Goal: Information Seeking & Learning: Learn about a topic

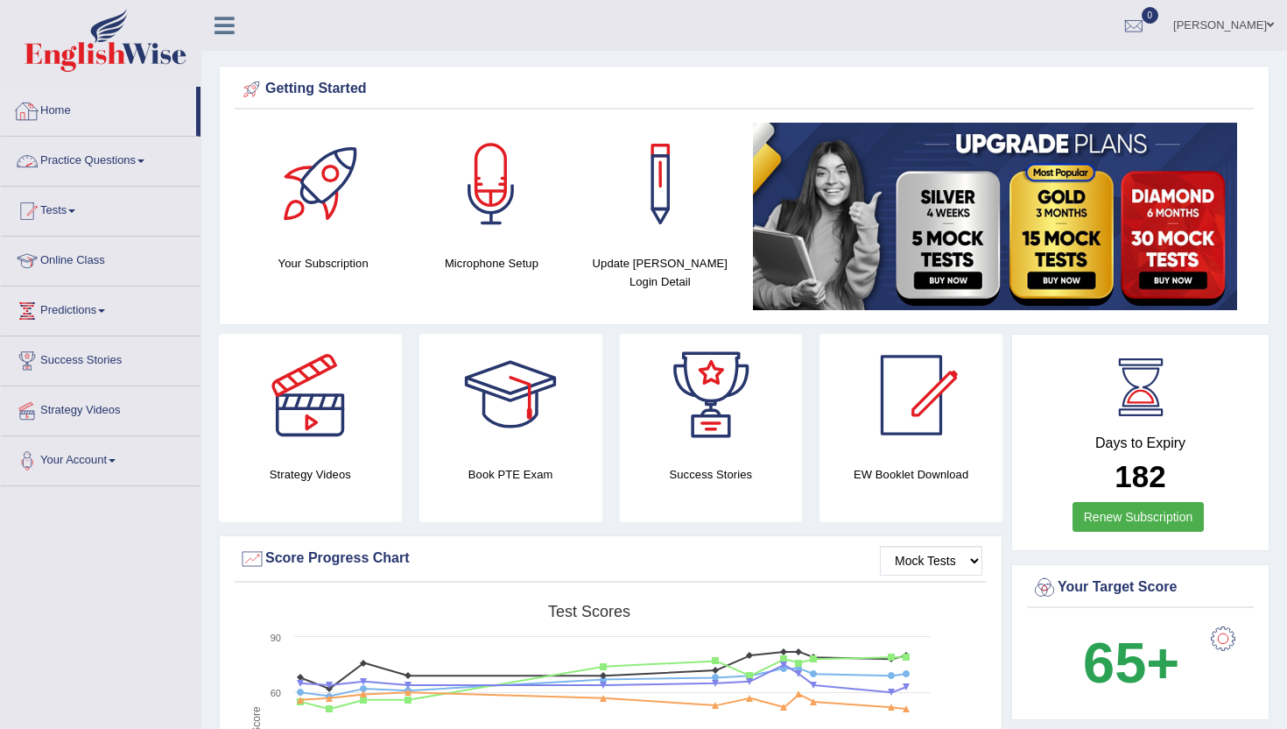
click at [92, 159] on link "Practice Questions" at bounding box center [101, 159] width 200 height 44
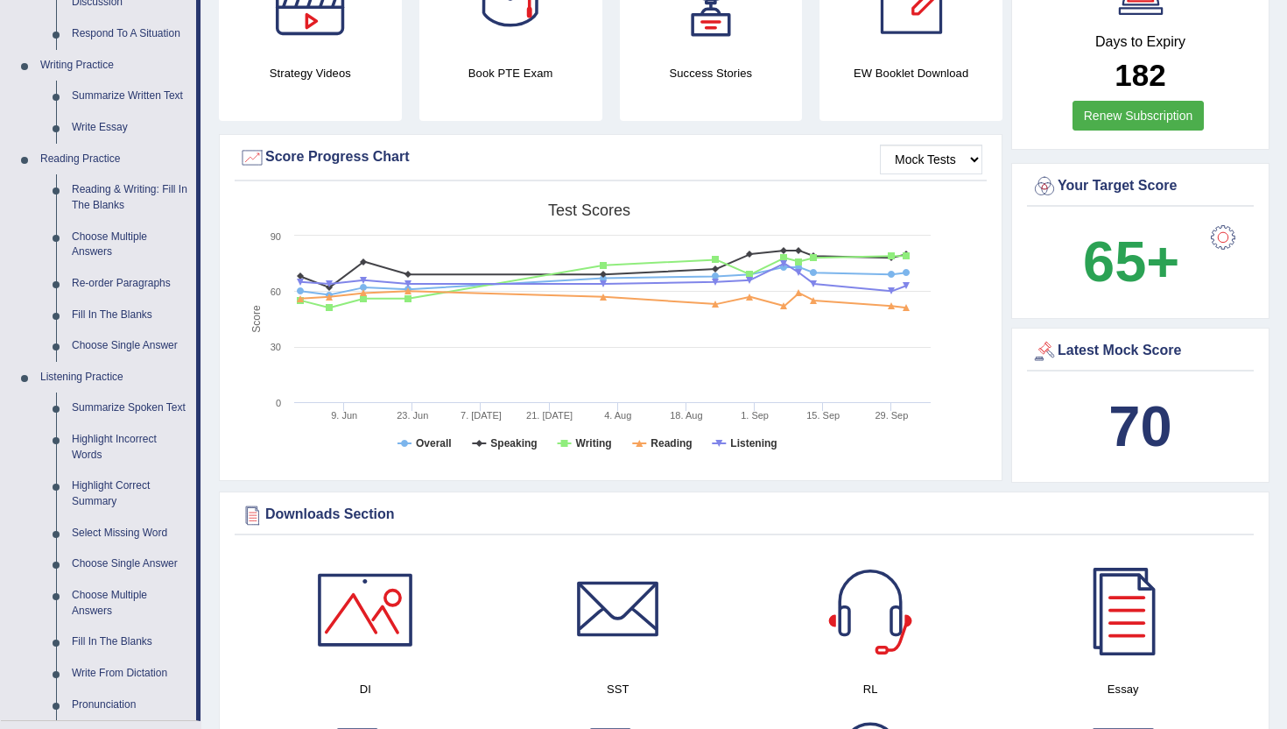
scroll to position [420, 0]
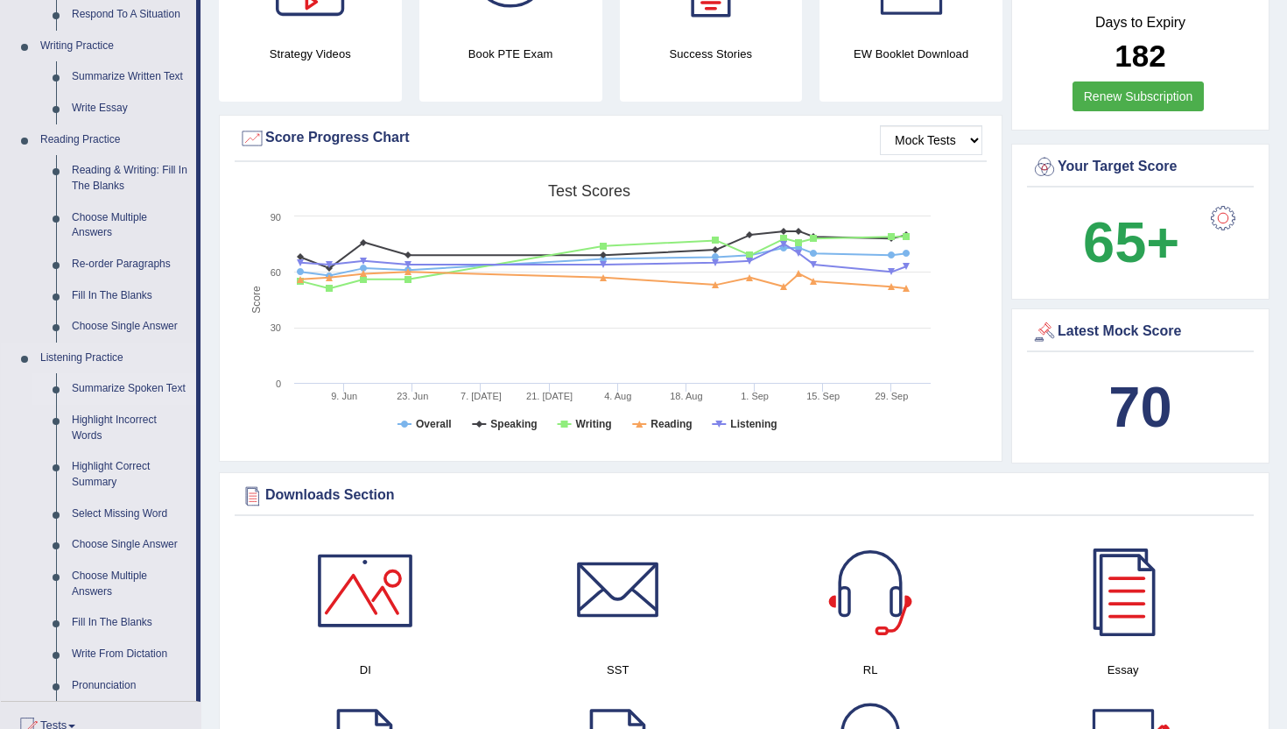
click at [106, 394] on link "Summarize Spoken Text" at bounding box center [130, 389] width 132 height 32
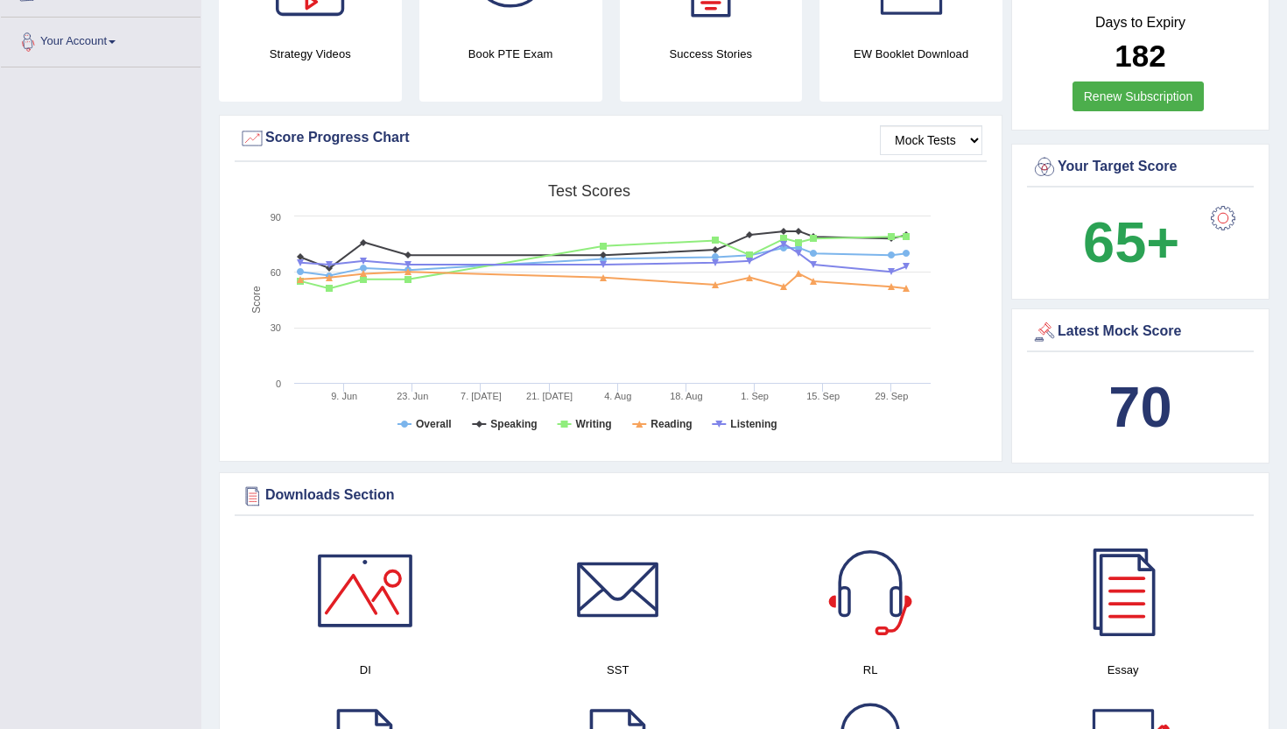
scroll to position [537, 0]
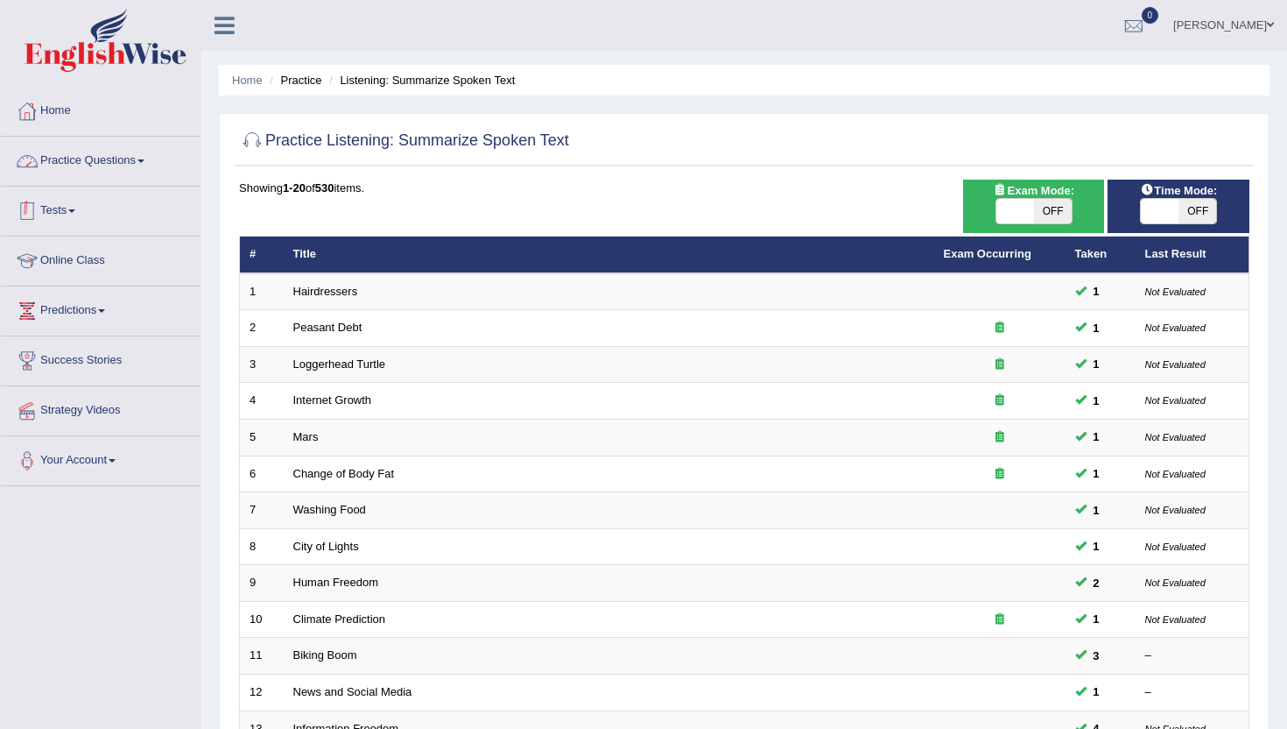
click at [62, 209] on link "Tests" at bounding box center [101, 209] width 200 height 44
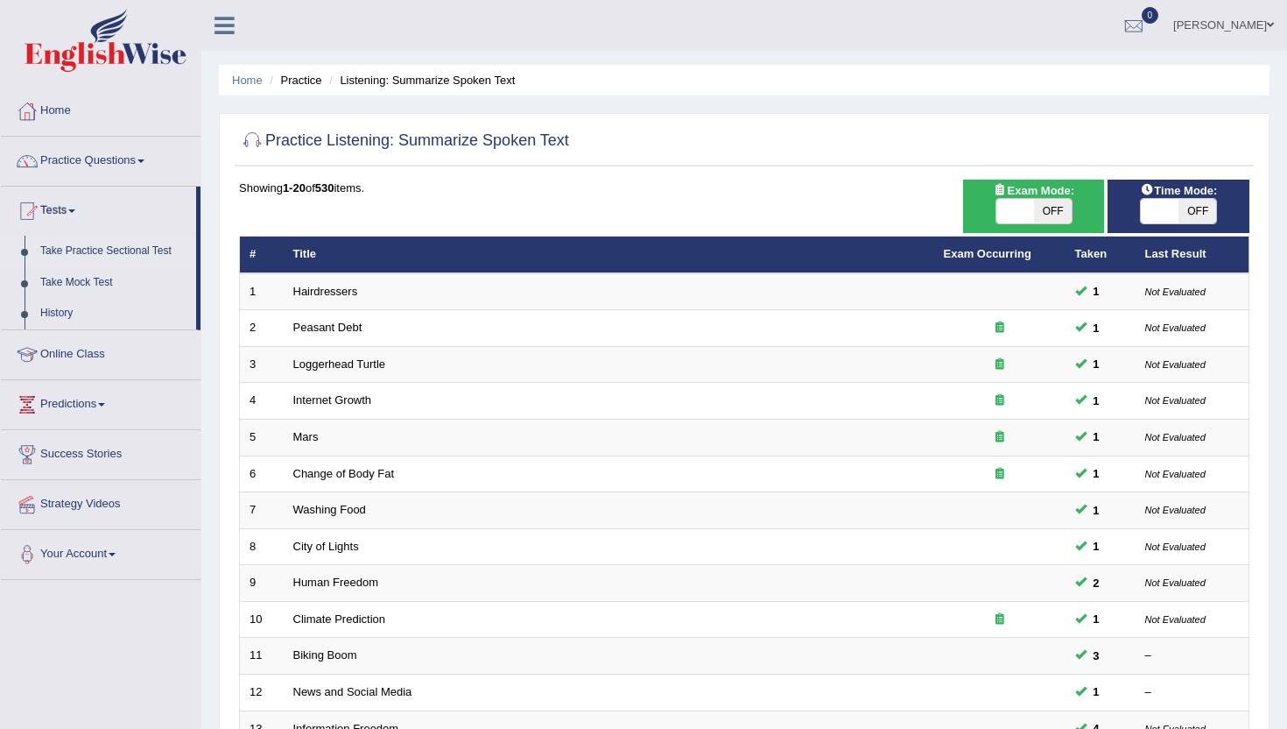
click at [110, 257] on link "Take Practice Sectional Test" at bounding box center [114, 252] width 164 height 32
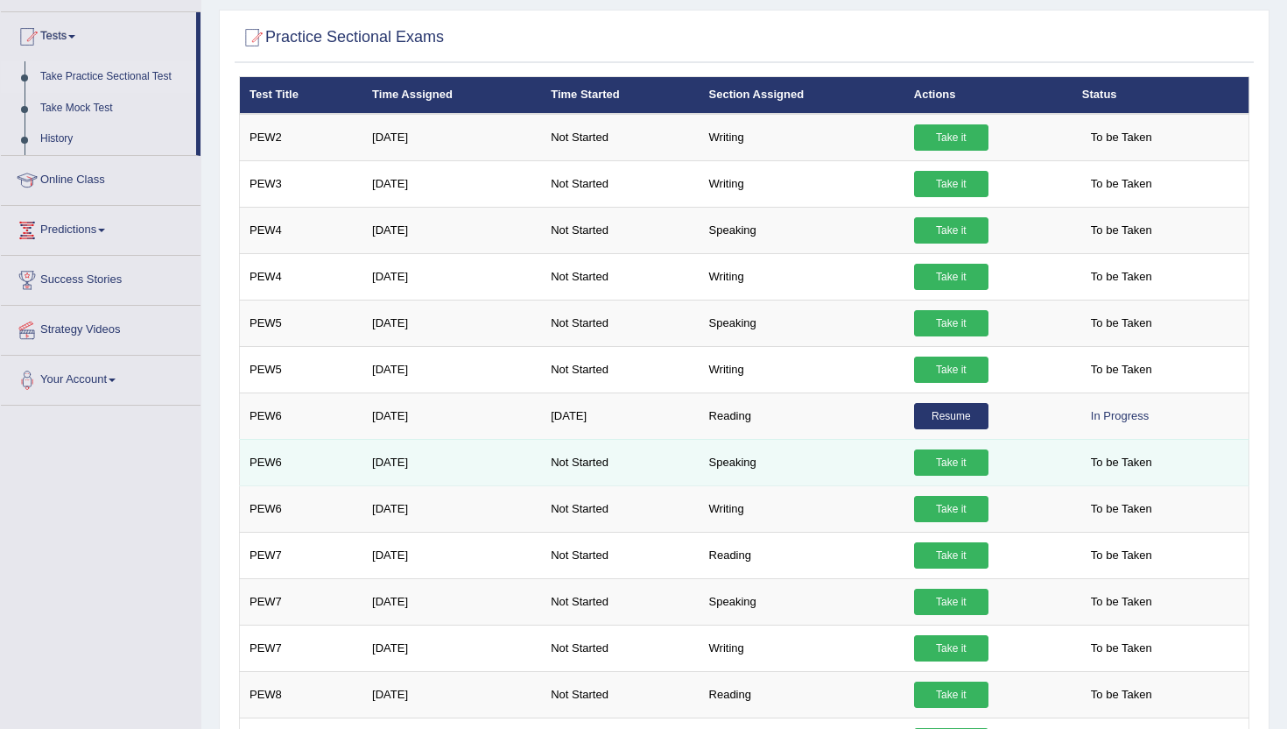
scroll to position [168, 0]
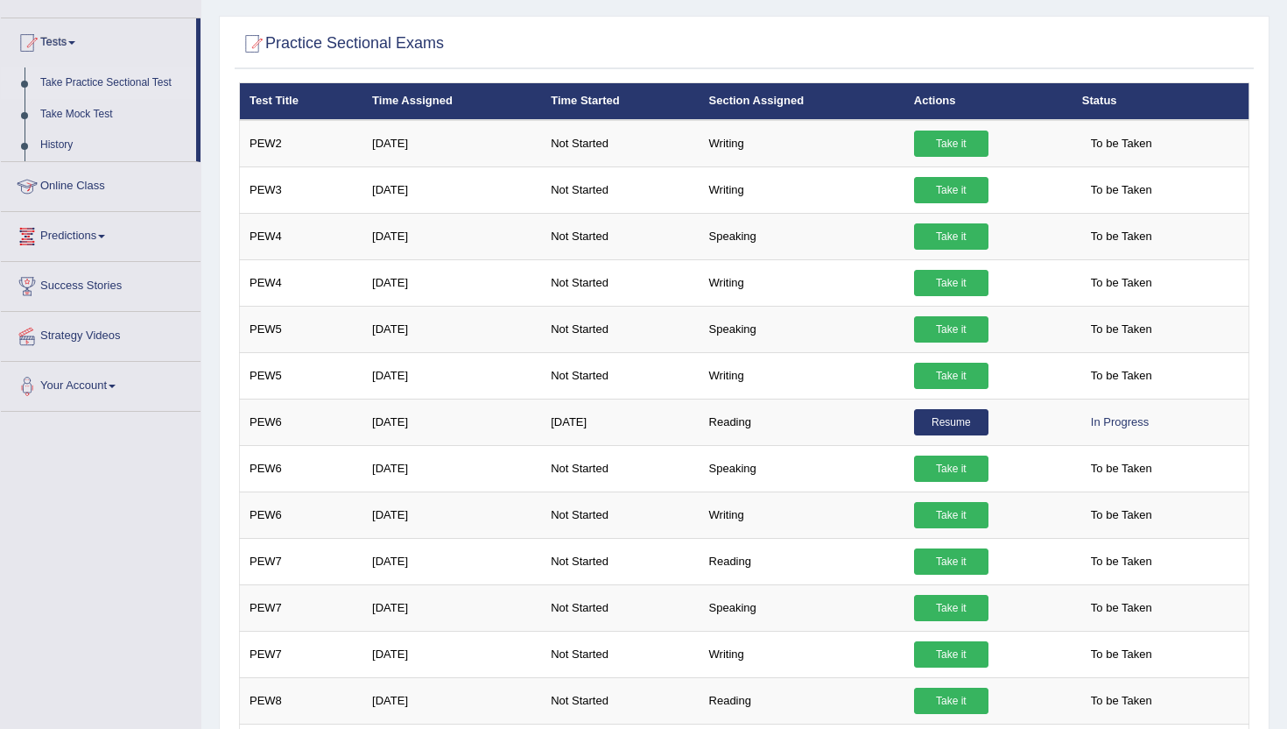
click at [110, 86] on link "Take Practice Sectional Test" at bounding box center [114, 83] width 164 height 32
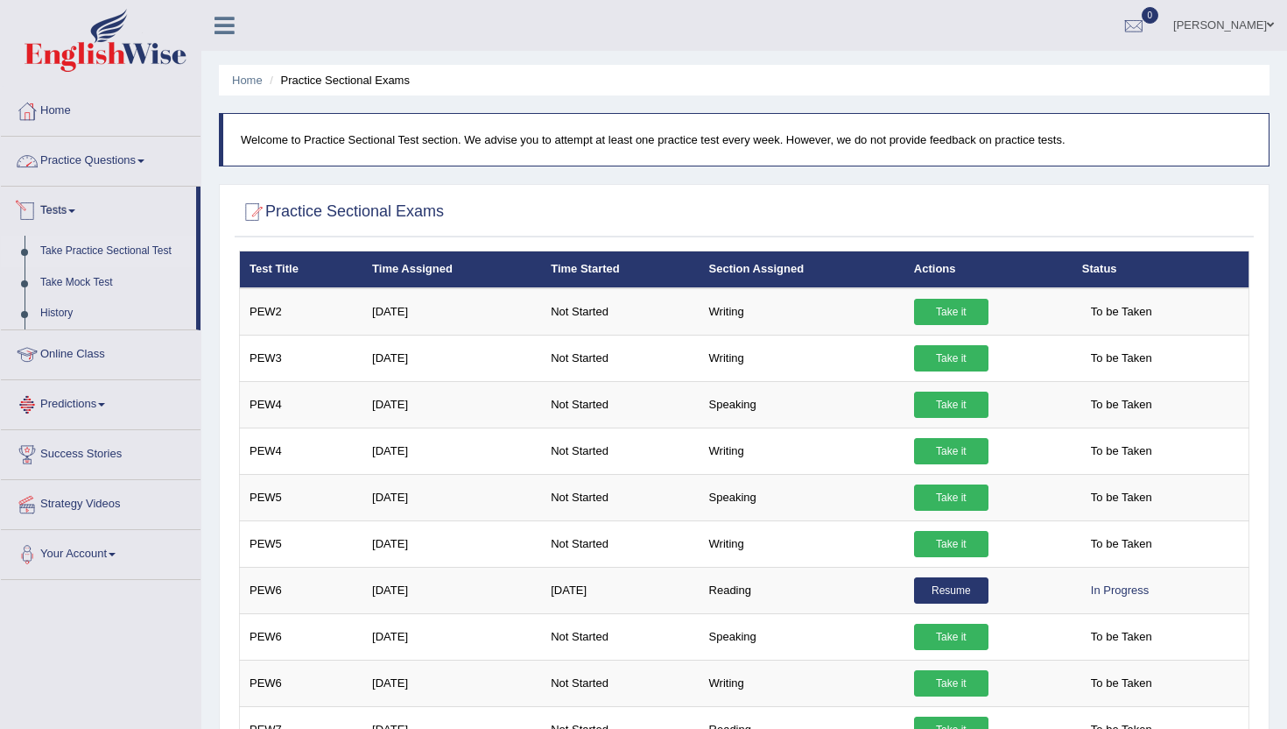
click at [109, 168] on link "Practice Questions" at bounding box center [101, 159] width 200 height 44
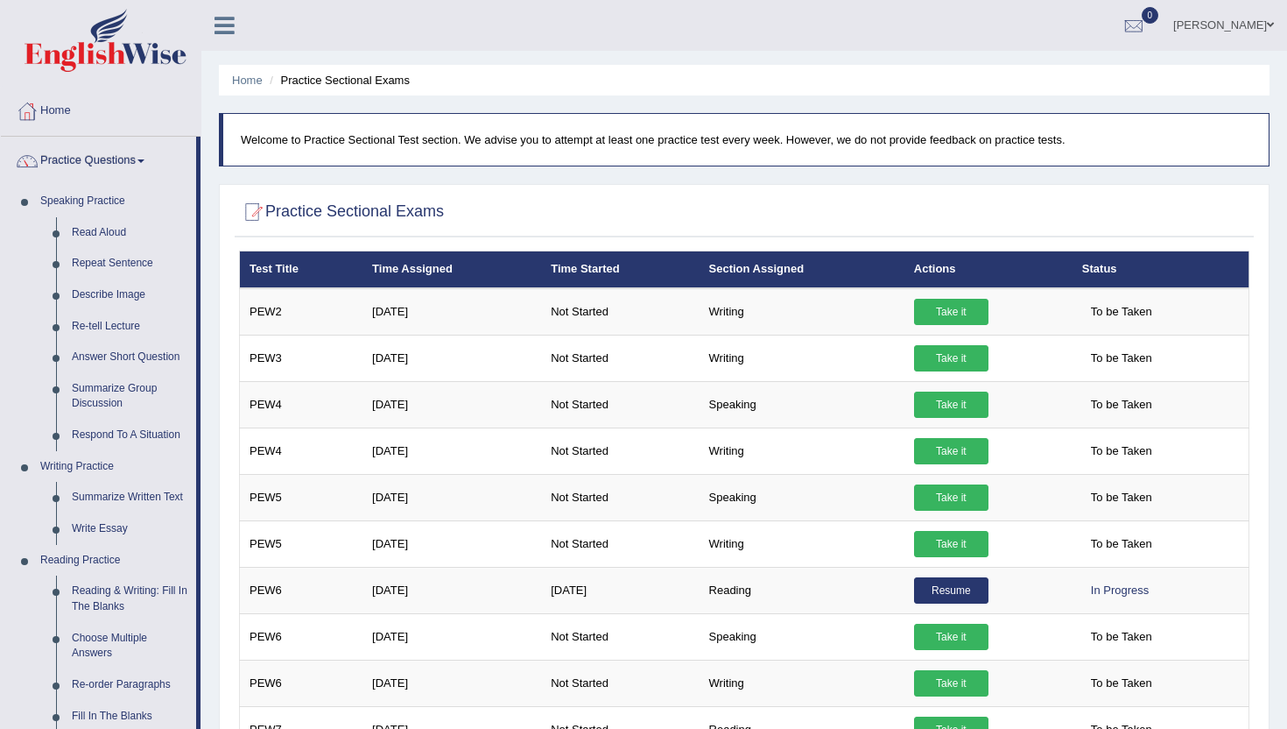
click at [215, 693] on div "Home Practice Sectional Exams Welcome to Practice Sectional Test section. We ad…" at bounding box center [744, 724] width 1086 height 1449
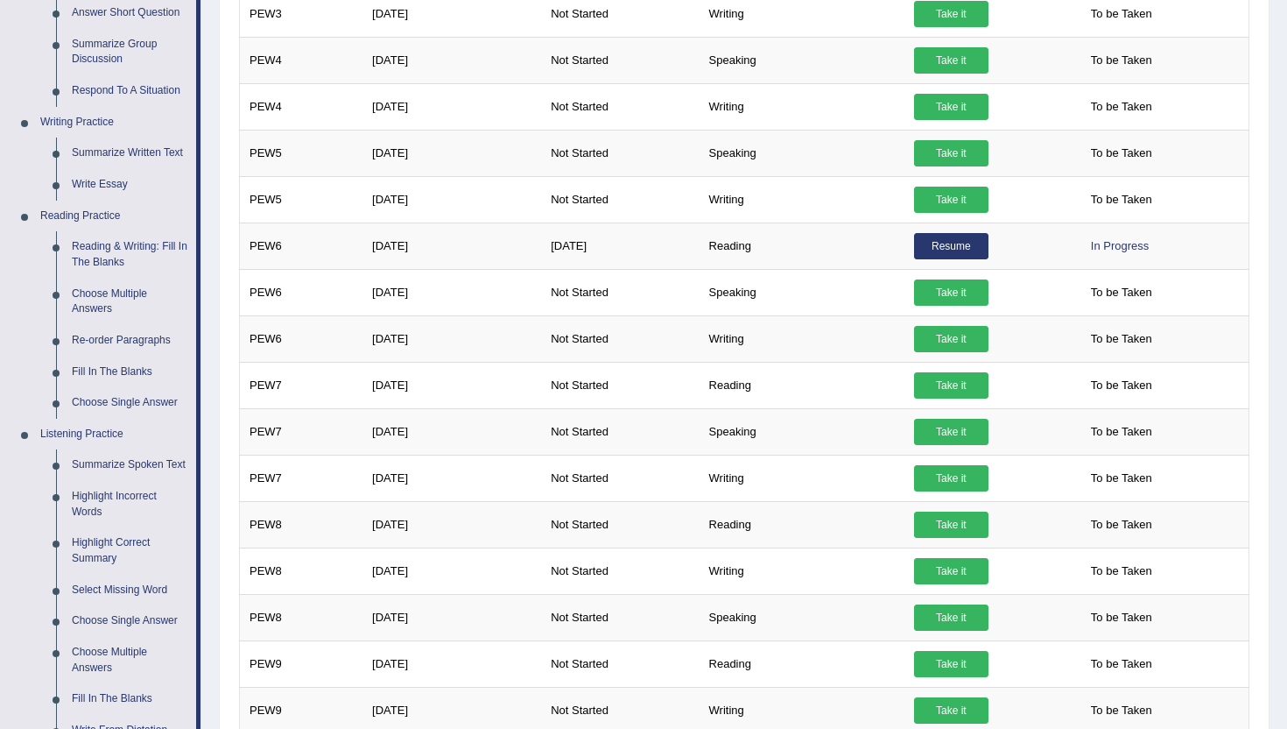
scroll to position [420, 0]
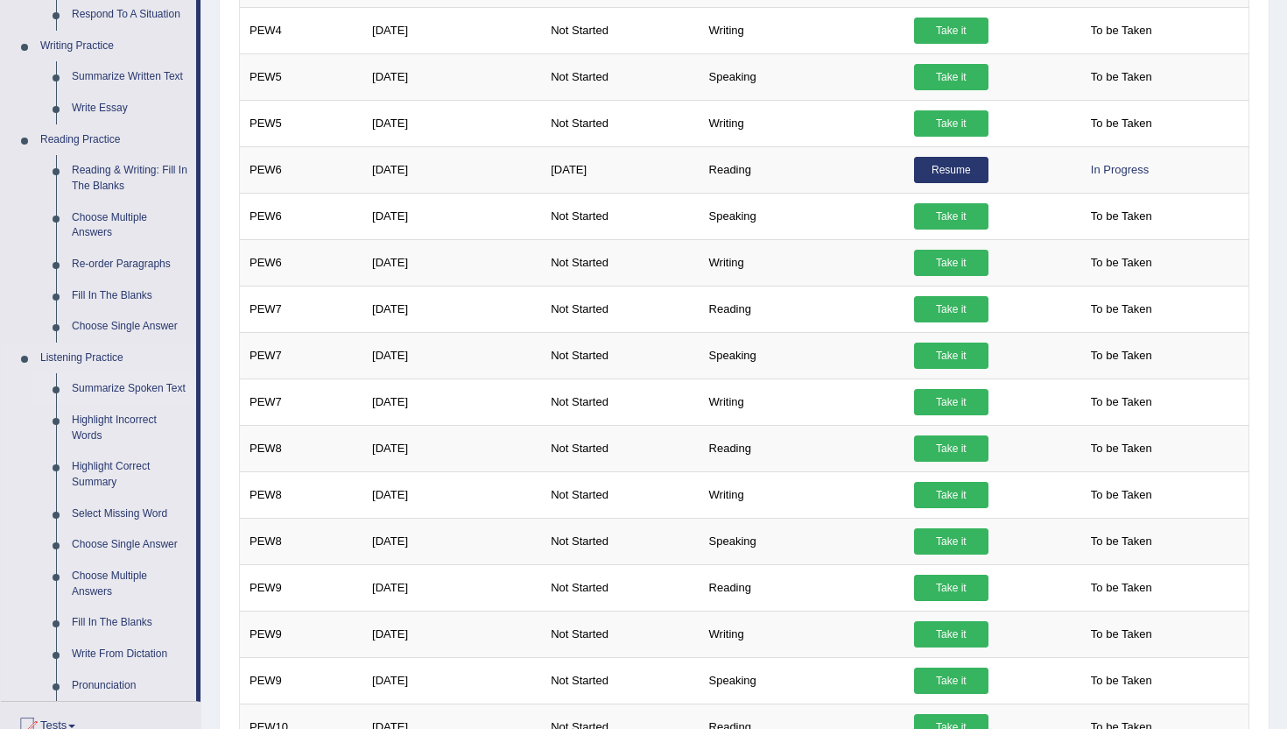
click at [98, 391] on link "Summarize Spoken Text" at bounding box center [130, 389] width 132 height 32
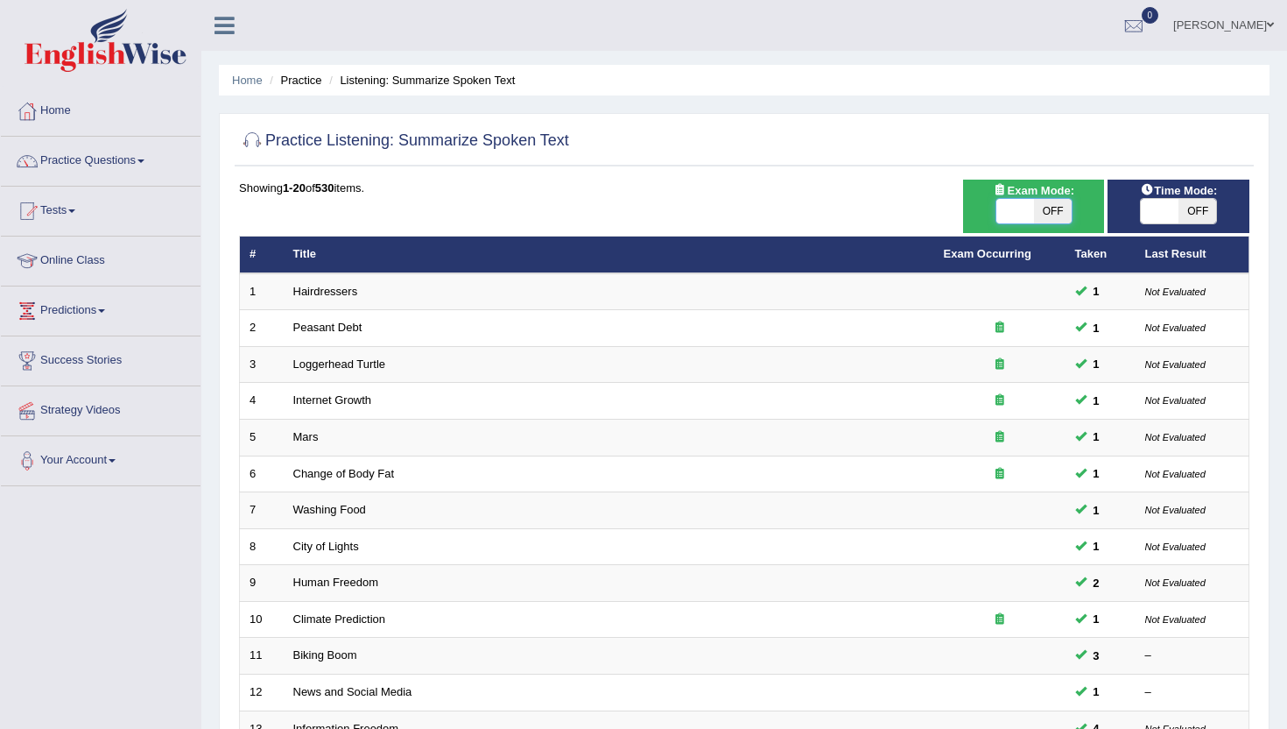
click at [1014, 219] on span at bounding box center [1016, 211] width 38 height 25
checkbox input "true"
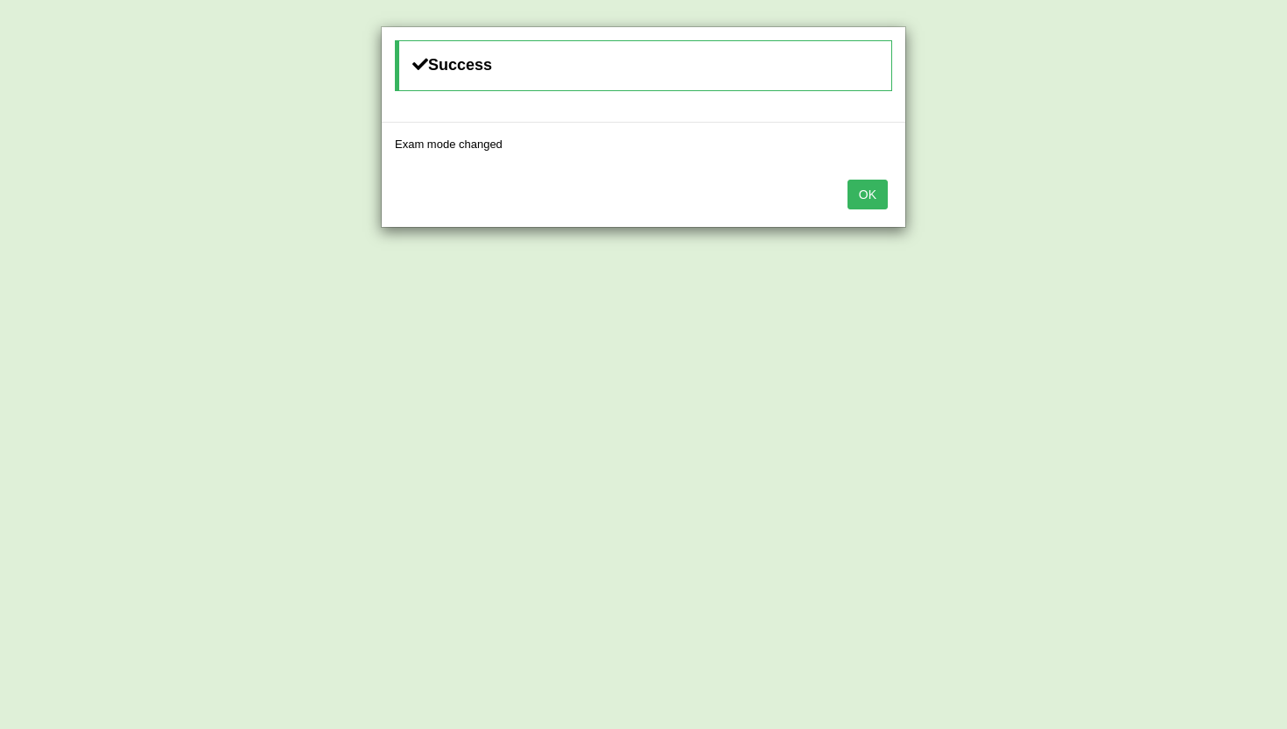
click at [872, 189] on button "OK" at bounding box center [868, 195] width 40 height 30
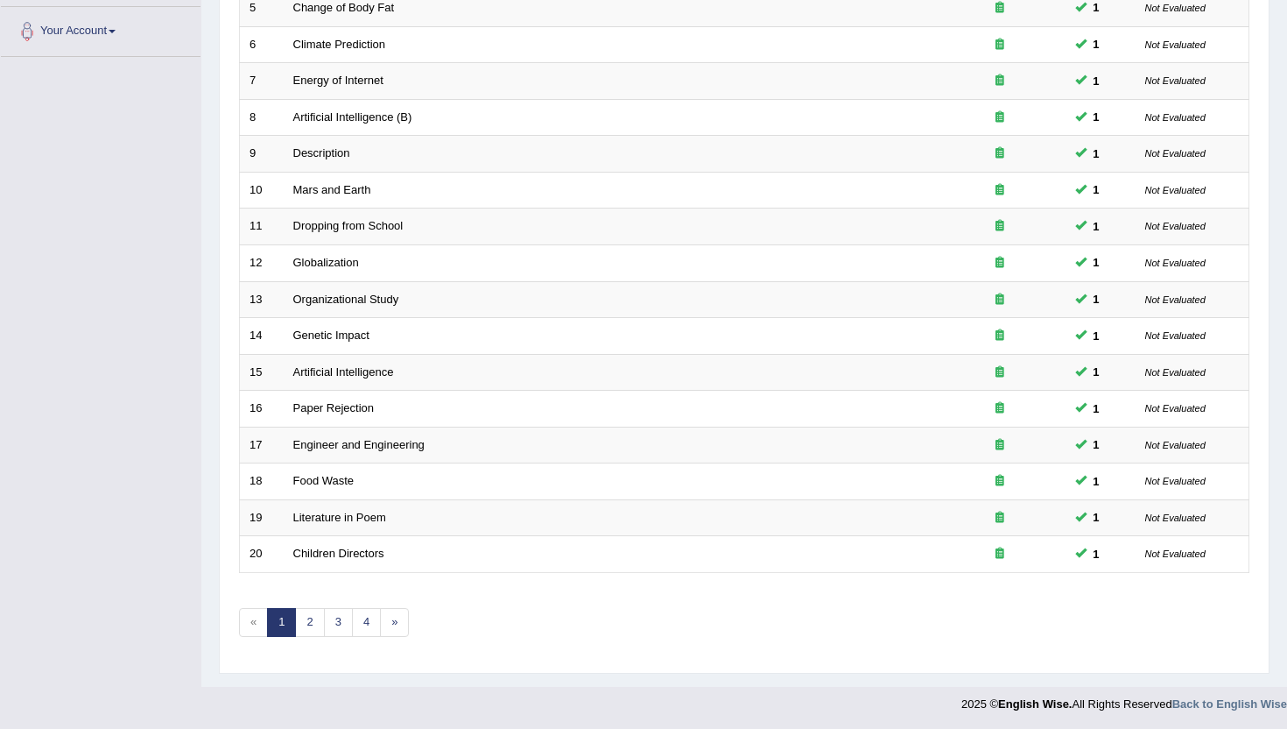
scroll to position [431, 0]
click at [305, 619] on link "2" at bounding box center [309, 620] width 29 height 29
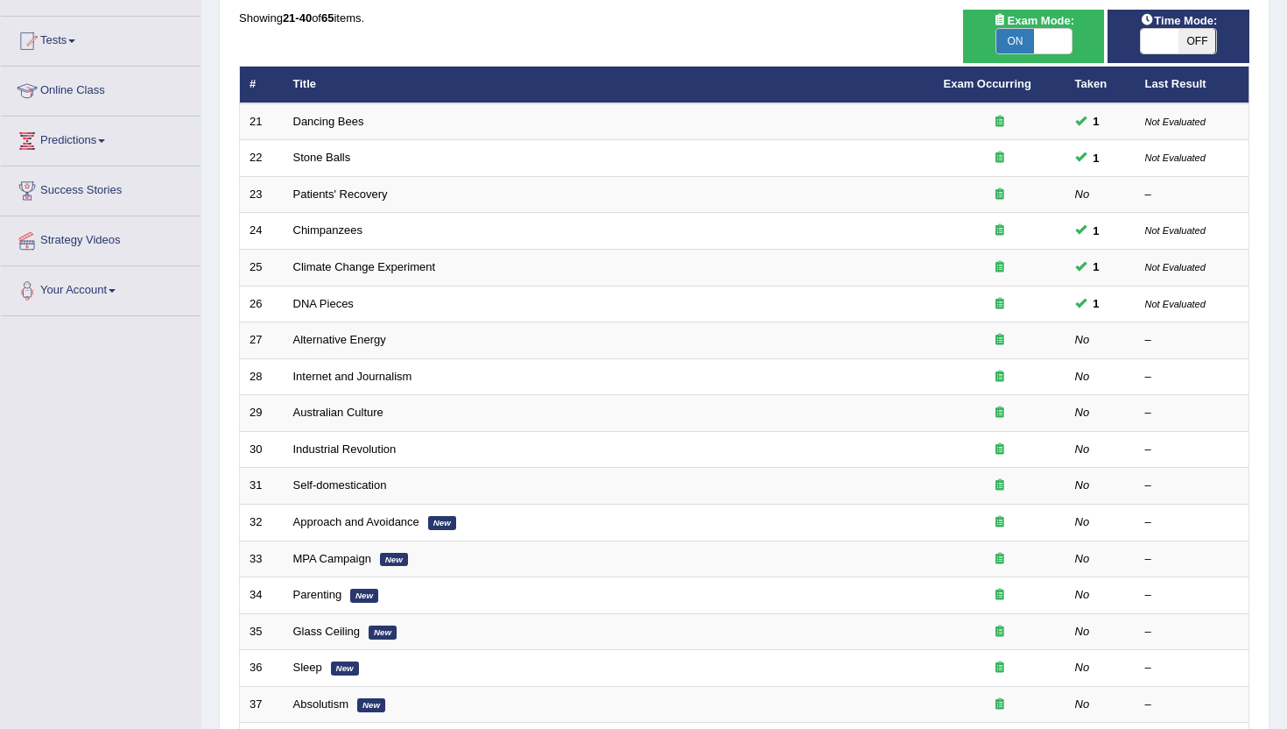
scroll to position [183, 0]
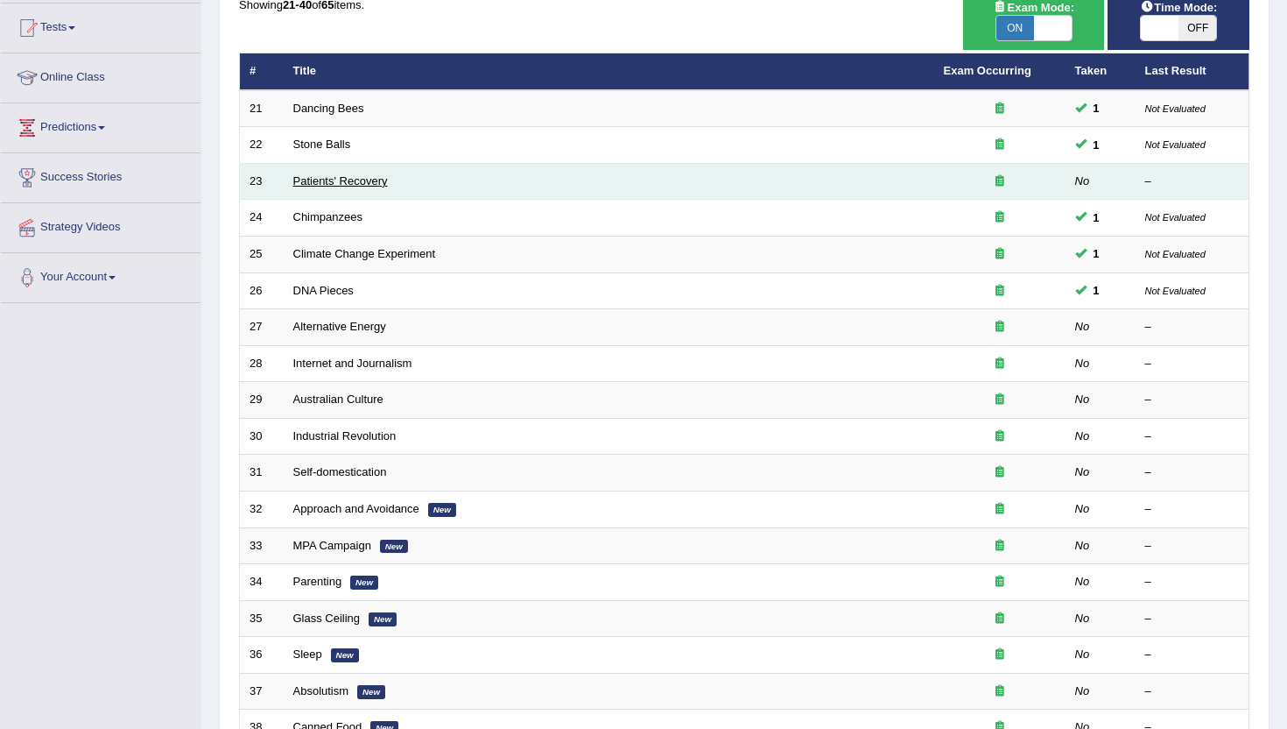
click at [340, 181] on link "Patients' Recovery" at bounding box center [340, 180] width 95 height 13
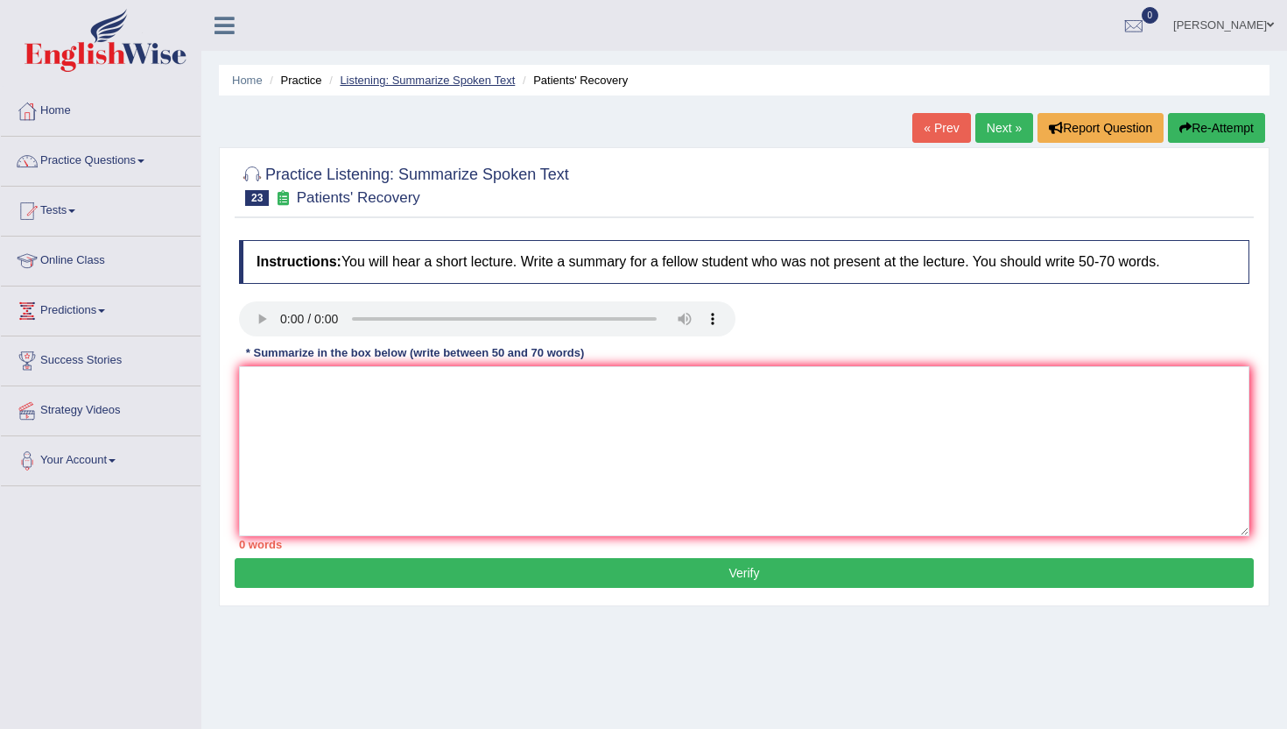
click at [423, 76] on link "Listening: Summarize Spoken Text" at bounding box center [427, 80] width 175 height 13
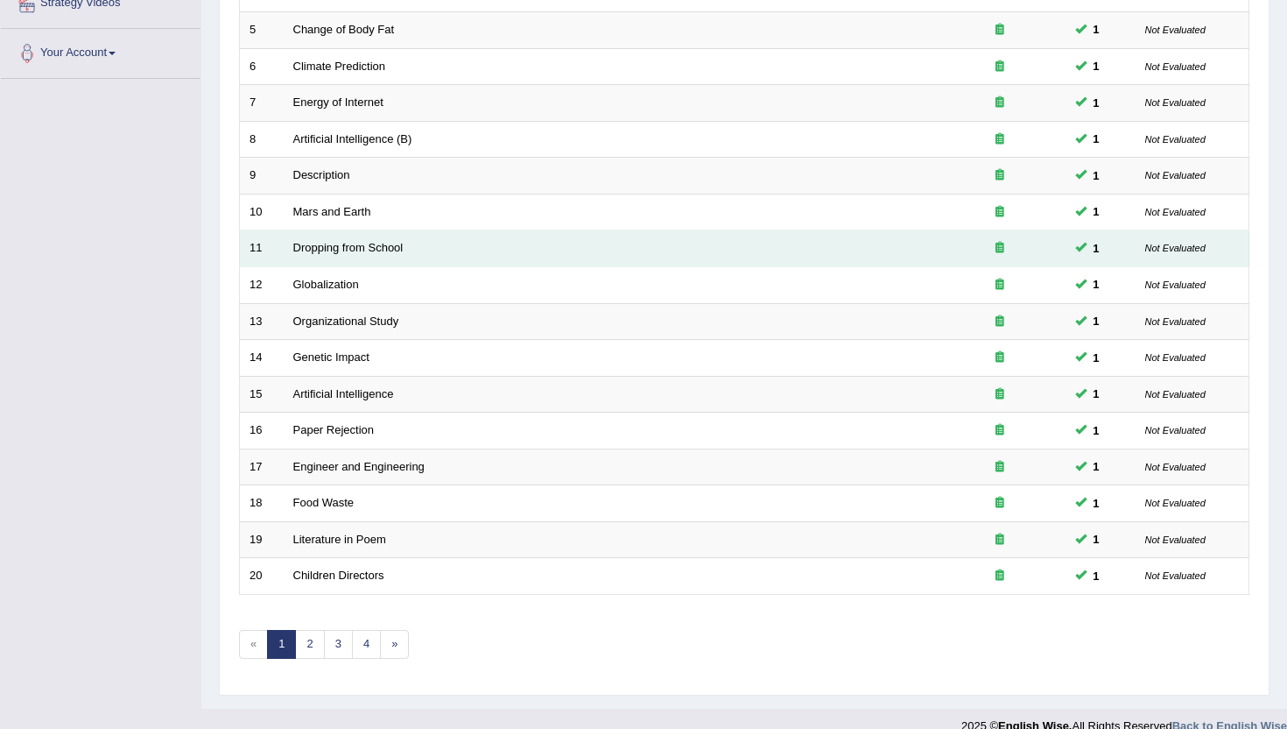
scroll to position [431, 0]
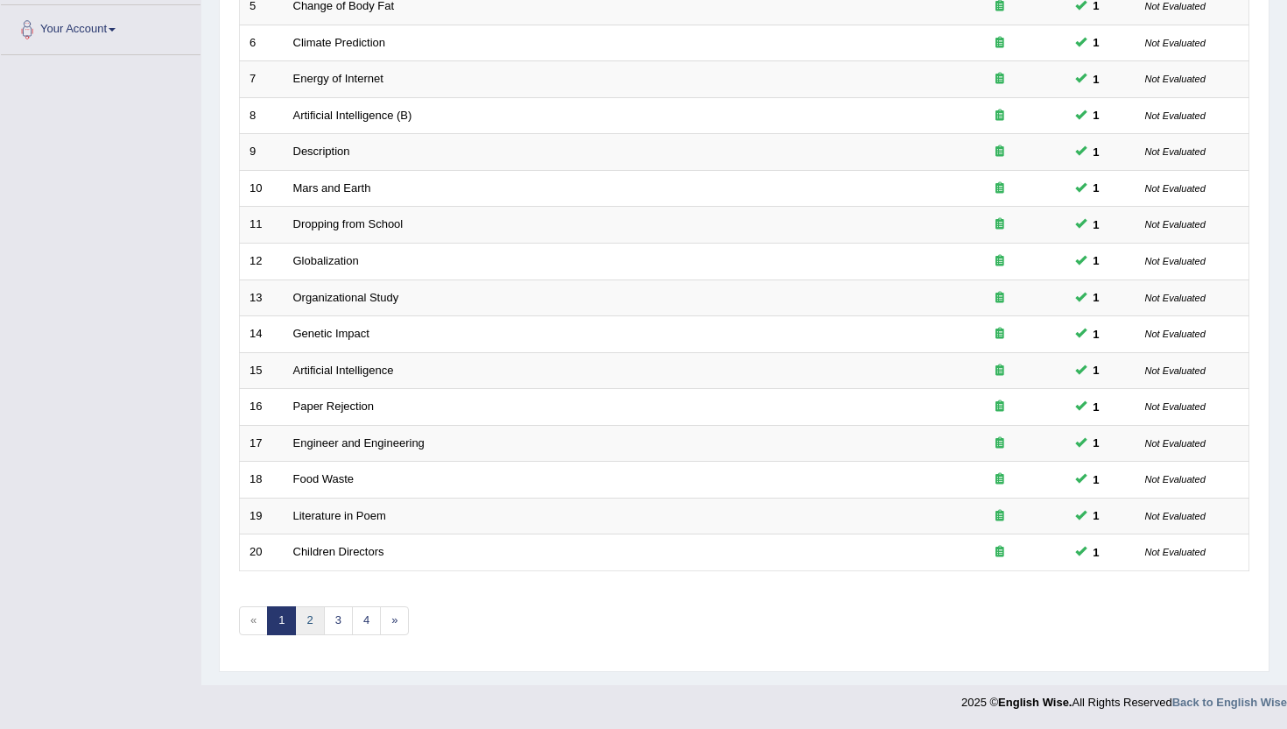
click at [314, 623] on link "2" at bounding box center [309, 620] width 29 height 29
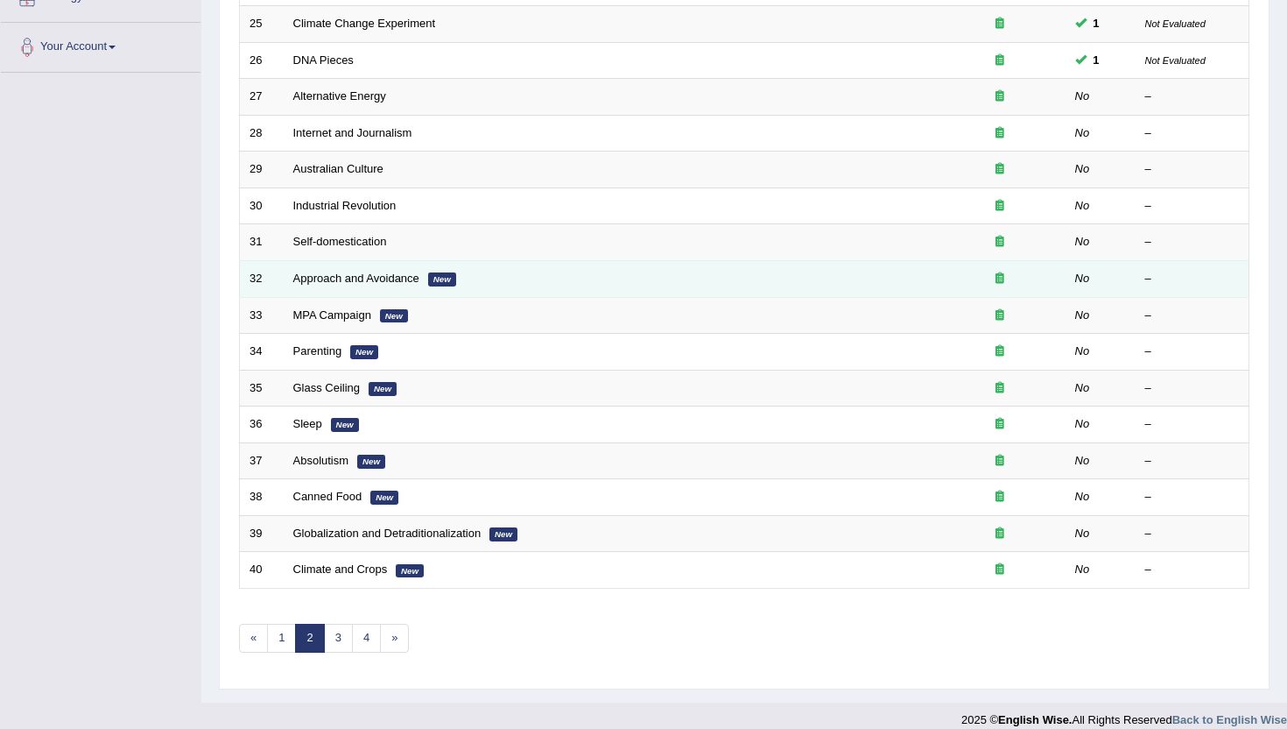
scroll to position [431, 0]
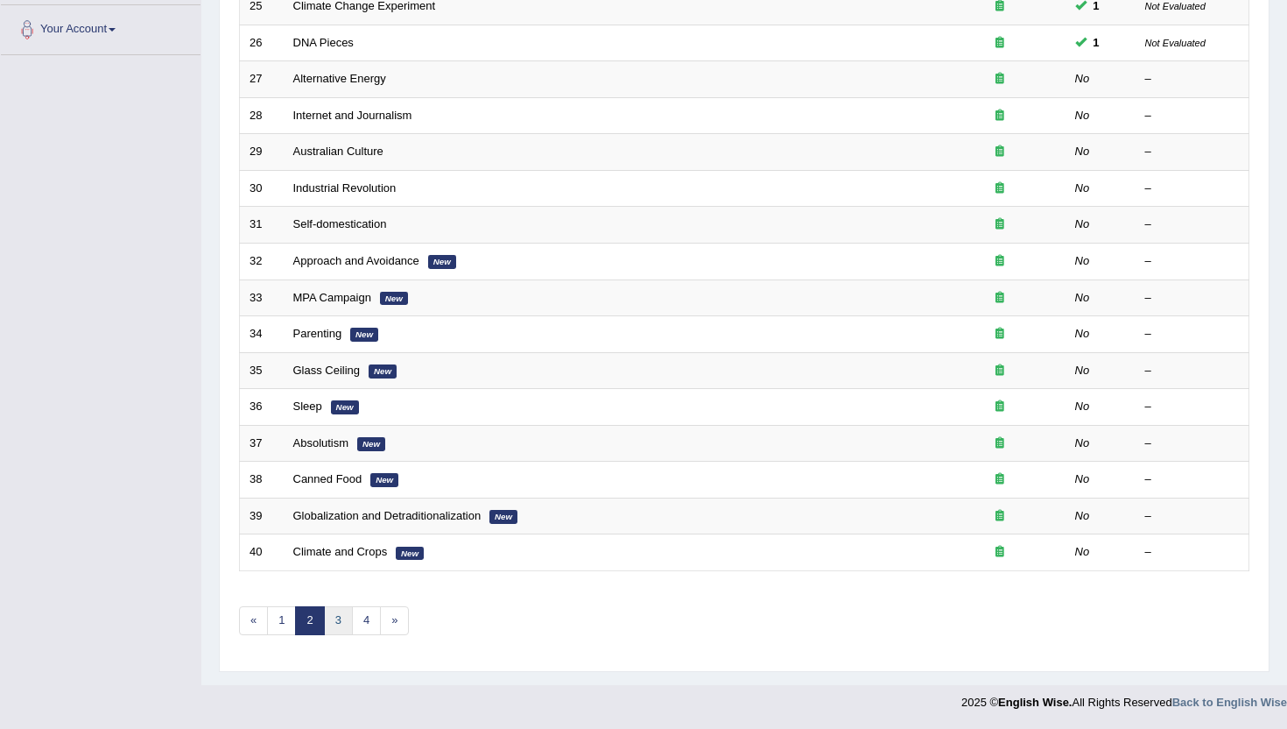
click at [331, 631] on link "3" at bounding box center [338, 620] width 29 height 29
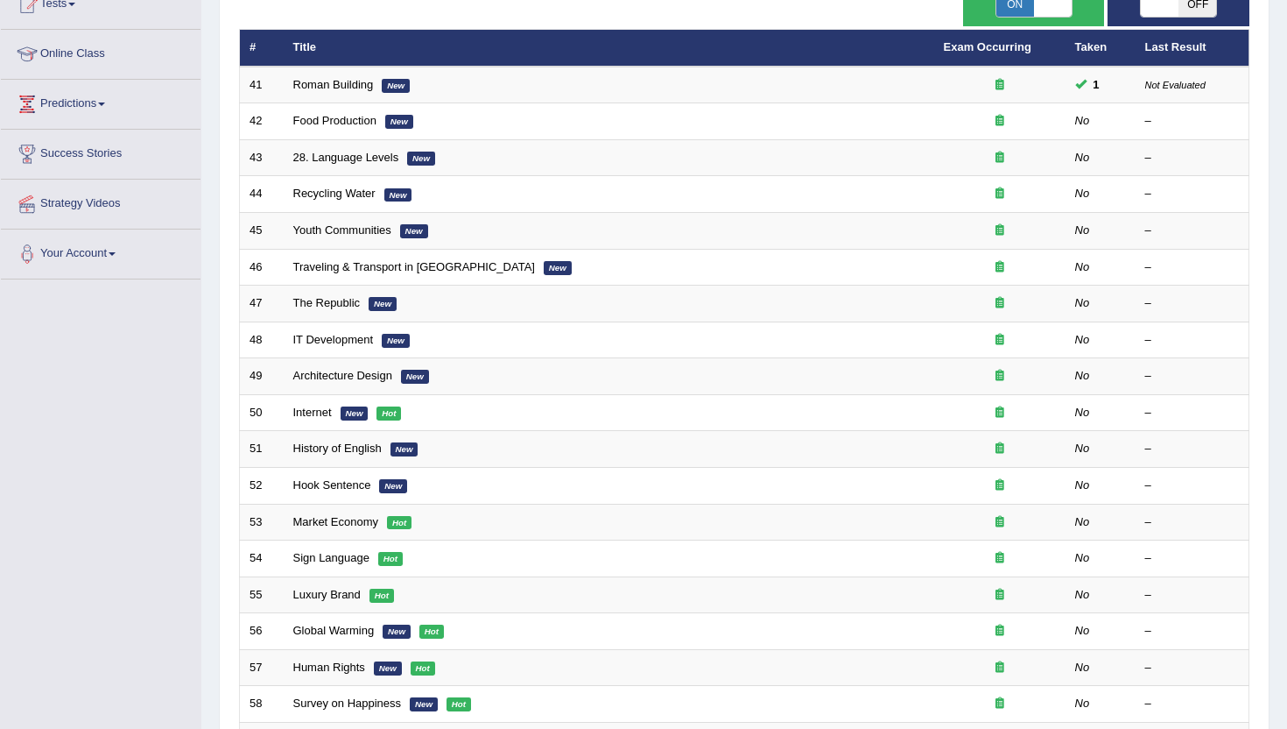
scroll to position [210, 0]
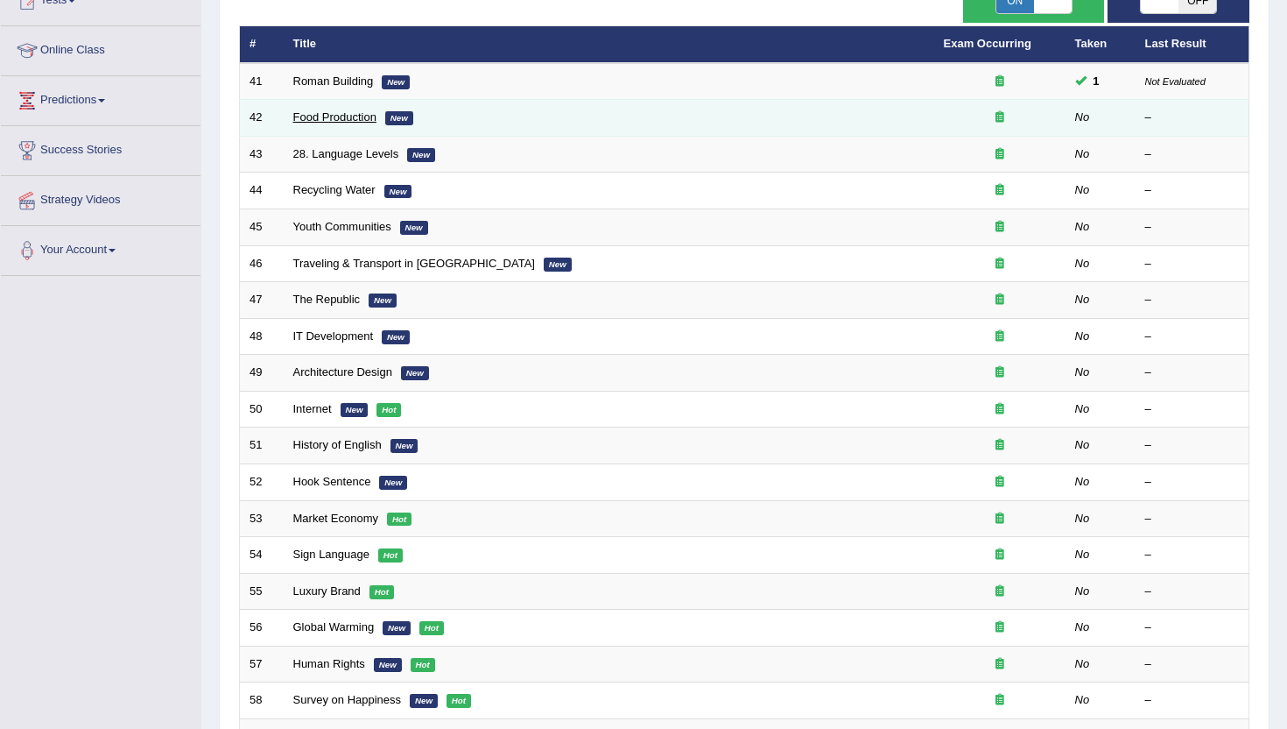
click at [363, 121] on link "Food Production" at bounding box center [334, 116] width 83 height 13
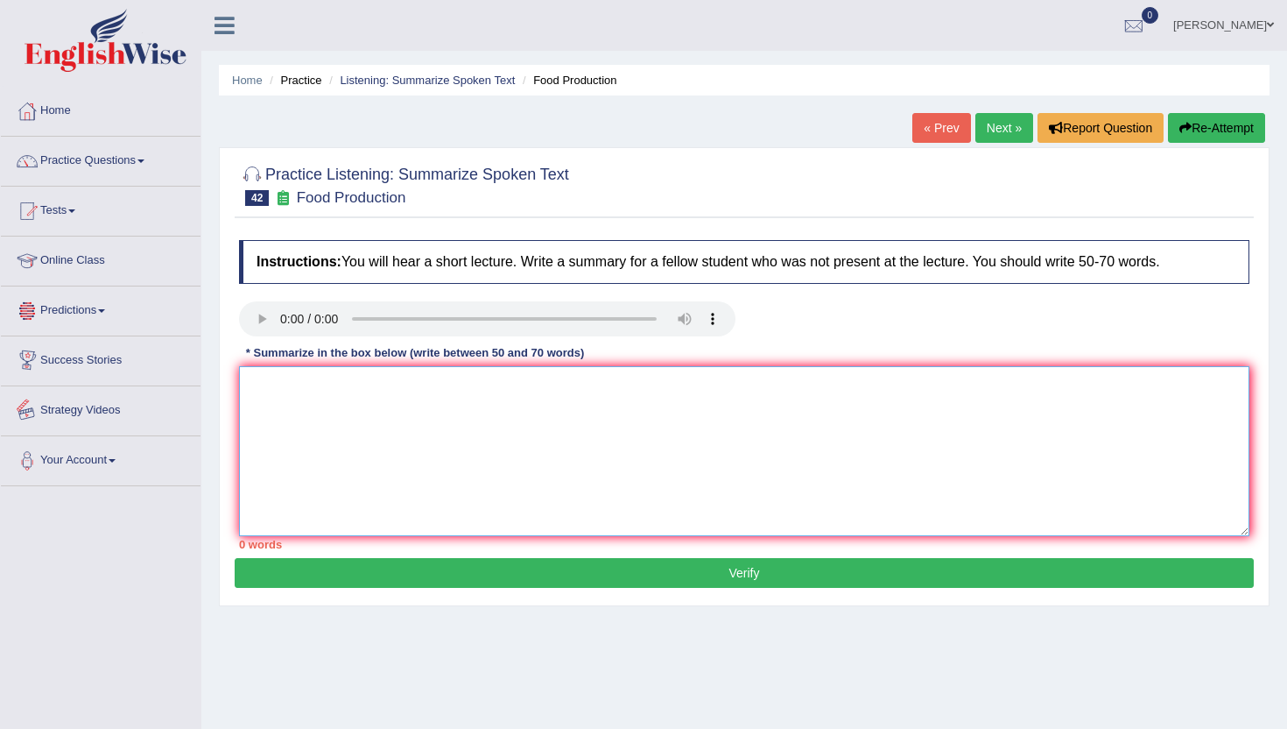
click at [428, 462] on textarea at bounding box center [744, 451] width 1011 height 170
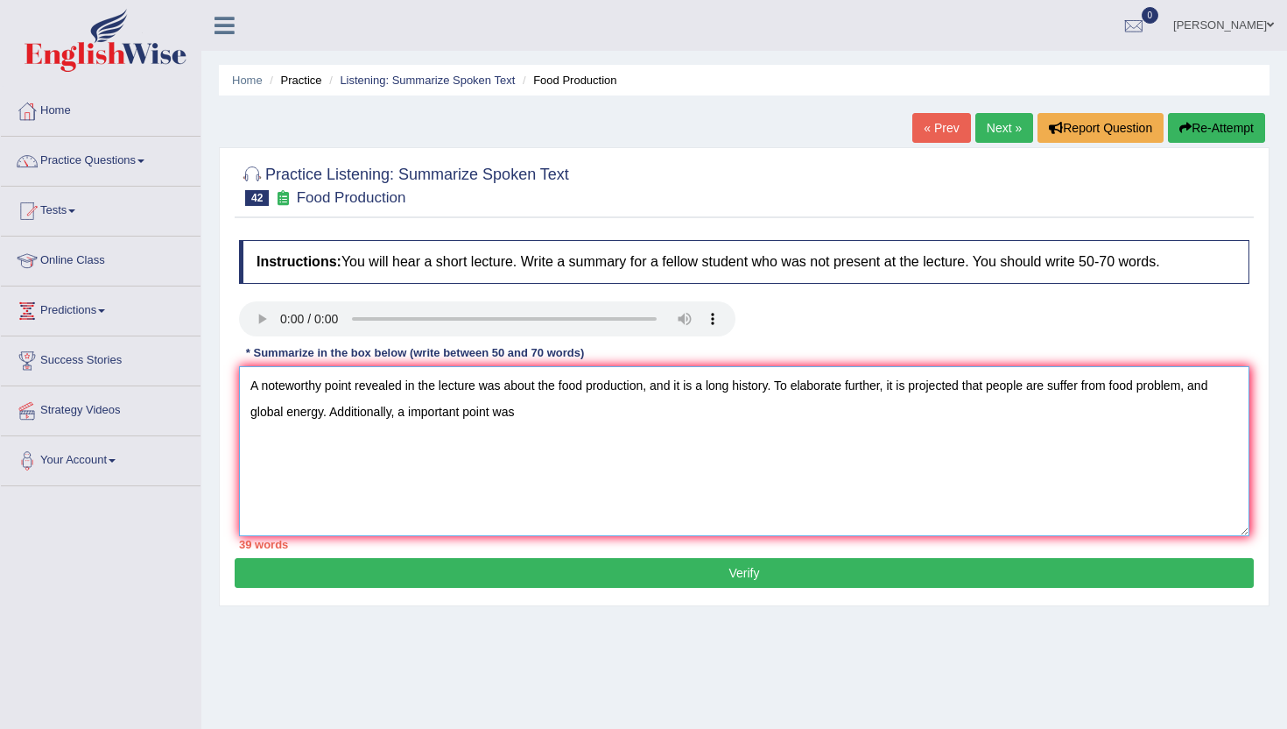
click at [406, 417] on textarea "A noteworthy point revealed in the lecture was about the food production, and i…" at bounding box center [744, 451] width 1011 height 170
click at [571, 402] on textarea "A noteworthy point revealed in the lecture was about the food production, and i…" at bounding box center [744, 451] width 1011 height 170
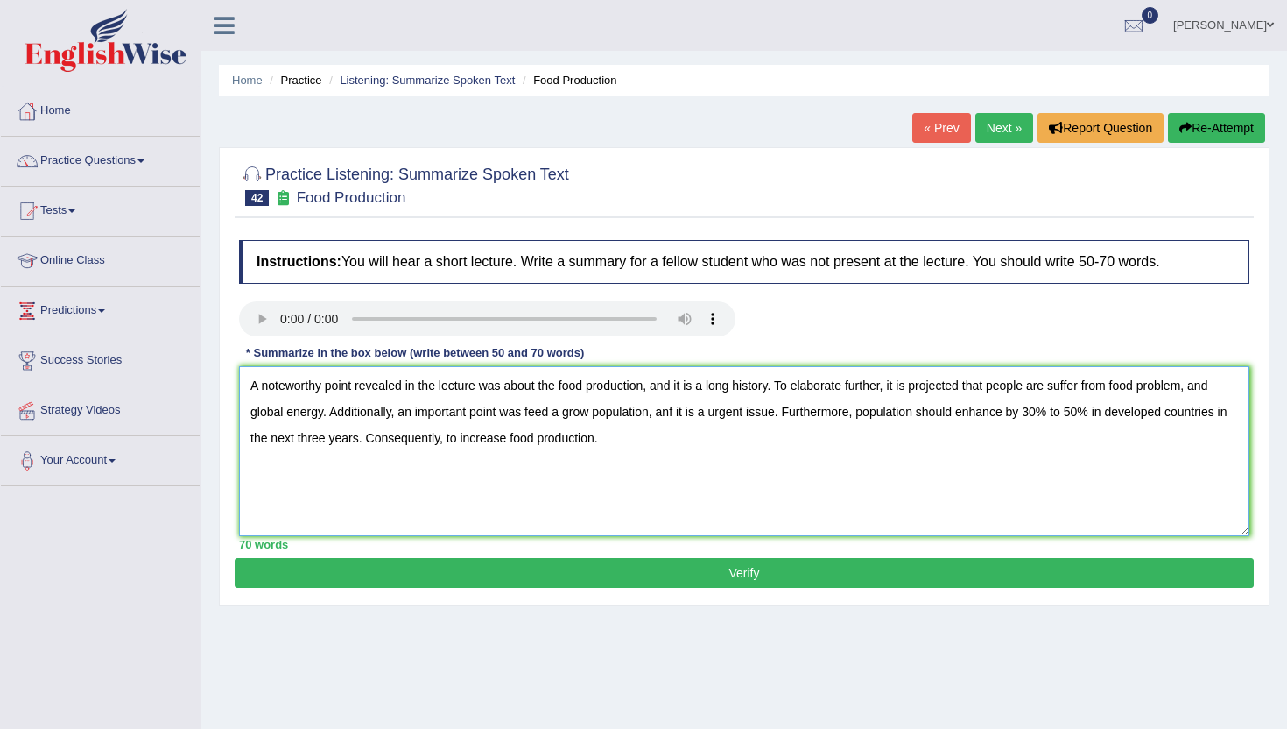
click at [782, 415] on textarea "A noteworthy point revealed in the lecture was about the food production, and i…" at bounding box center [744, 451] width 1011 height 170
click at [519, 427] on textarea "A noteworthy point revealed in the lecture was about the food production, and i…" at bounding box center [744, 451] width 1011 height 170
click at [592, 409] on textarea "A noteworthy point revealed in the lecture was about the food production, and i…" at bounding box center [744, 451] width 1011 height 170
type textarea "A noteworthy point revealed in the lecture was about the food production, and i…"
click at [560, 575] on button "Verify" at bounding box center [744, 573] width 1019 height 30
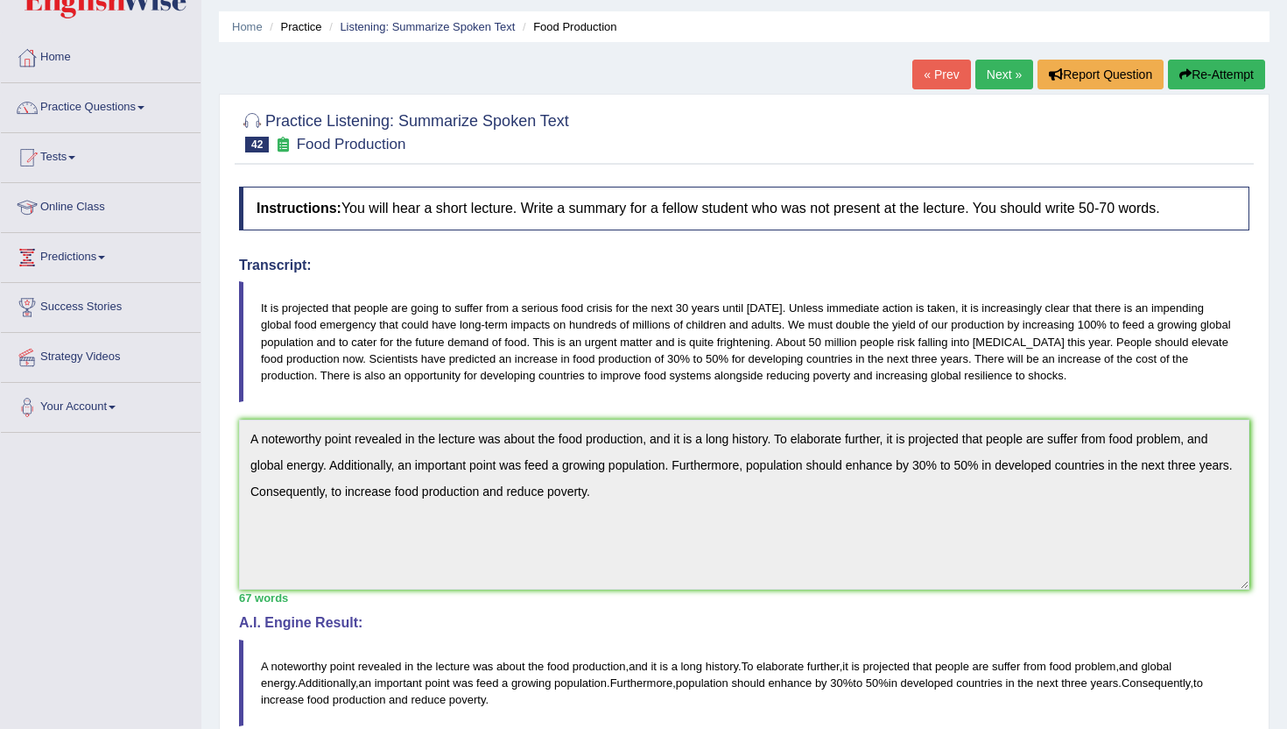
scroll to position [35, 0]
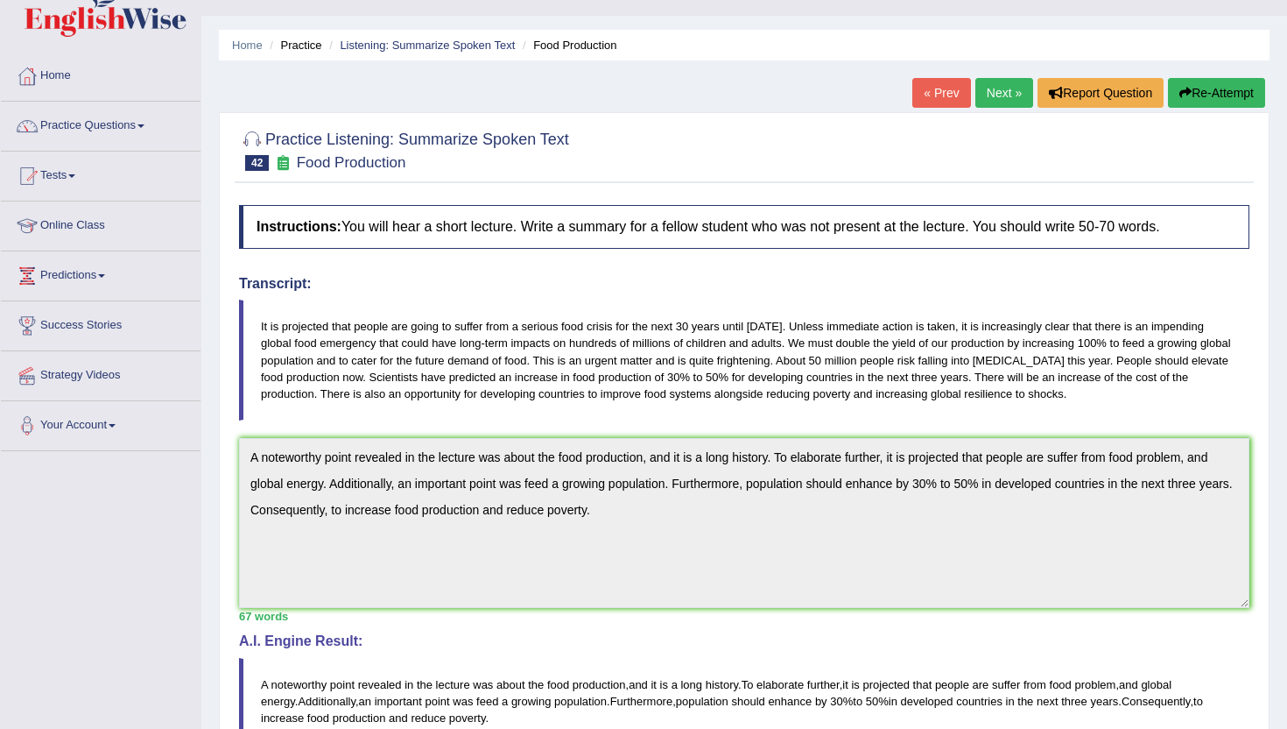
click at [1010, 78] on link "Next »" at bounding box center [1005, 93] width 58 height 30
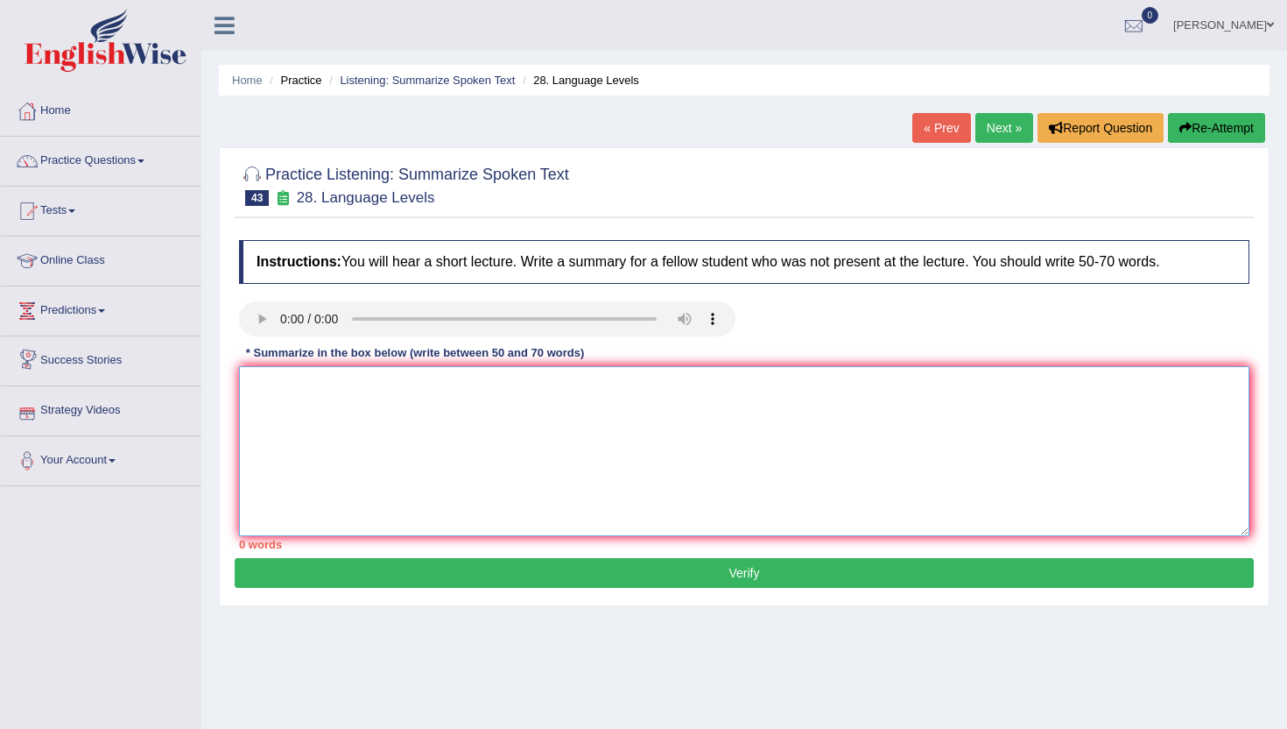
click at [344, 498] on textarea at bounding box center [744, 451] width 1011 height 170
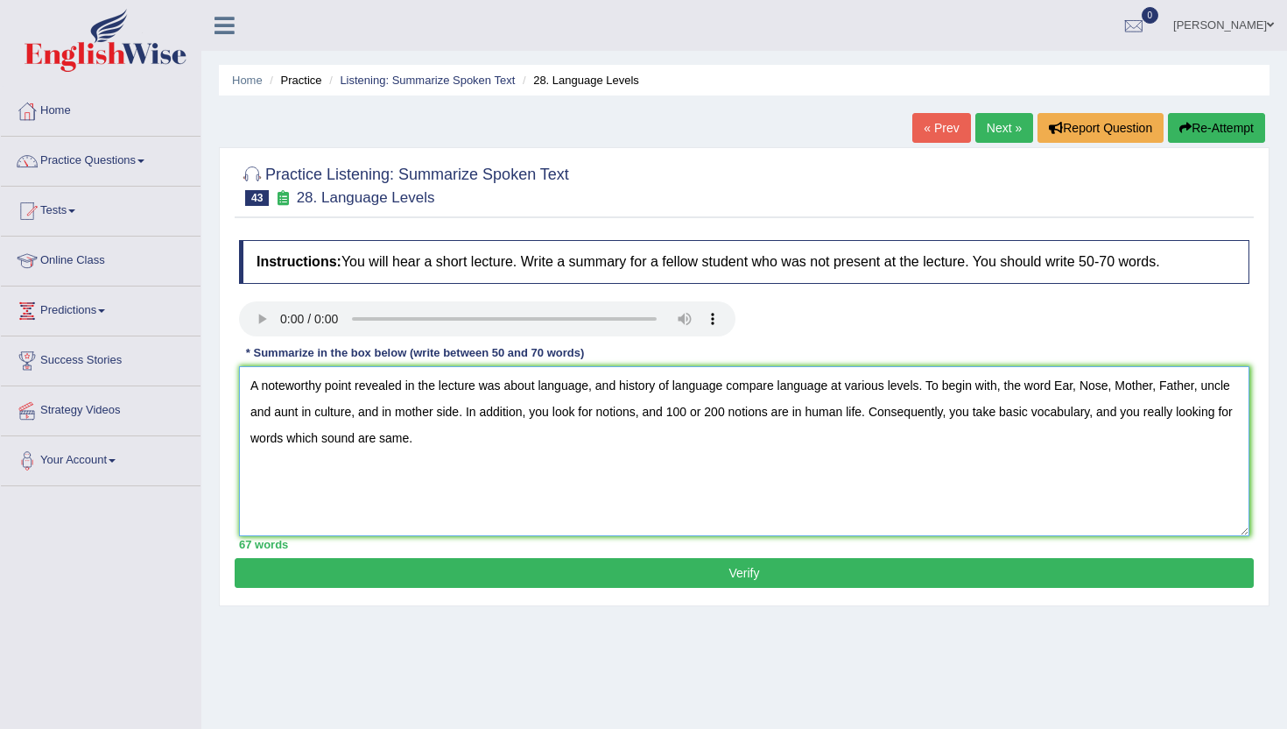
type textarea "A noteworthy point revealed in the lecture was about language, and history of l…"
click at [298, 579] on button "Verify" at bounding box center [744, 573] width 1019 height 30
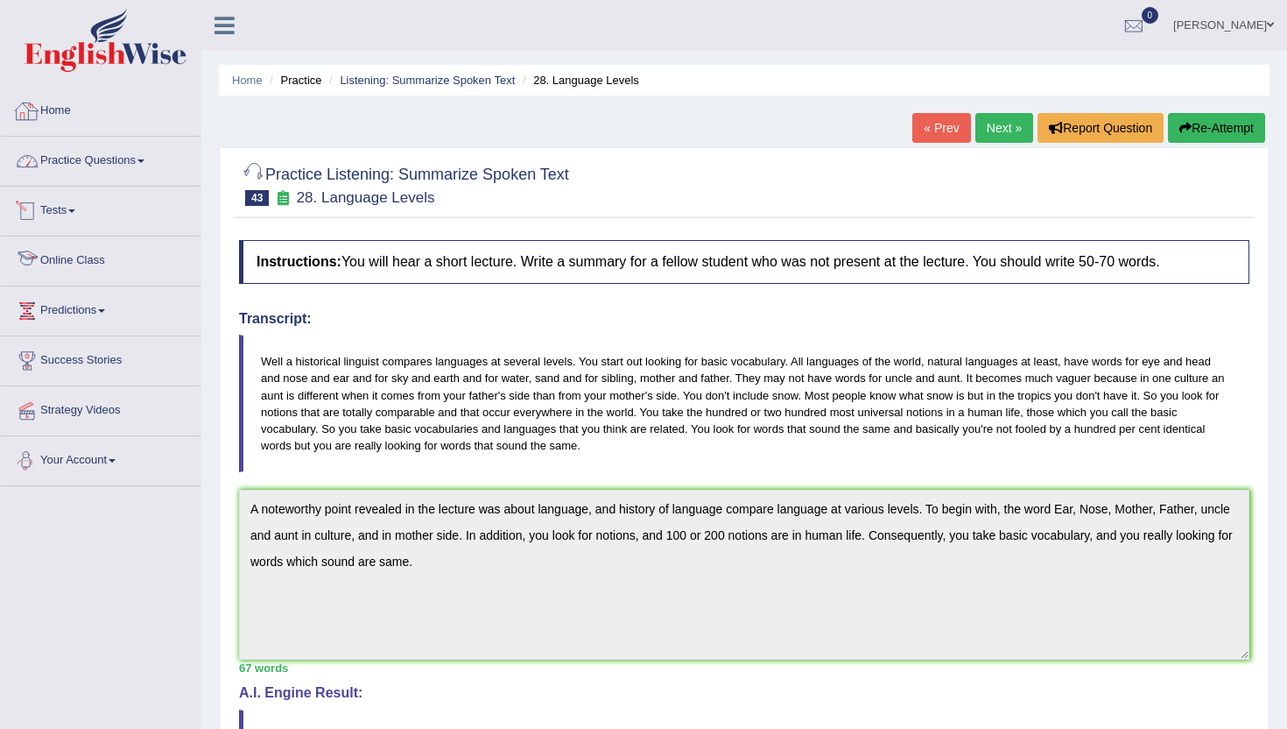
click at [104, 164] on link "Practice Questions" at bounding box center [101, 159] width 200 height 44
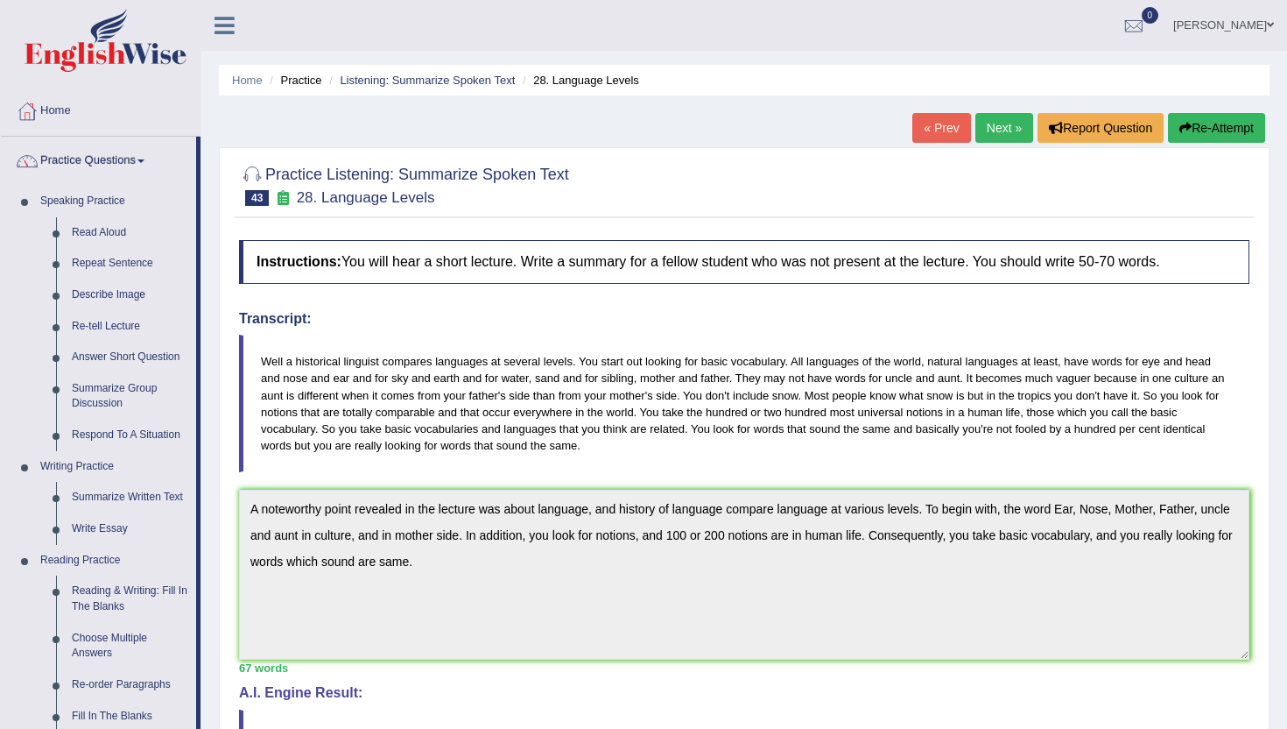
click at [204, 715] on div "Home Practice Listening: Summarize Spoken Text 28. Language Levels « Prev Next …" at bounding box center [744, 558] width 1086 height 1117
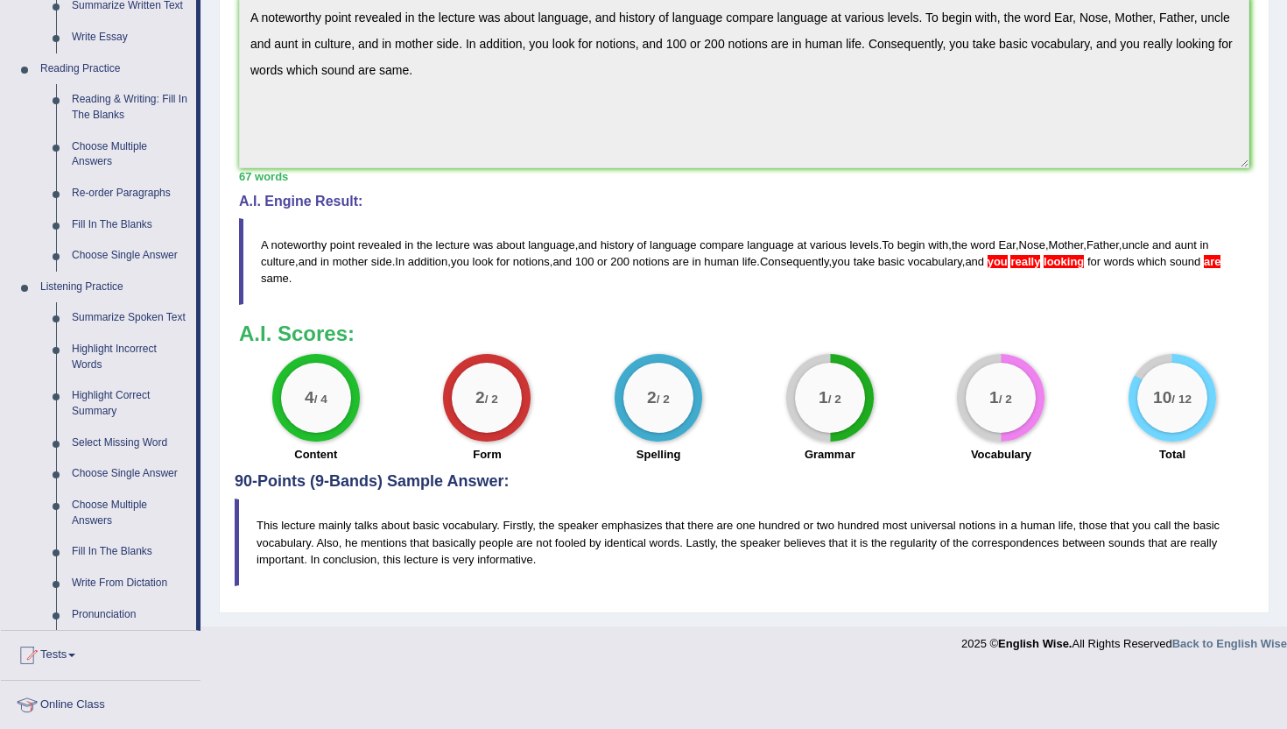
scroll to position [525, 0]
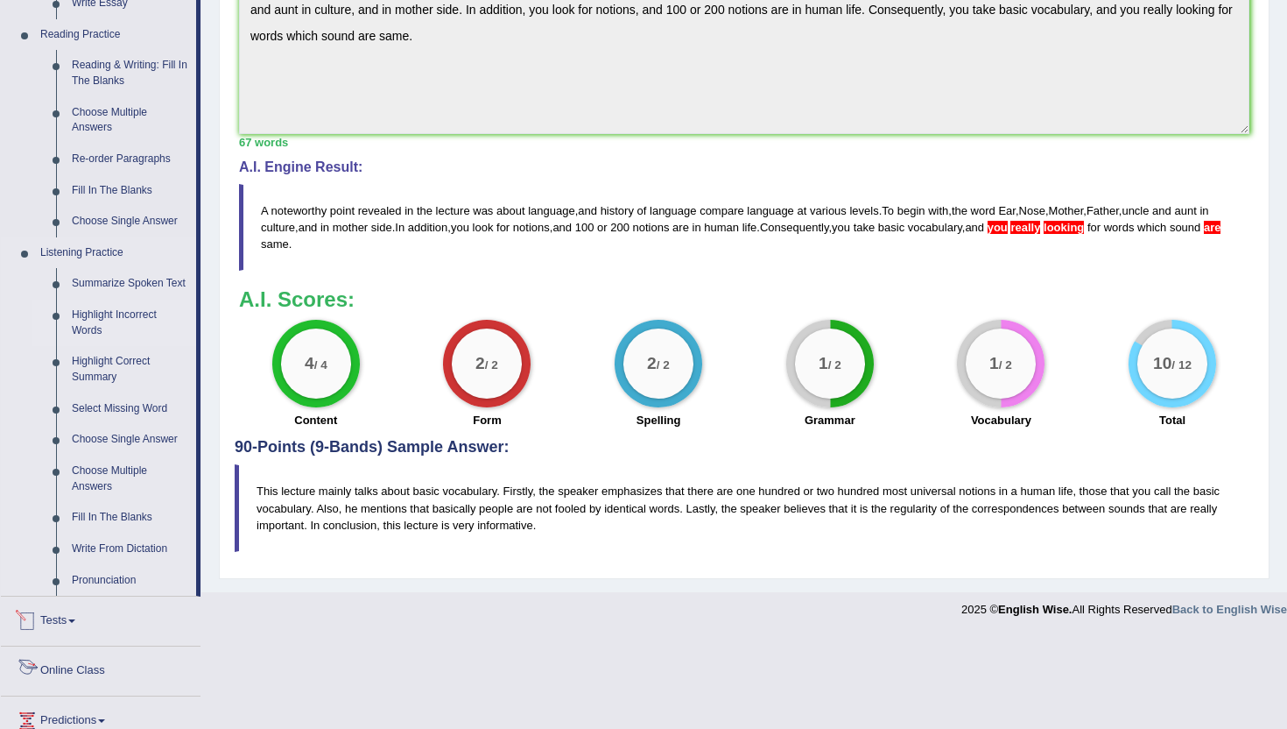
click at [89, 333] on link "Highlight Incorrect Words" at bounding box center [130, 323] width 132 height 46
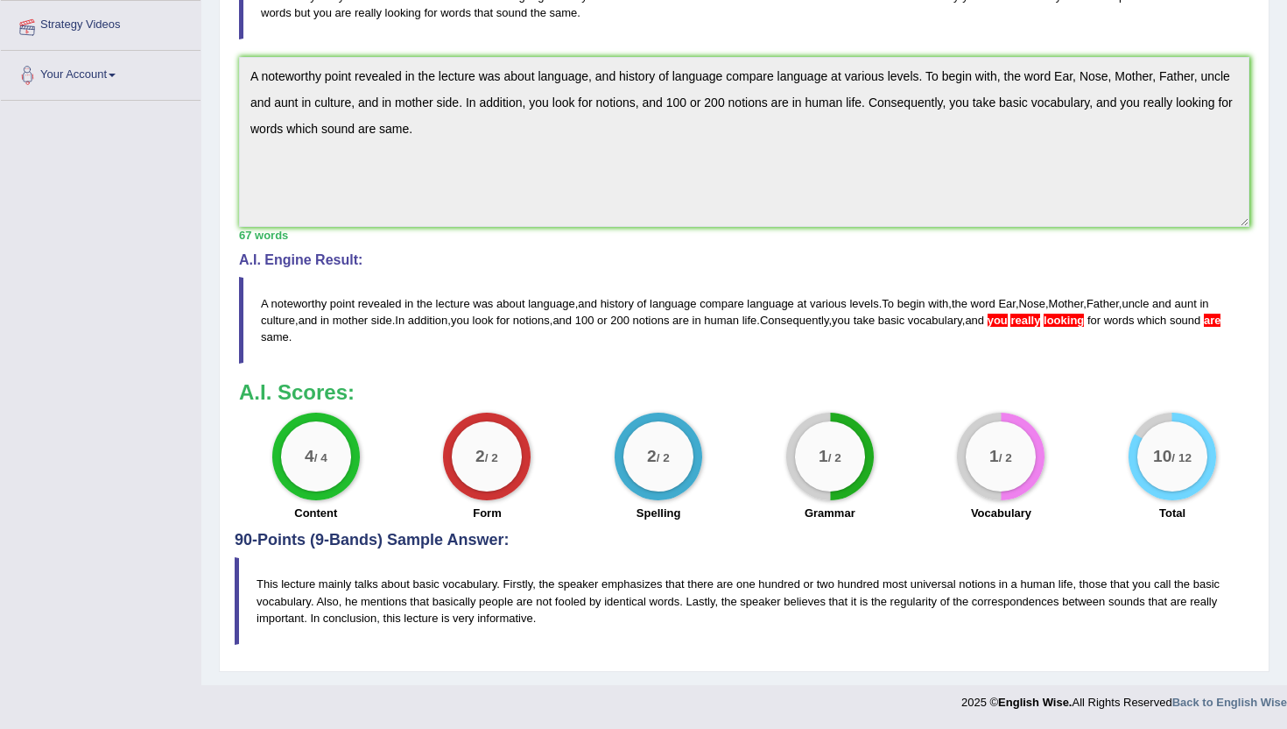
scroll to position [225, 0]
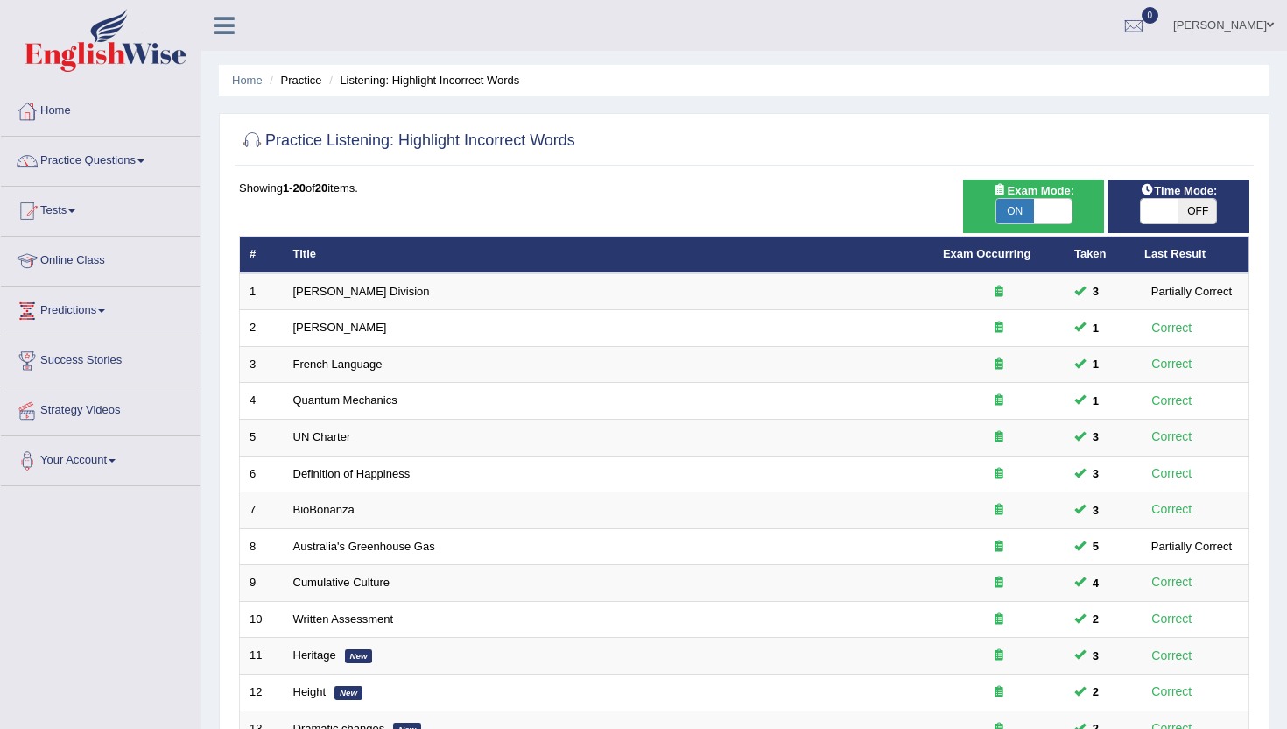
click at [1049, 214] on span at bounding box center [1053, 211] width 38 height 25
checkbox input "false"
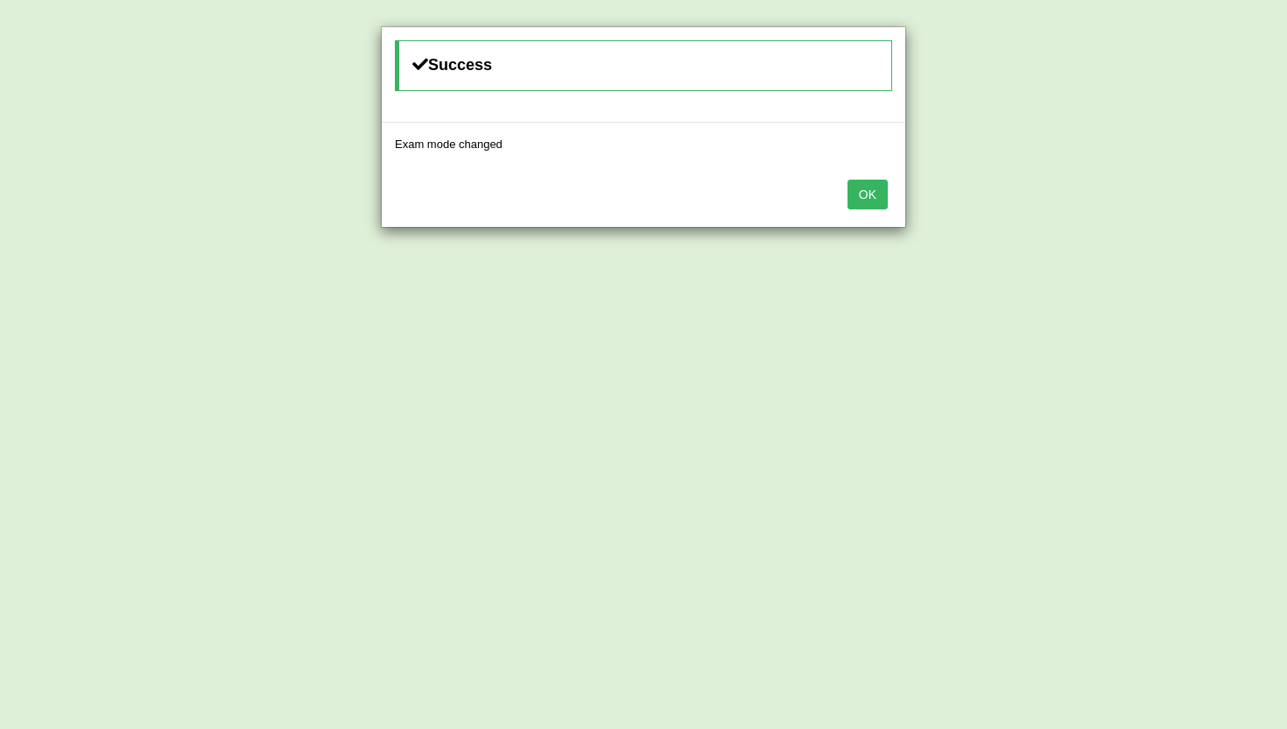
click at [881, 196] on button "OK" at bounding box center [868, 195] width 40 height 30
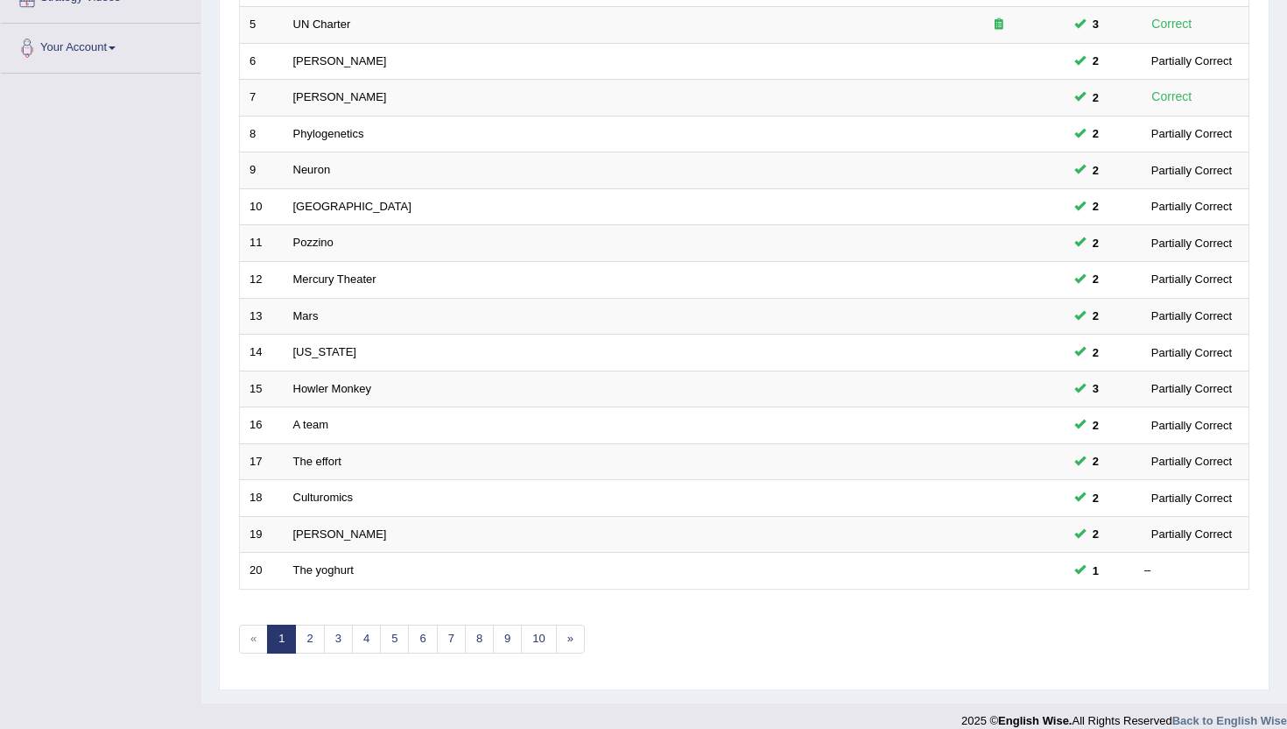
scroll to position [431, 0]
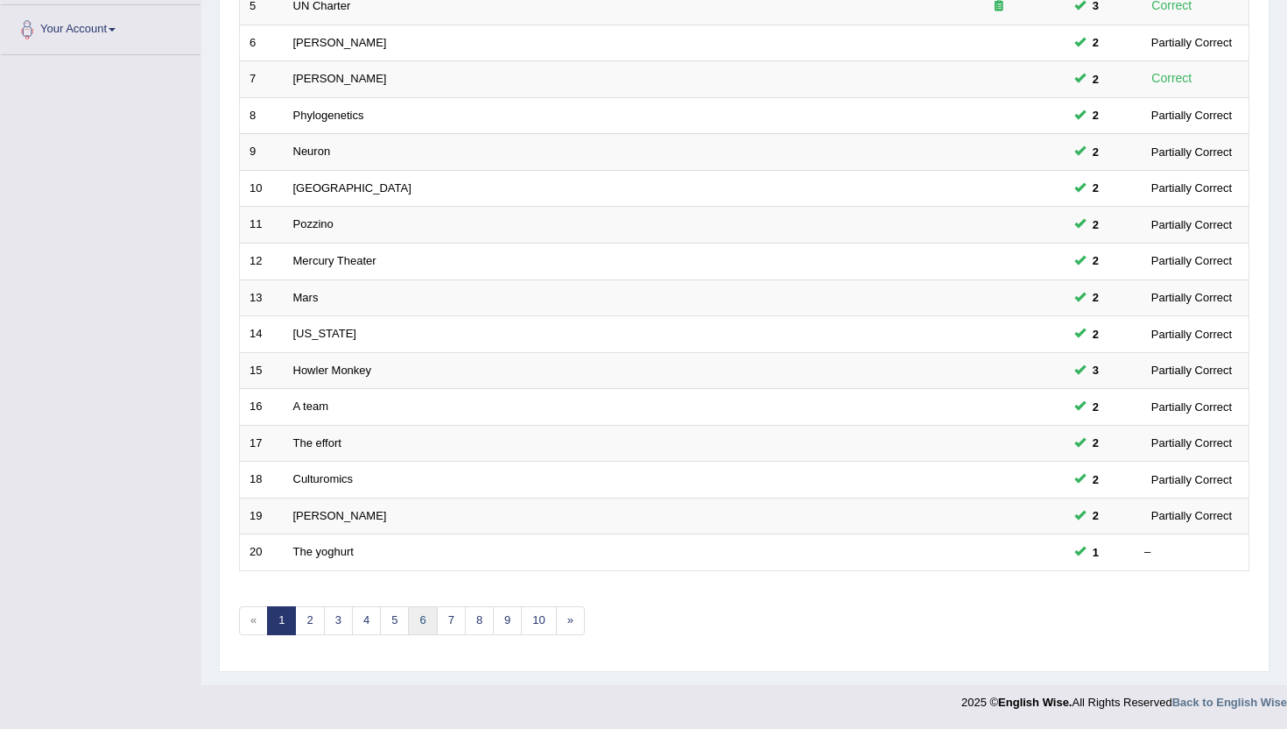
click at [408, 630] on link "6" at bounding box center [422, 620] width 29 height 29
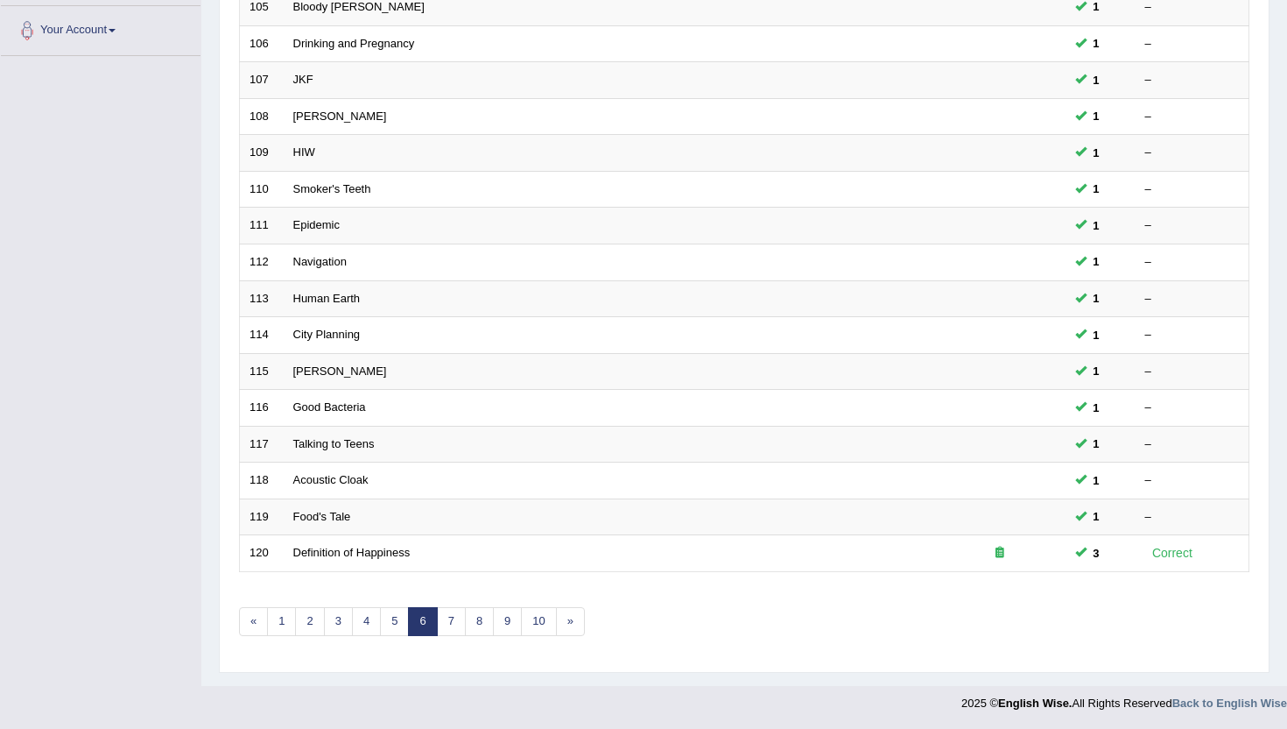
scroll to position [431, 0]
click at [462, 628] on link "7" at bounding box center [451, 620] width 29 height 29
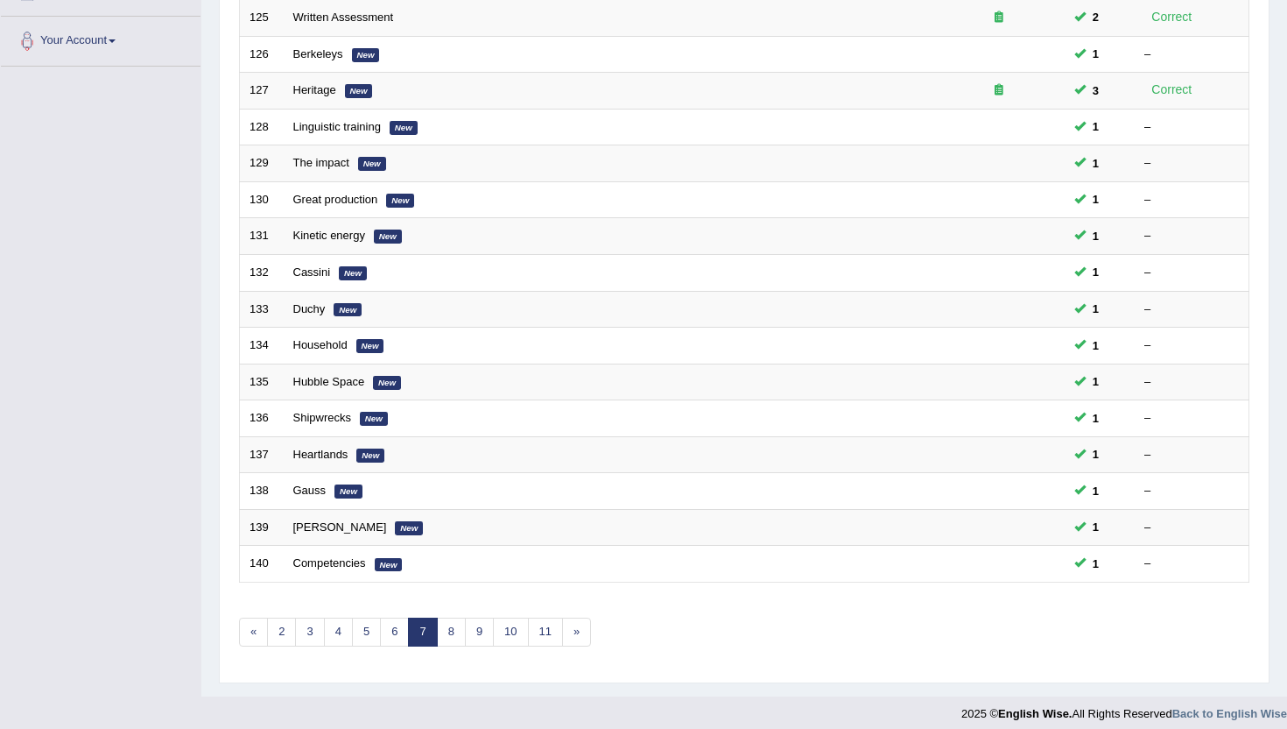
scroll to position [431, 0]
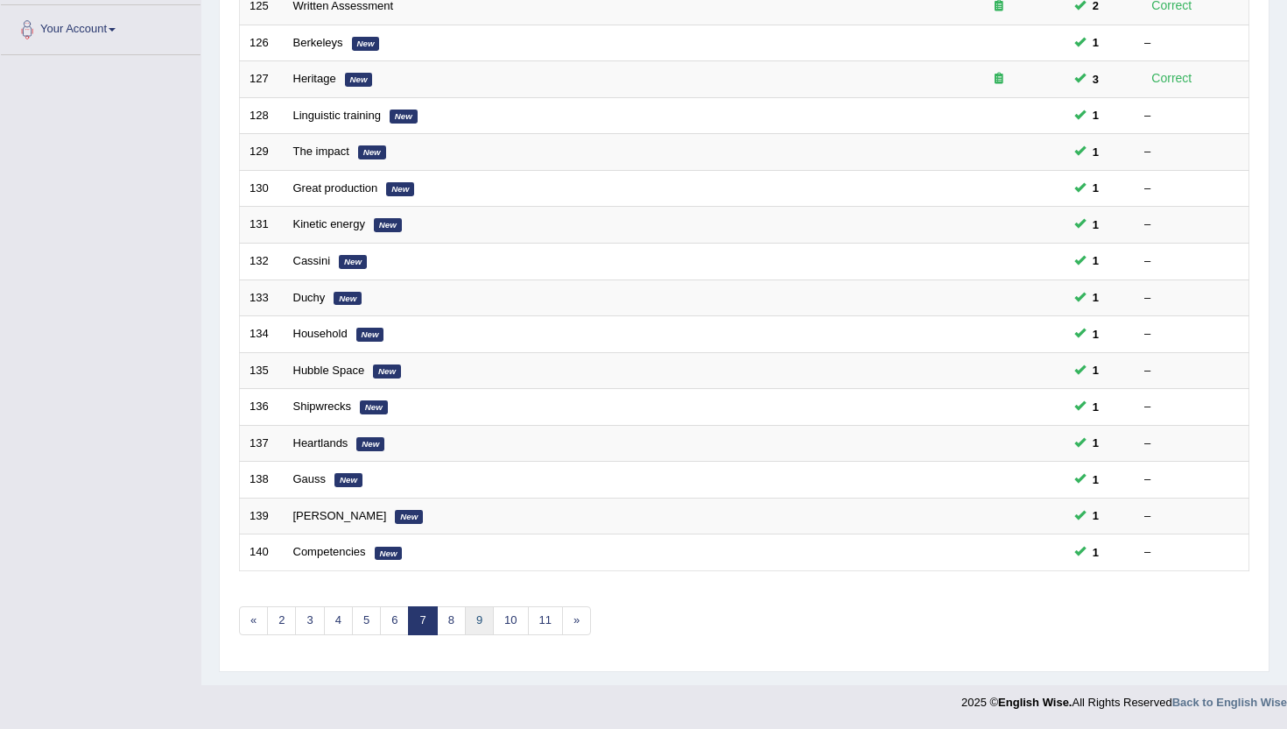
click at [469, 628] on link "9" at bounding box center [479, 620] width 29 height 29
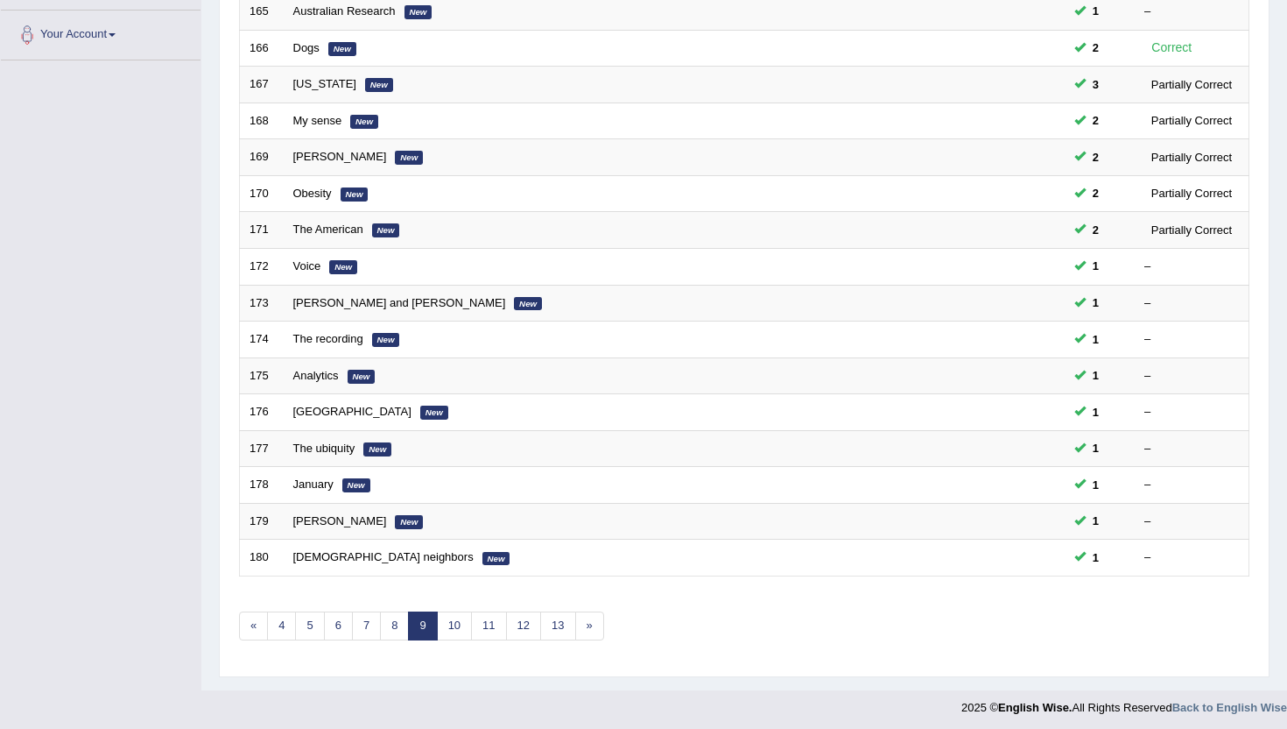
scroll to position [431, 0]
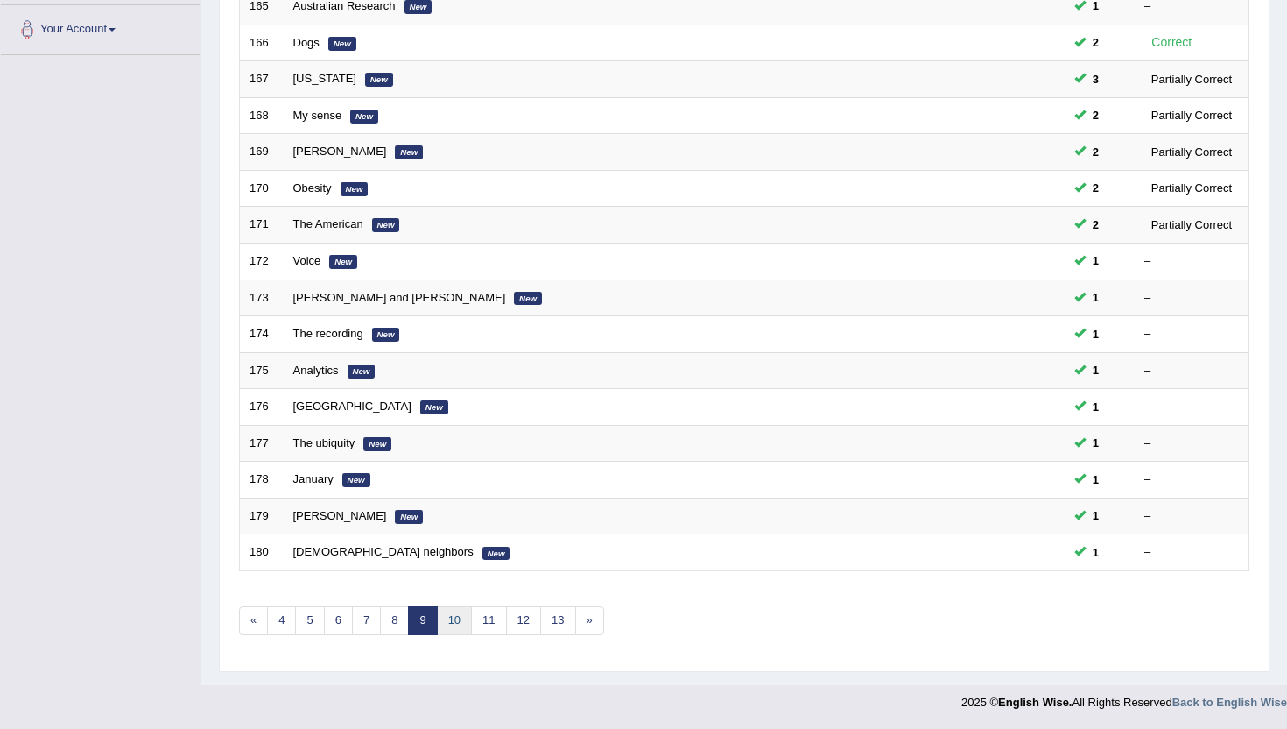
click at [469, 628] on link "10" at bounding box center [454, 620] width 35 height 29
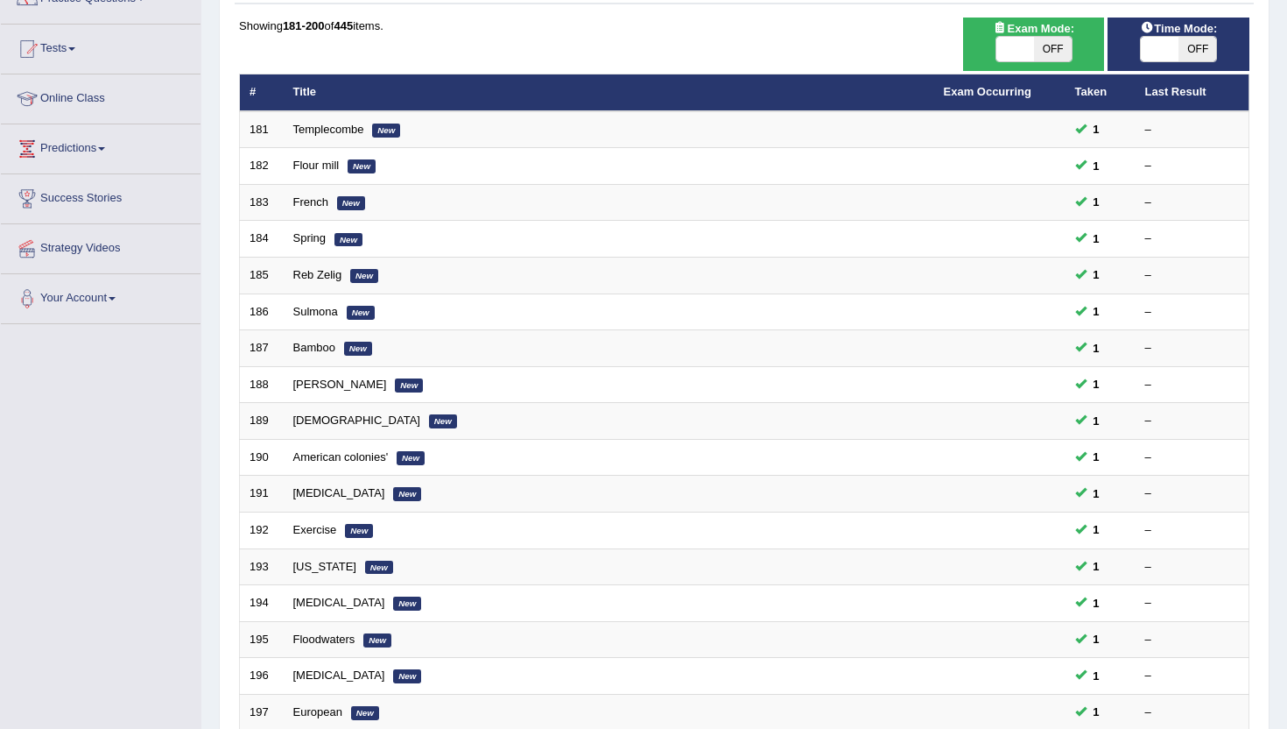
scroll to position [151, 0]
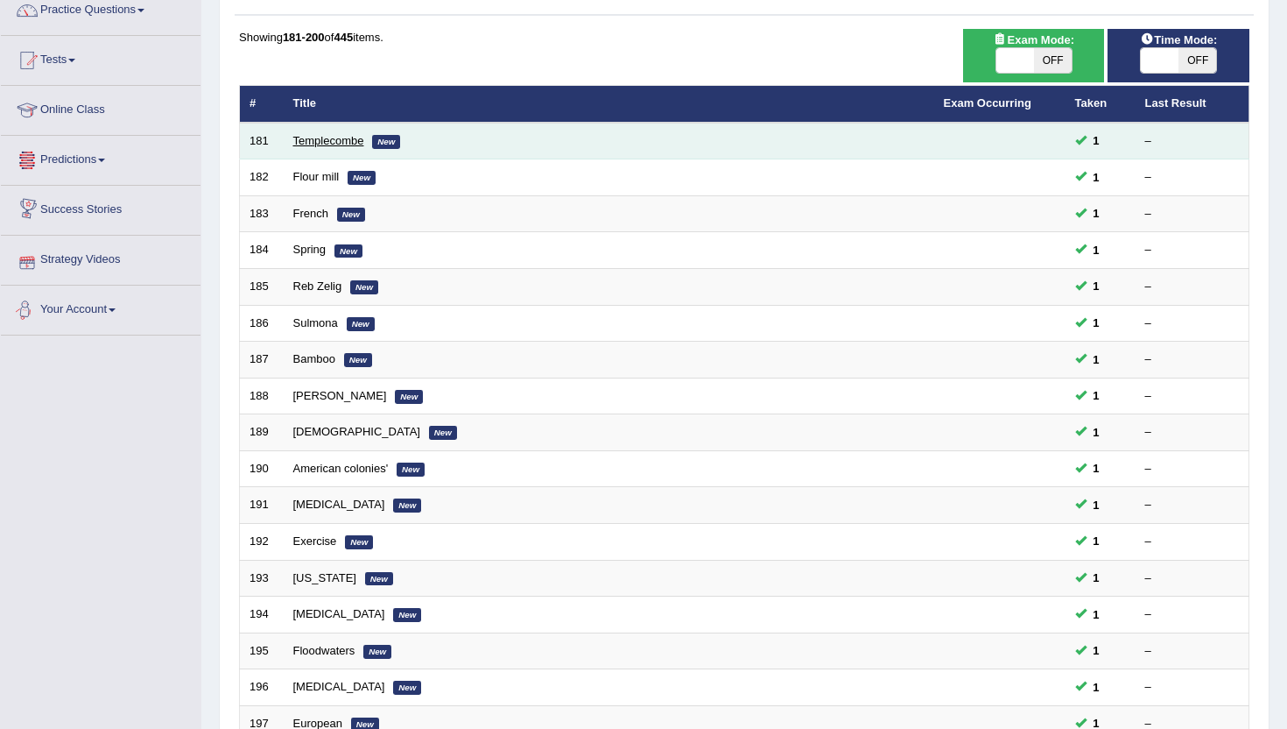
click at [306, 139] on link "Templecombe" at bounding box center [328, 140] width 71 height 13
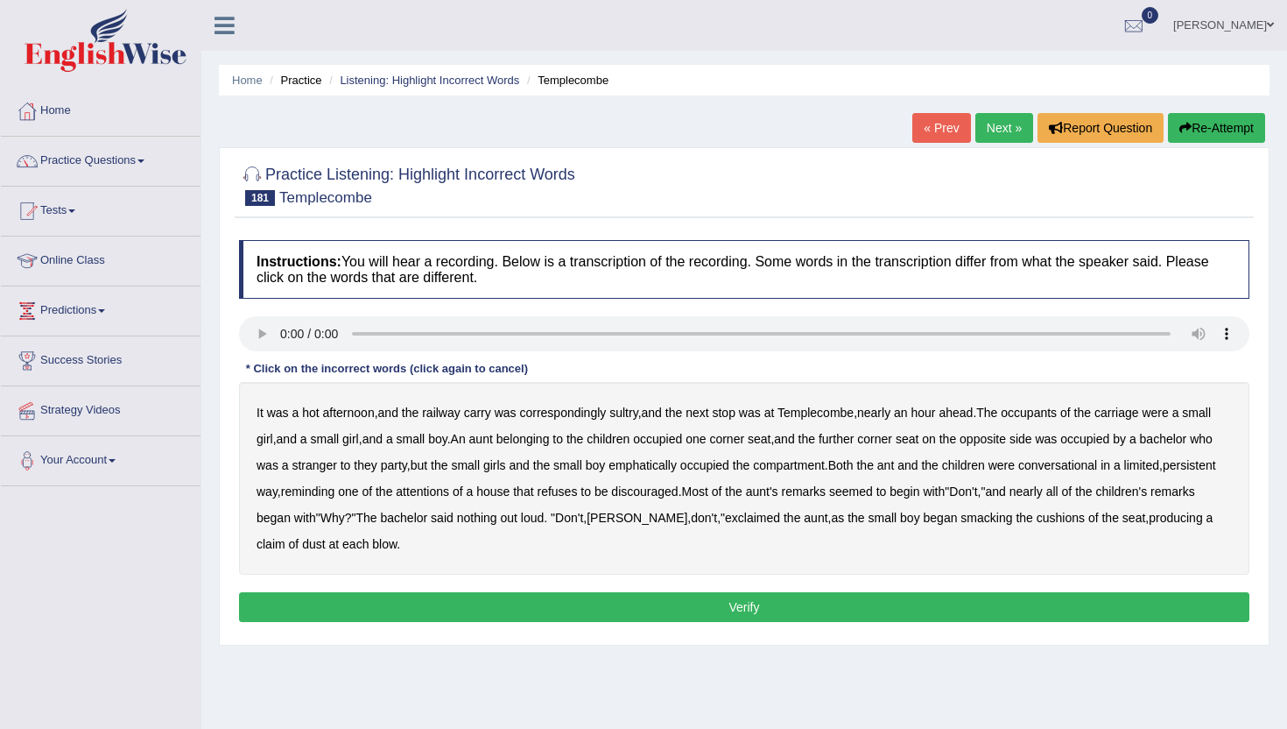
click at [483, 410] on b "carry" at bounding box center [477, 412] width 27 height 14
click at [340, 439] on b "small" at bounding box center [325, 439] width 29 height 14
click at [377, 462] on b "they" at bounding box center [365, 465] width 23 height 14
click at [894, 467] on b "ant" at bounding box center [886, 465] width 17 height 14
click at [577, 487] on b "refuses" at bounding box center [557, 491] width 40 height 14
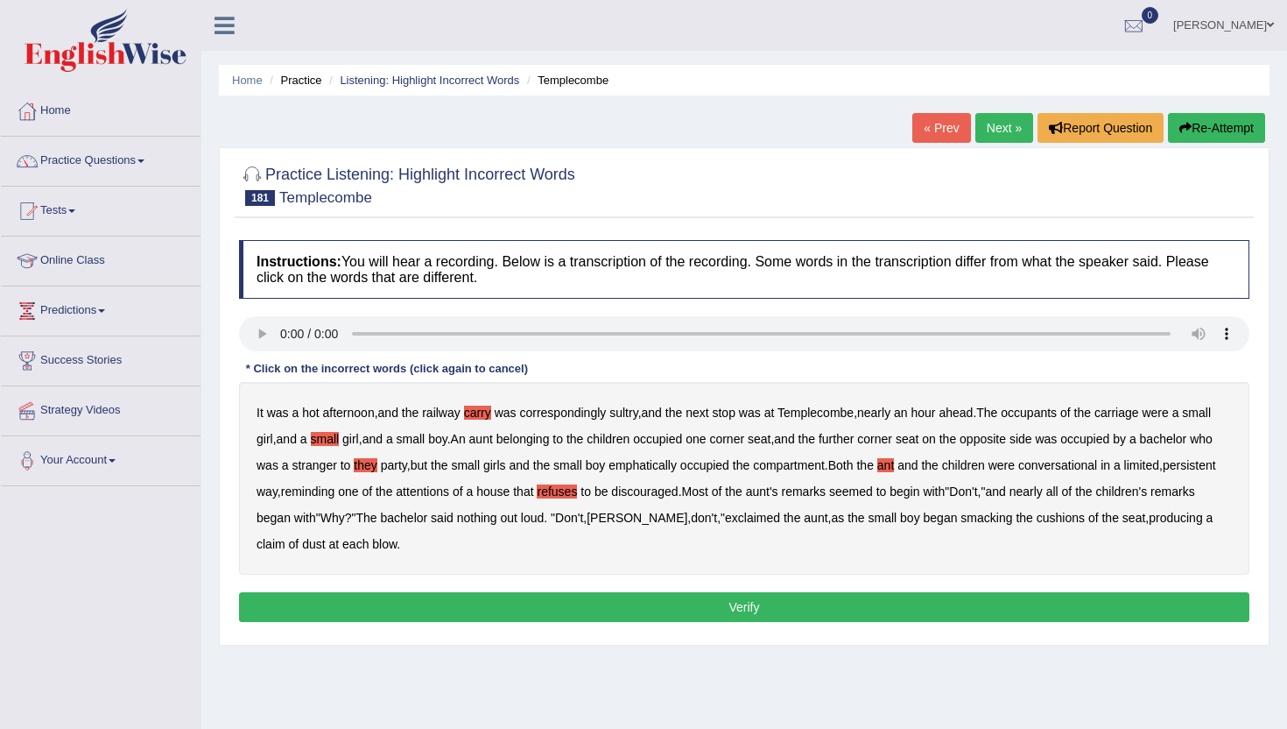
click at [1012, 522] on b "smacking" at bounding box center [987, 518] width 52 height 14
click at [448, 602] on button "Verify" at bounding box center [744, 607] width 1011 height 30
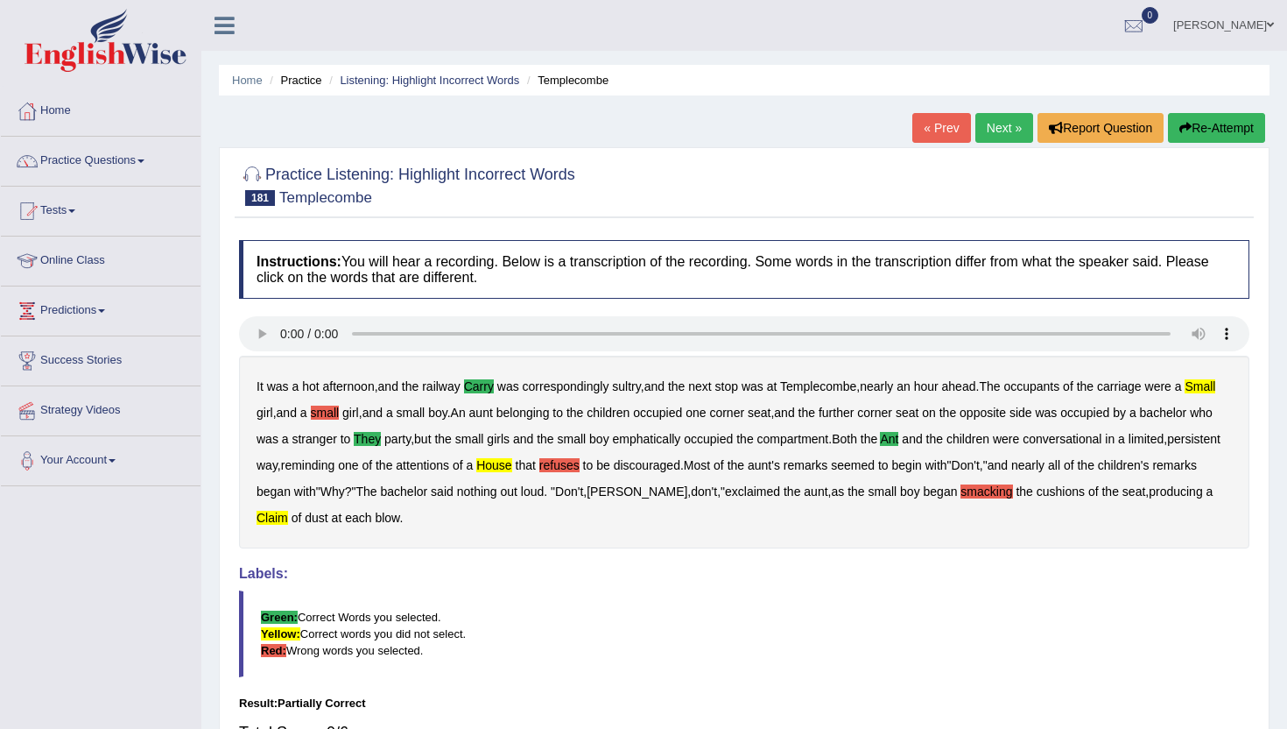
click at [991, 134] on link "Next »" at bounding box center [1005, 128] width 58 height 30
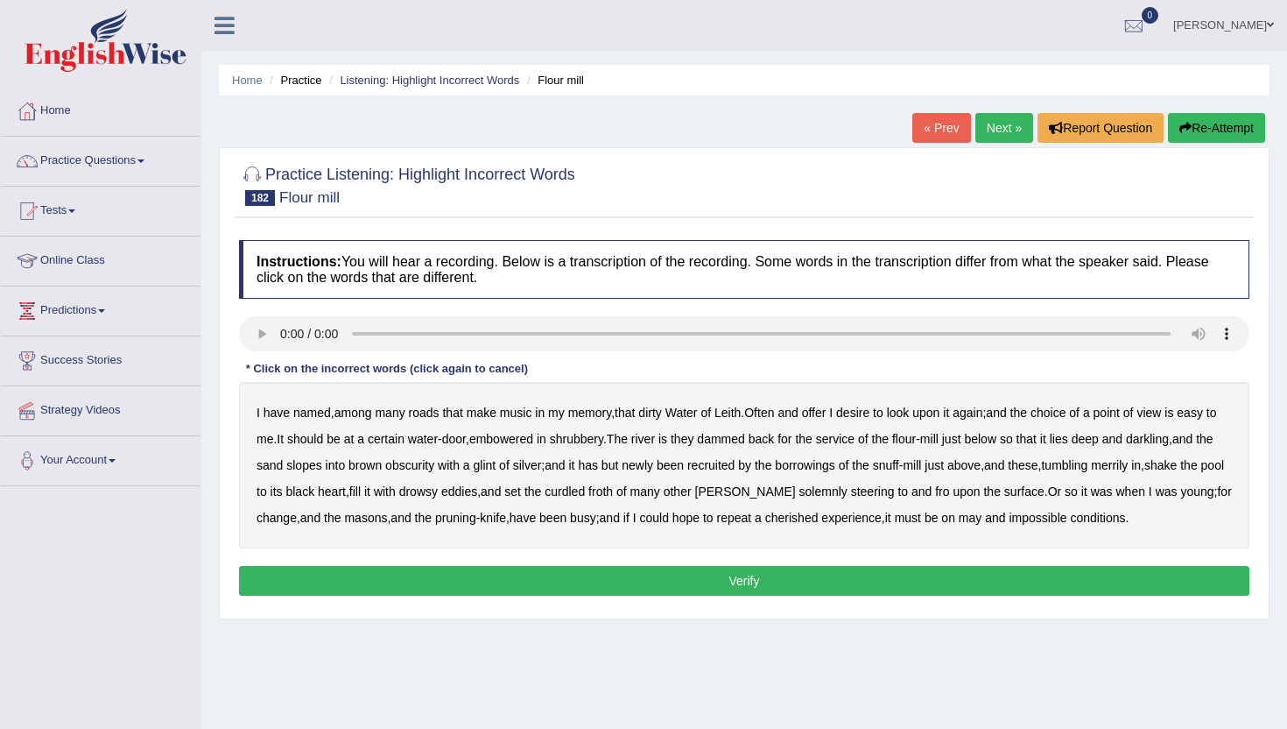
click at [425, 409] on b "roads" at bounding box center [424, 412] width 31 height 14
click at [833, 404] on div "I have named , among many roads that make music in my memory , that dirty Water…" at bounding box center [744, 465] width 1011 height 166
click at [821, 412] on b "offer" at bounding box center [814, 412] width 25 height 14
click at [541, 463] on b "silver" at bounding box center [527, 465] width 29 height 14
click at [973, 589] on button "Verify" at bounding box center [744, 581] width 1011 height 30
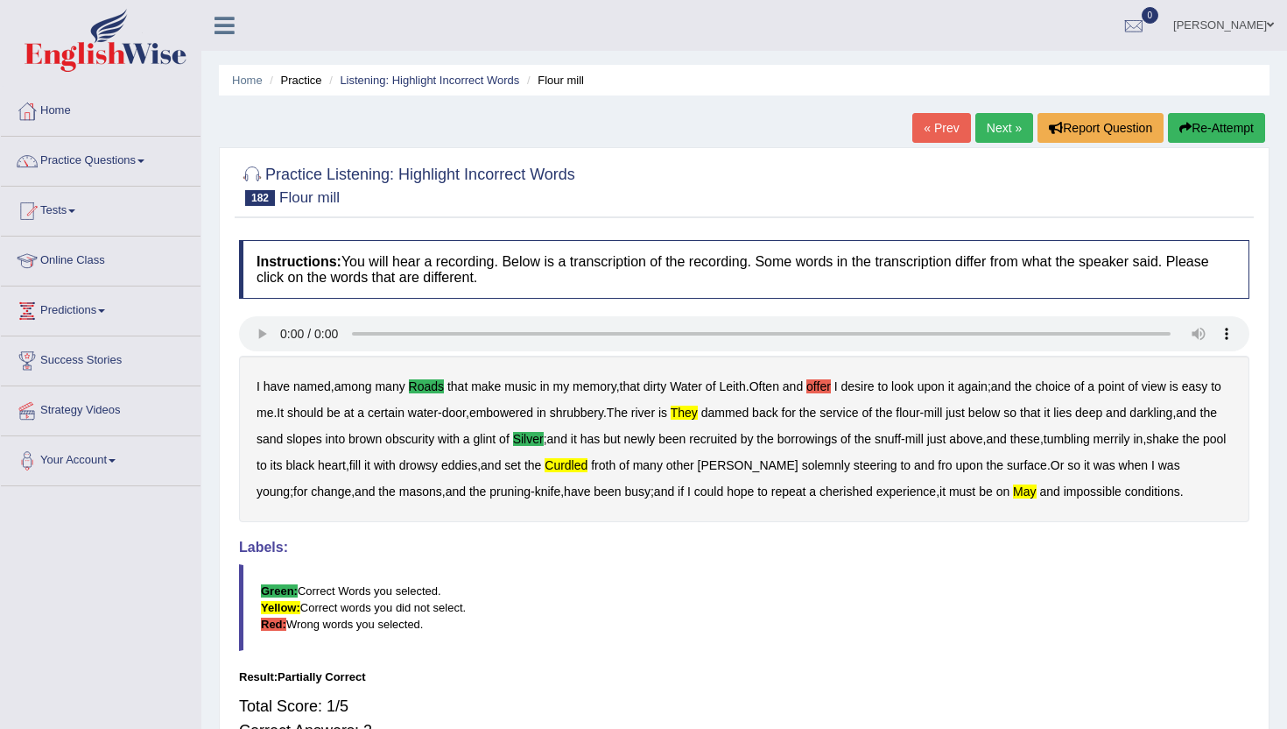
click at [996, 125] on link "Next »" at bounding box center [1005, 128] width 58 height 30
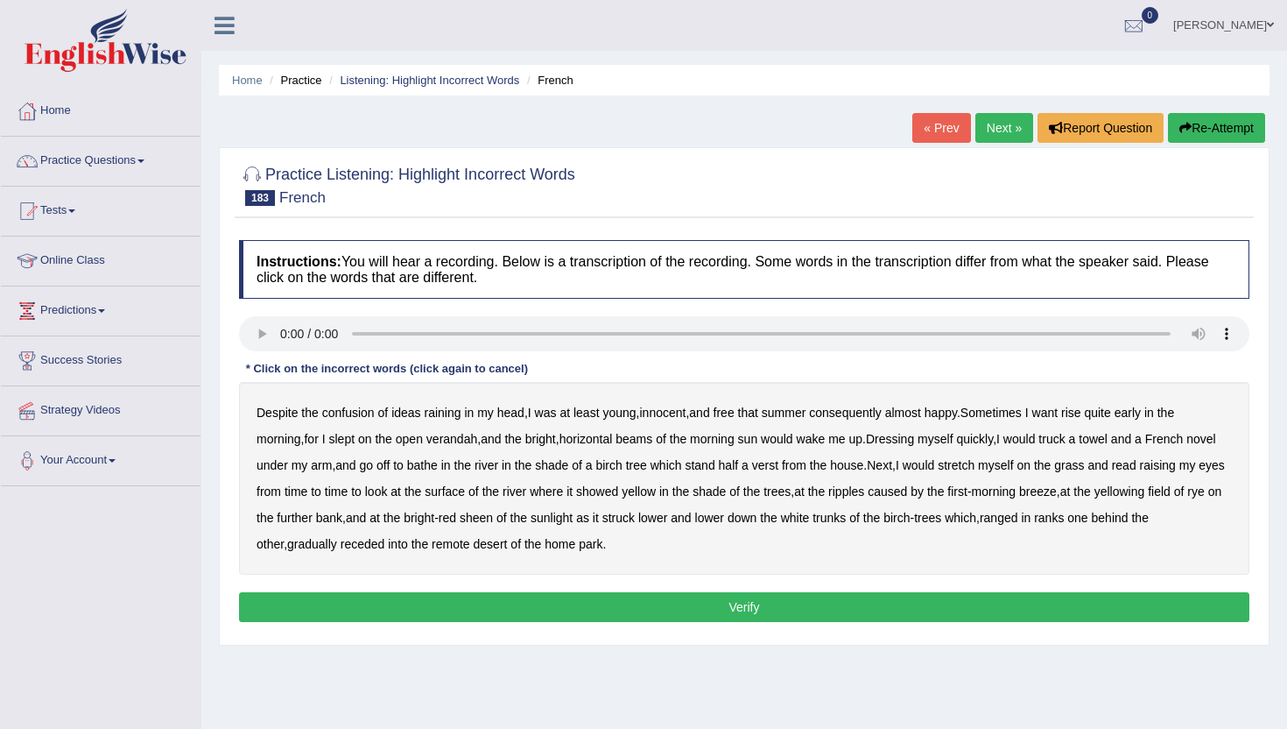
click at [445, 412] on b "raining" at bounding box center [442, 412] width 37 height 14
click at [1059, 414] on b "want" at bounding box center [1046, 412] width 26 height 14
click at [1065, 434] on b "truck" at bounding box center [1052, 439] width 26 height 14
click at [715, 468] on b "stand" at bounding box center [700, 465] width 30 height 14
click at [508, 546] on b "desert" at bounding box center [491, 544] width 34 height 14
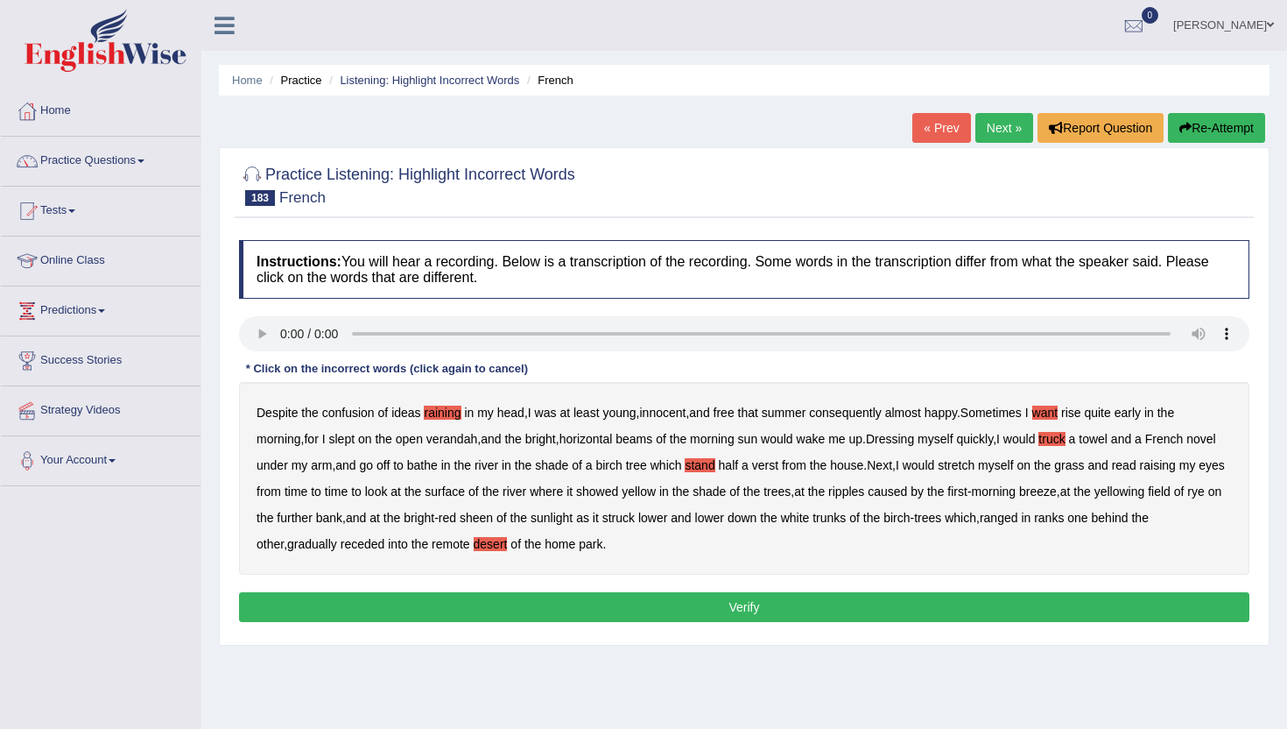
click at [645, 605] on button "Verify" at bounding box center [744, 607] width 1011 height 30
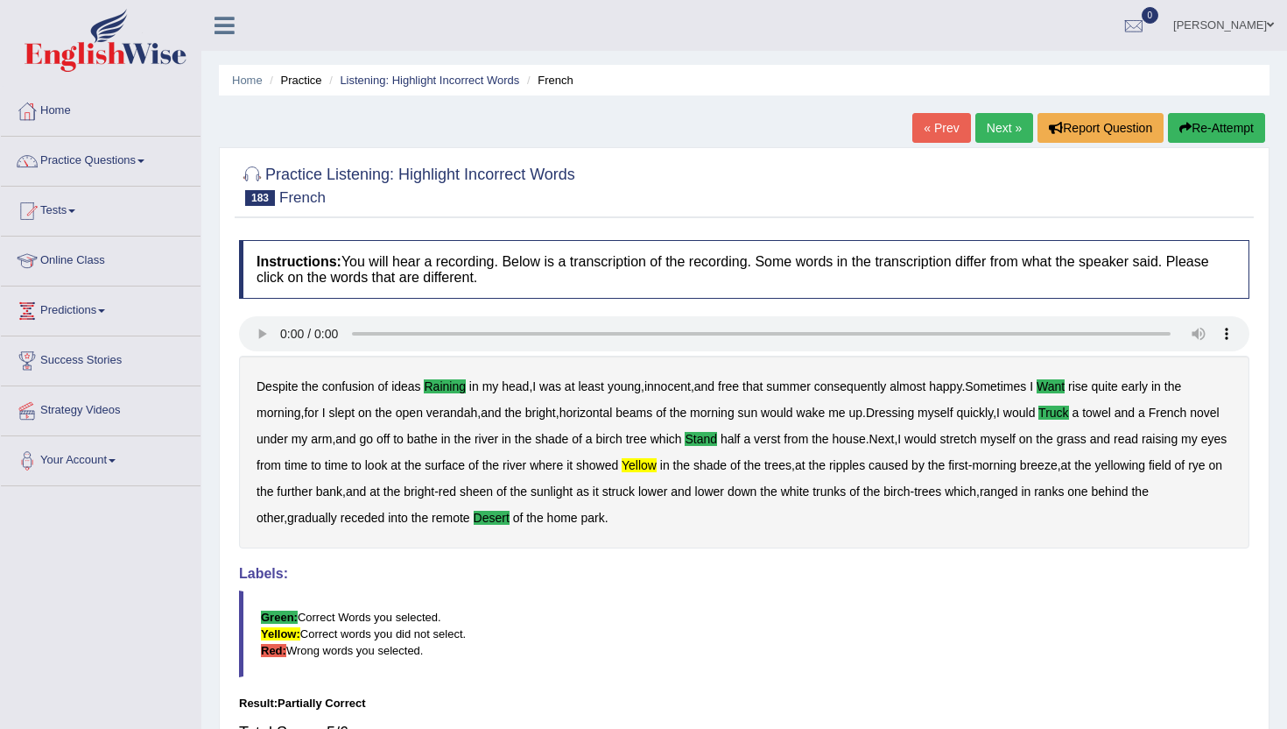
click at [1011, 128] on link "Next »" at bounding box center [1005, 128] width 58 height 30
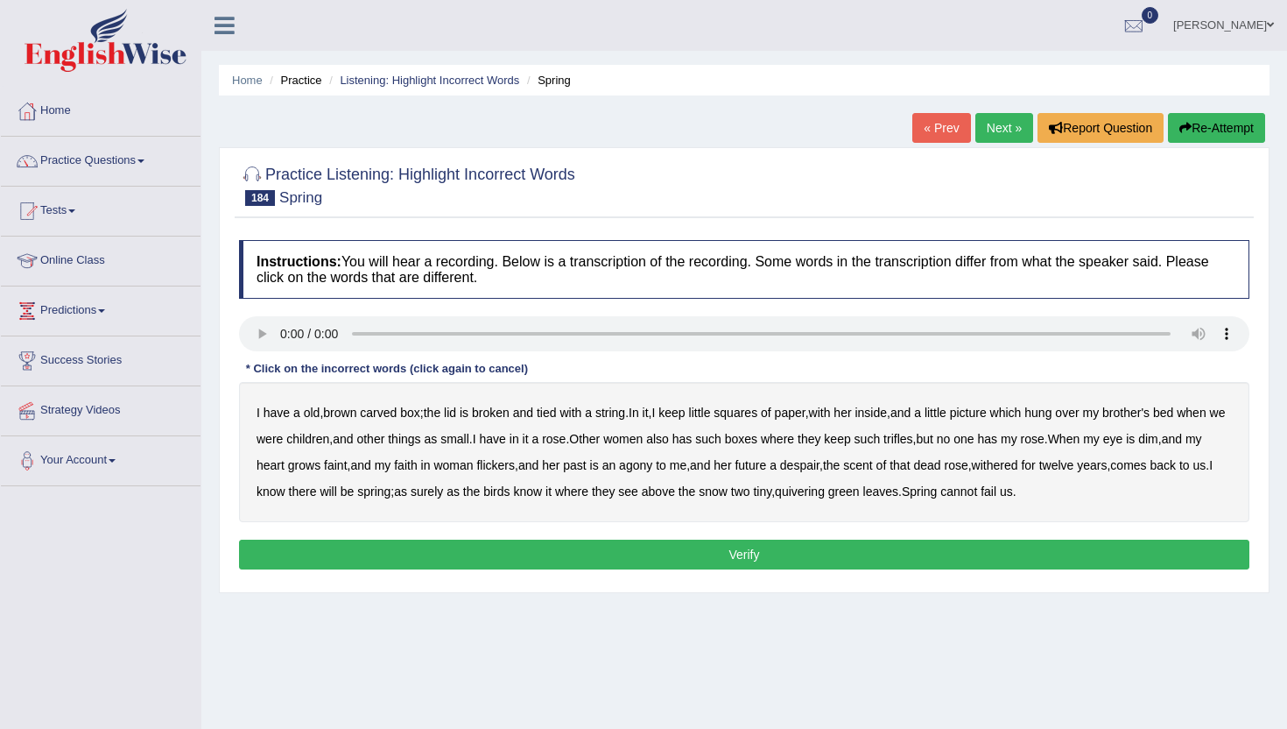
click at [682, 415] on b "keep" at bounding box center [672, 412] width 26 height 14
click at [693, 436] on b "has" at bounding box center [683, 439] width 20 height 14
click at [586, 469] on b "past" at bounding box center [574, 465] width 23 height 14
click at [589, 490] on b "where" at bounding box center [571, 491] width 33 height 14
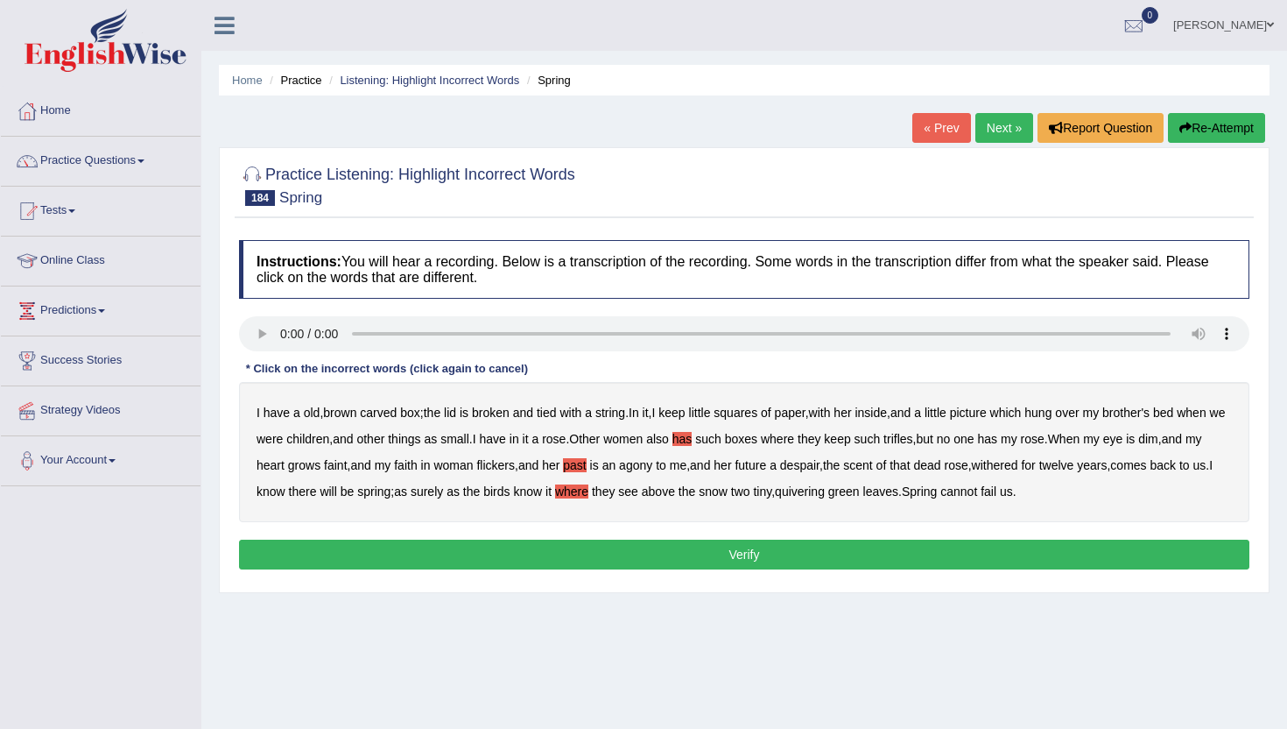
click at [1046, 547] on button "Verify" at bounding box center [744, 554] width 1011 height 30
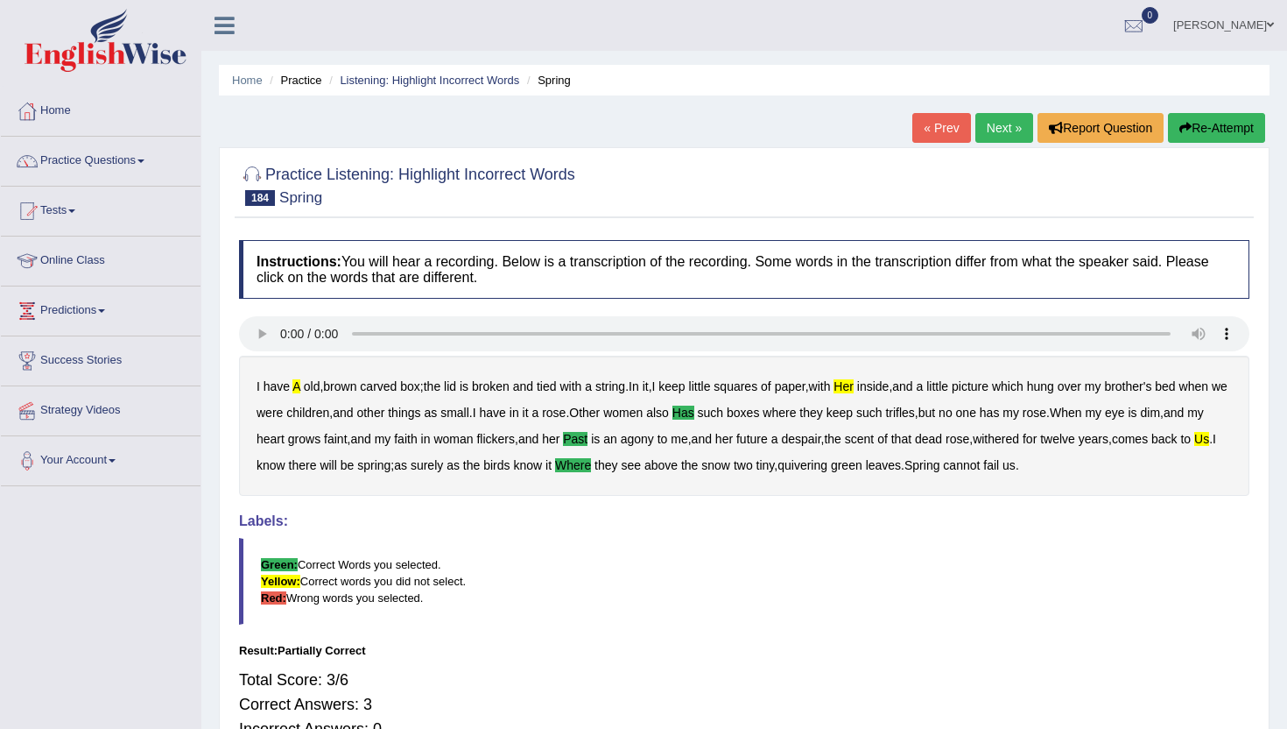
click at [998, 126] on link "Next »" at bounding box center [1005, 128] width 58 height 30
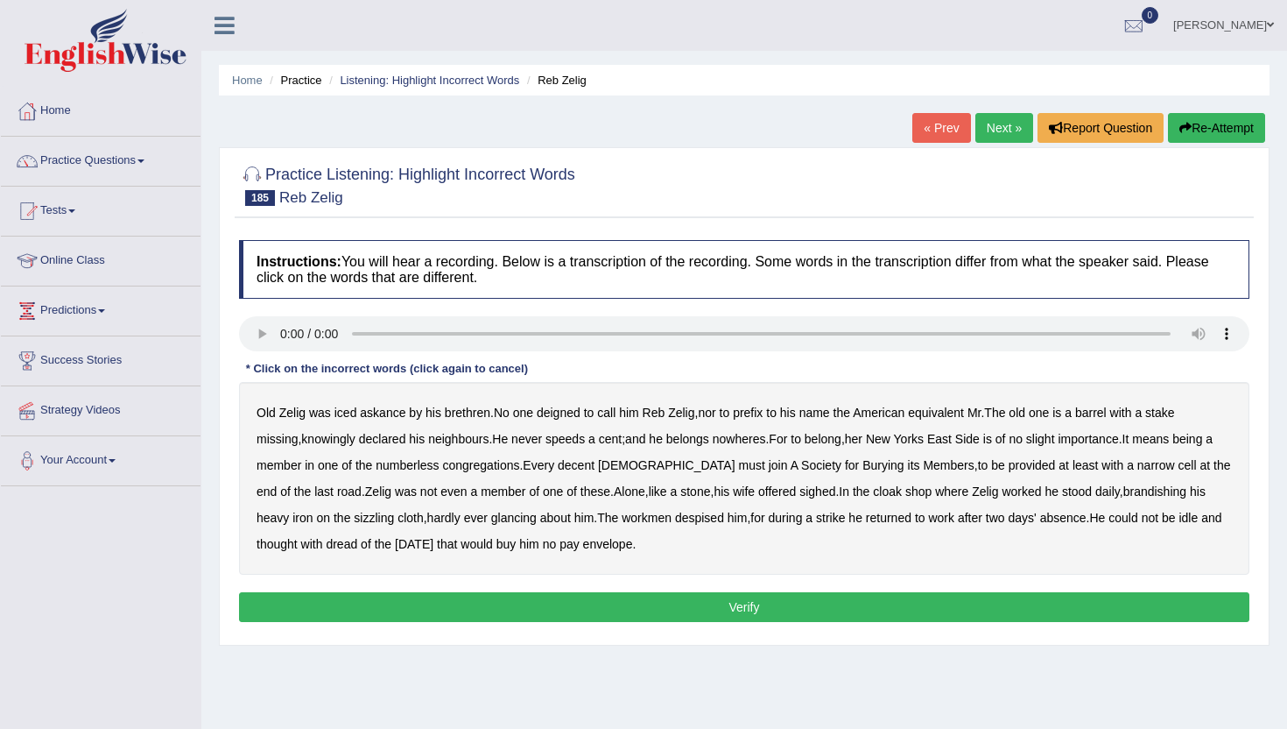
click at [577, 418] on b "deigned" at bounding box center [559, 412] width 44 height 14
click at [581, 438] on b "speeds" at bounding box center [565, 439] width 39 height 14
click at [758, 491] on b "offered" at bounding box center [777, 491] width 38 height 14
click at [497, 539] on b "buy" at bounding box center [507, 544] width 20 height 14
click at [578, 604] on button "Verify" at bounding box center [744, 607] width 1011 height 30
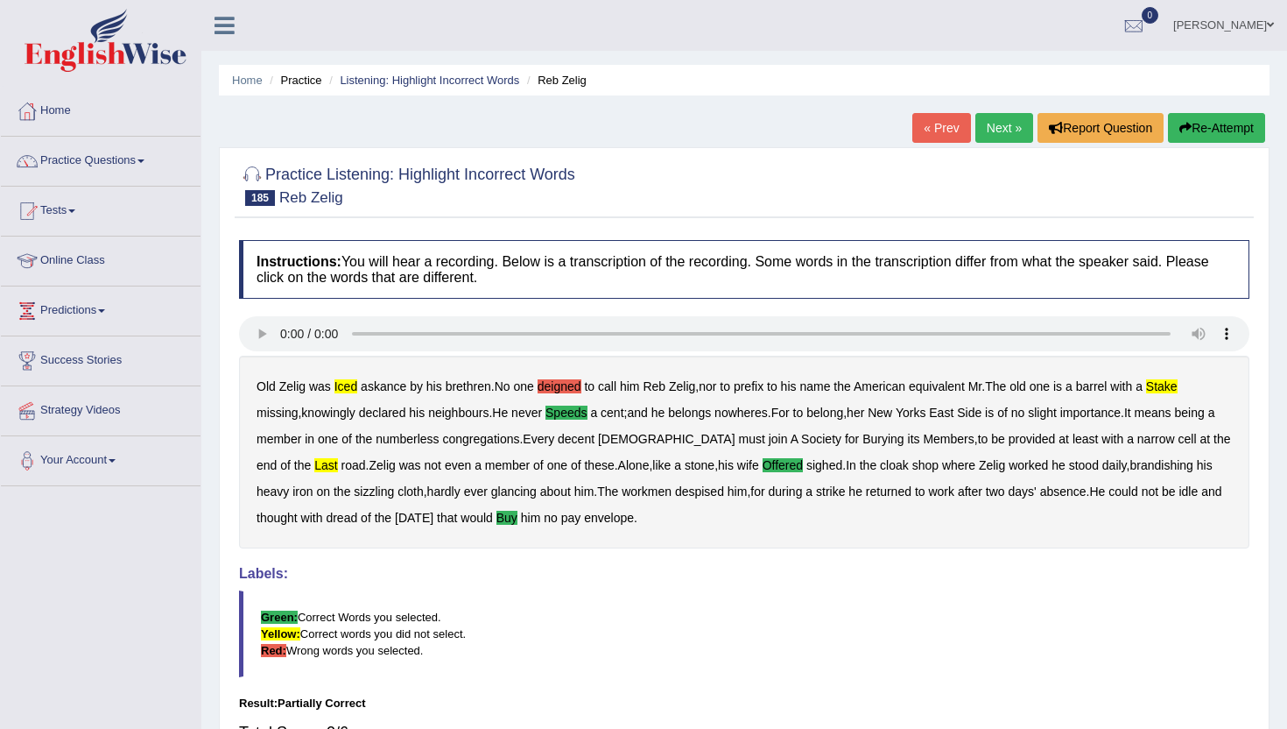
click at [994, 129] on link "Next »" at bounding box center [1005, 128] width 58 height 30
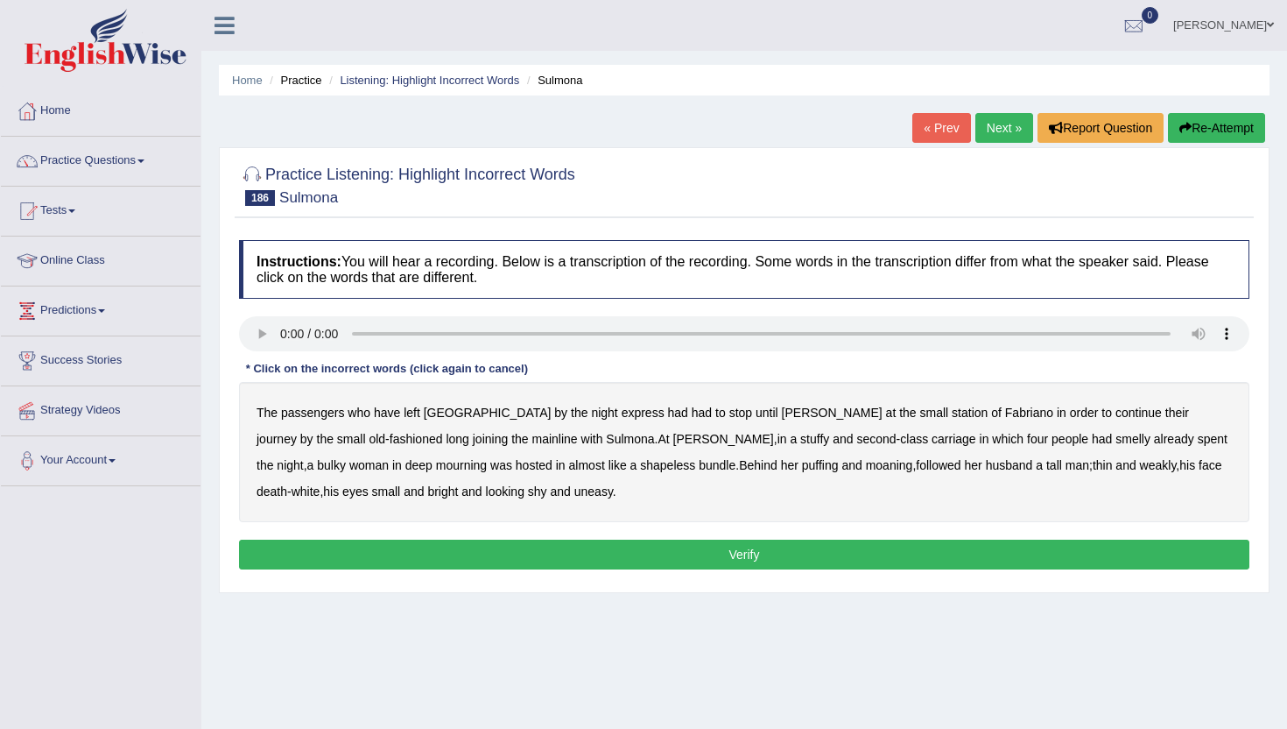
click at [446, 442] on b "long" at bounding box center [457, 439] width 23 height 14
click at [857, 437] on b "second" at bounding box center [876, 439] width 39 height 14
click at [857, 439] on b "second" at bounding box center [876, 439] width 39 height 14
click at [800, 441] on b "stuffy" at bounding box center [814, 439] width 29 height 14
click at [487, 458] on b "mourning" at bounding box center [461, 465] width 51 height 14
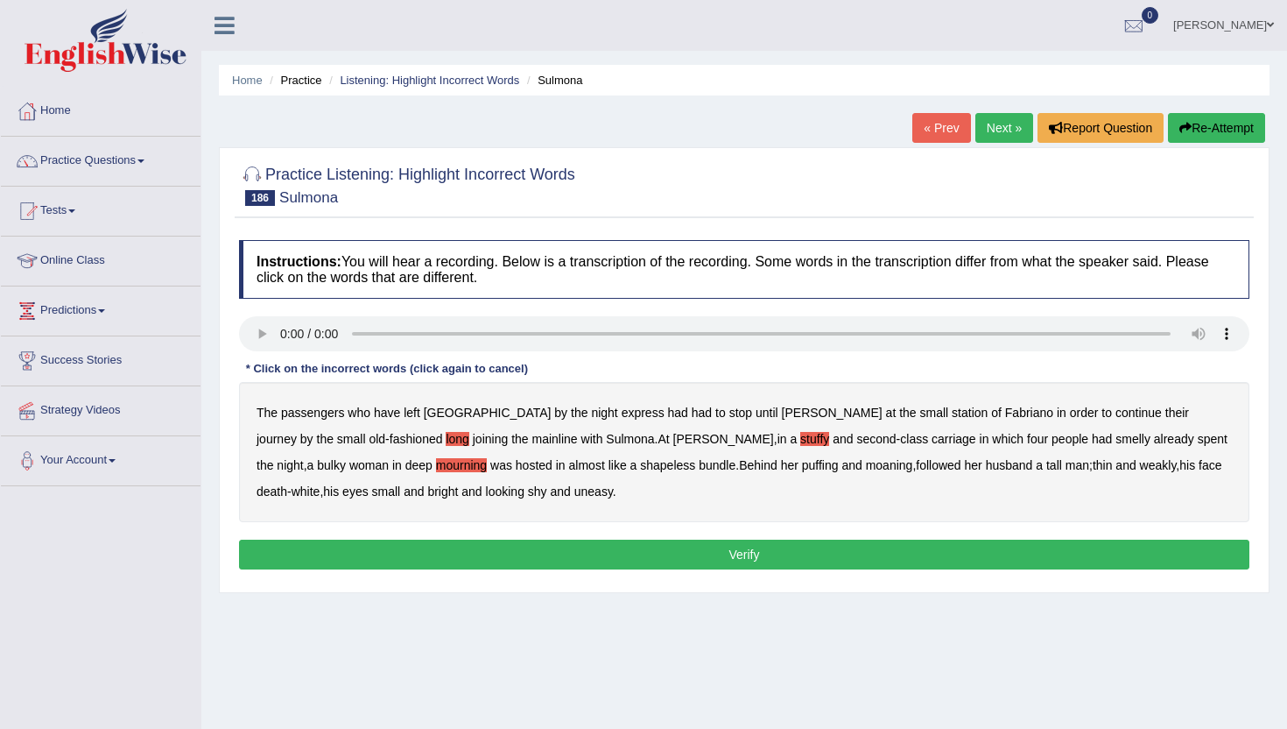
click at [396, 540] on button "Verify" at bounding box center [744, 554] width 1011 height 30
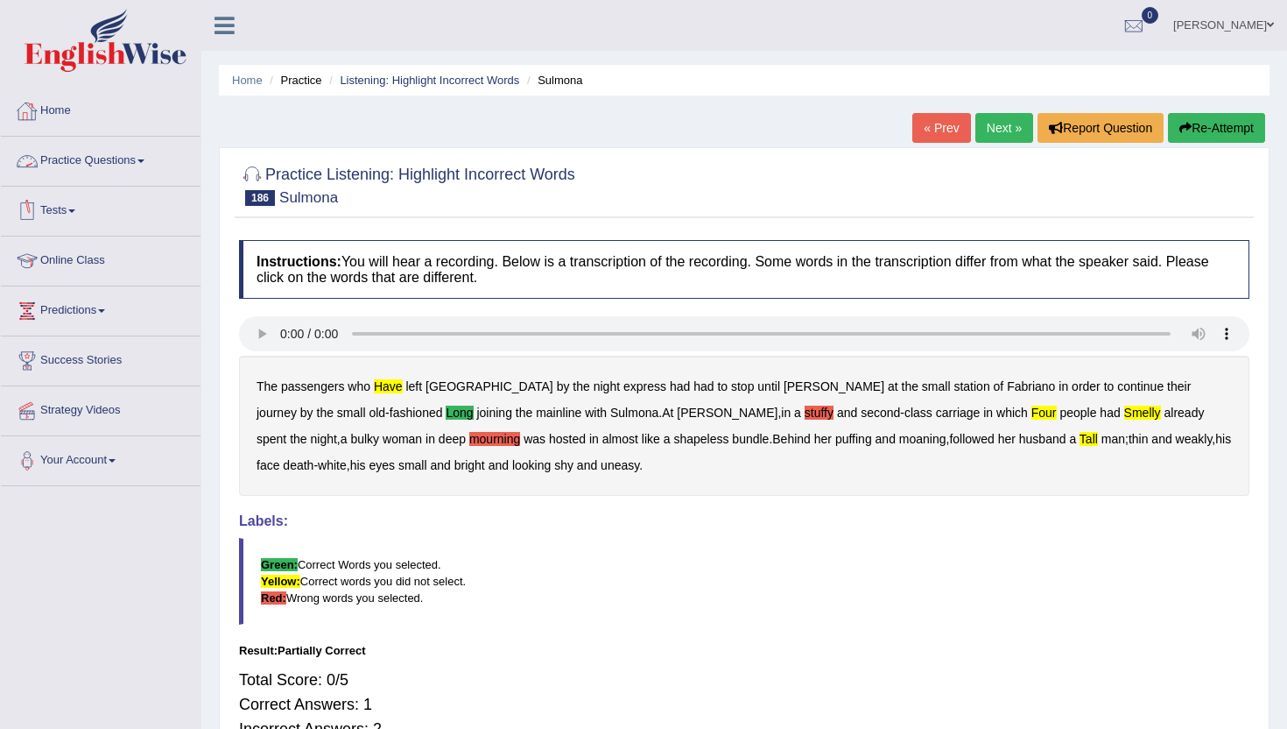
click at [109, 167] on link "Practice Questions" at bounding box center [101, 159] width 200 height 44
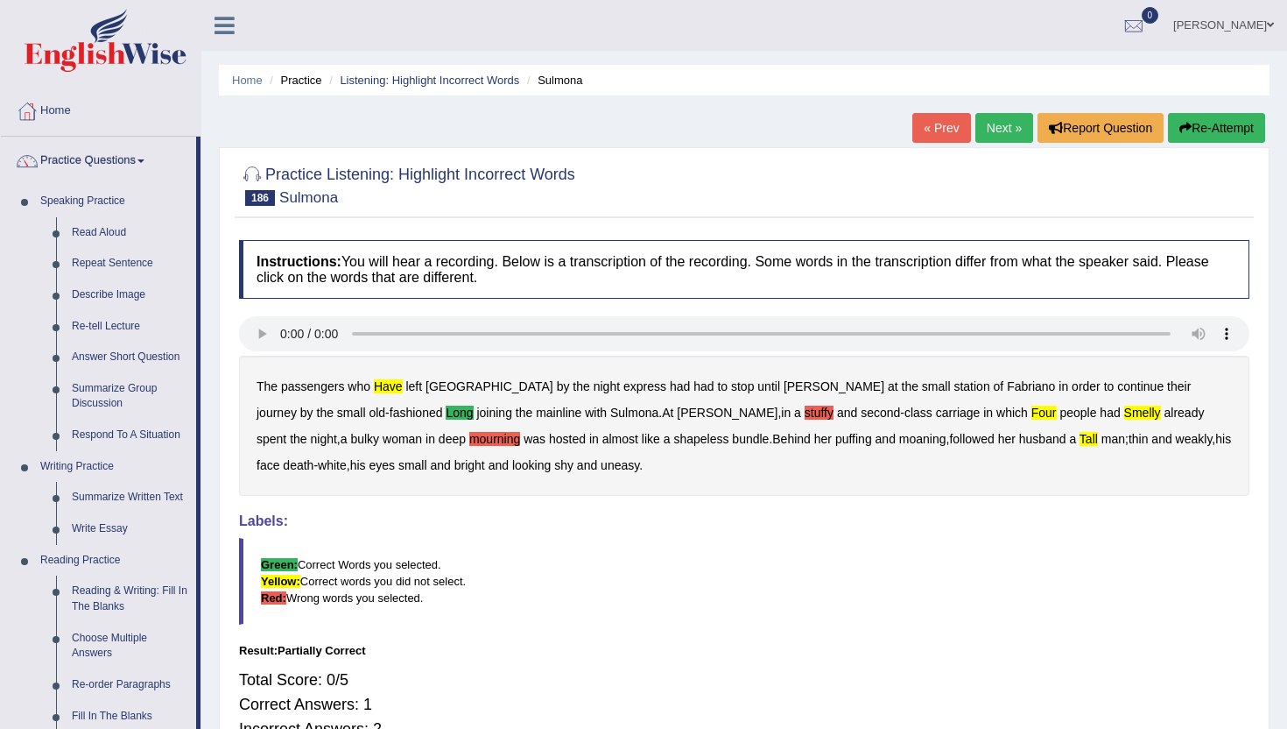
click at [208, 701] on div "Home Practice Listening: Highlight Incorrect Words Sulmona « Prev Next » Report…" at bounding box center [744, 438] width 1086 height 876
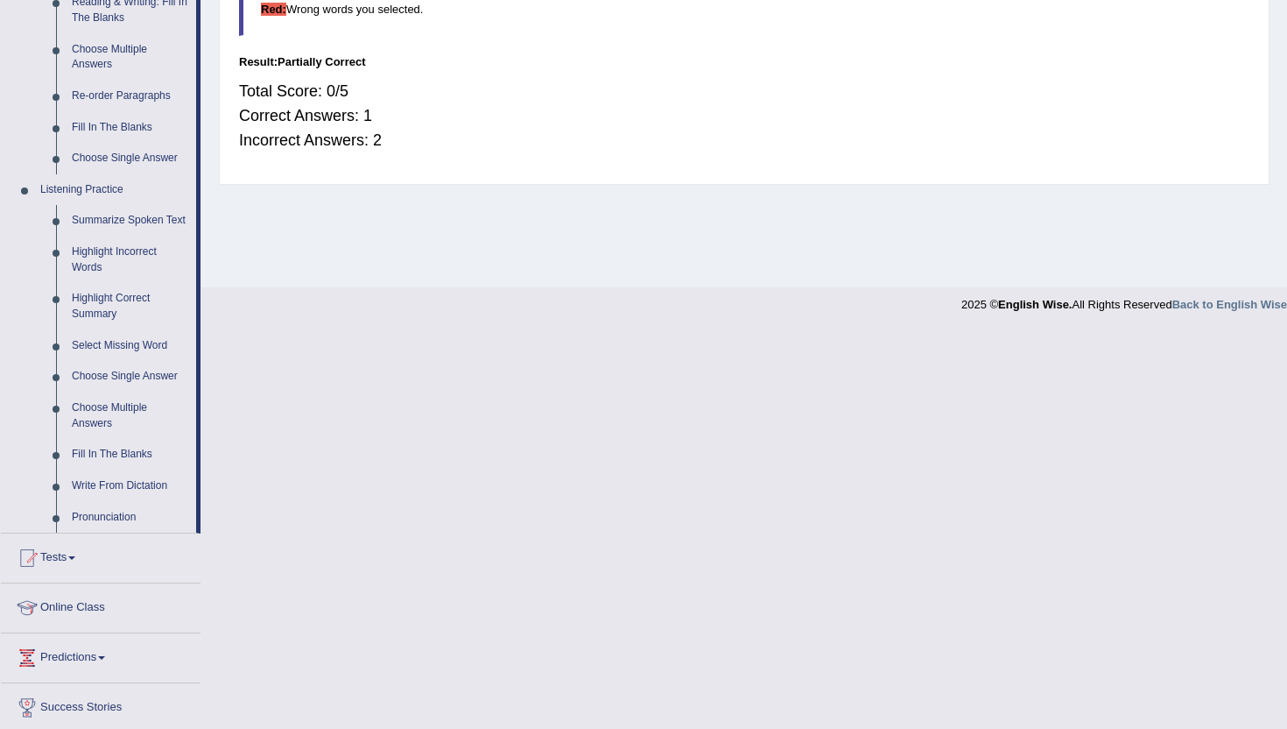
scroll to position [596, 0]
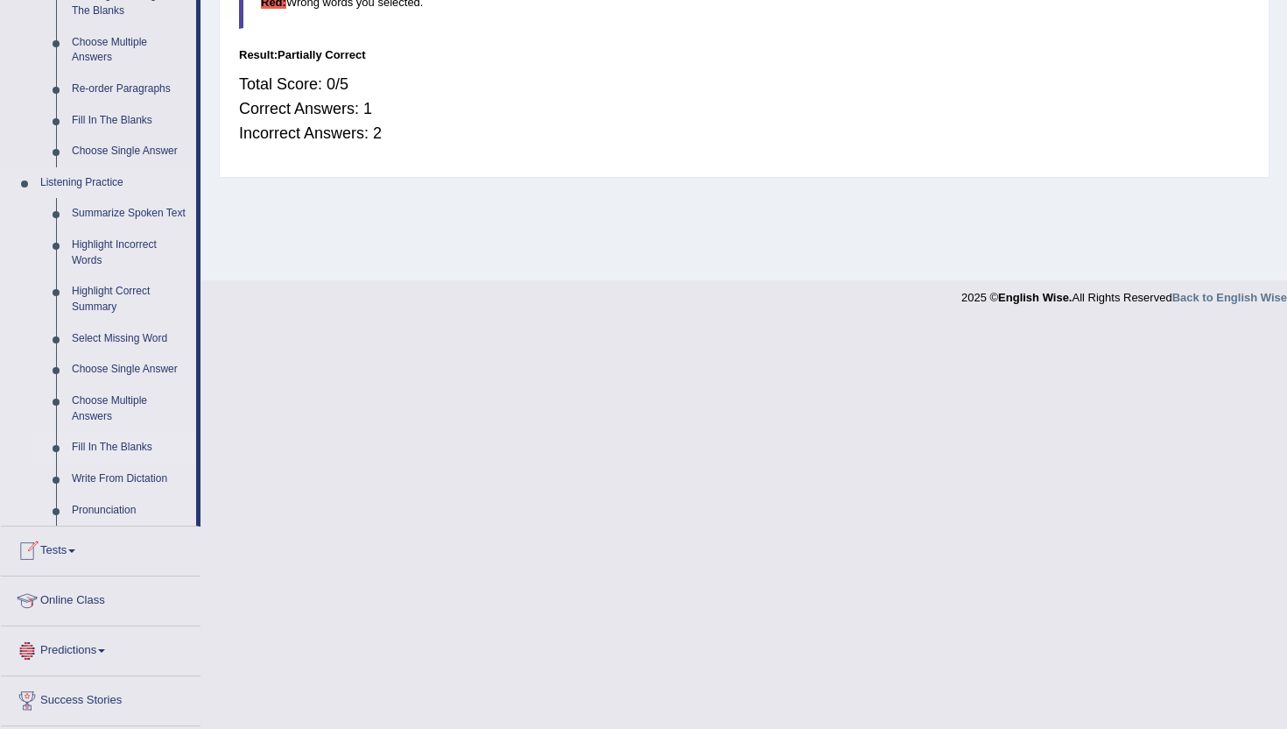
click at [132, 463] on link "Fill In The Blanks" at bounding box center [130, 448] width 132 height 32
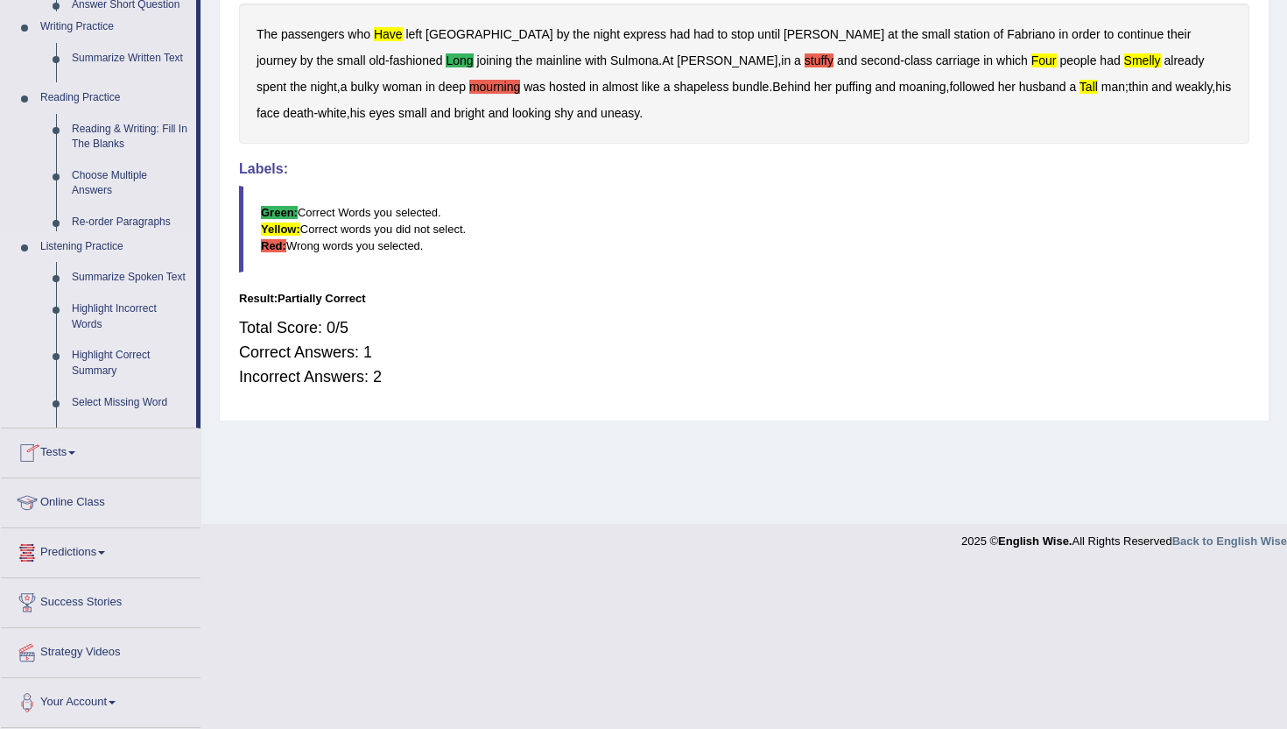
scroll to position [191, 0]
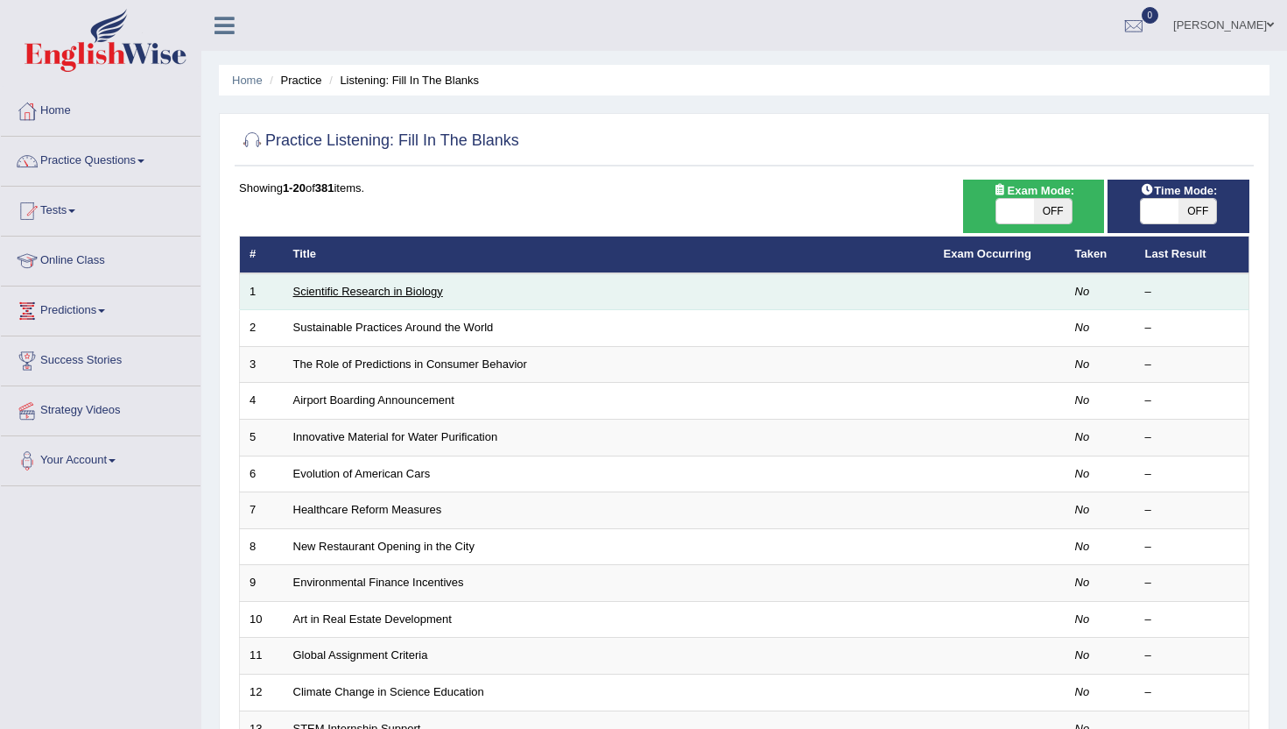
click at [375, 295] on link "Scientific Research in Biology" at bounding box center [368, 291] width 150 height 13
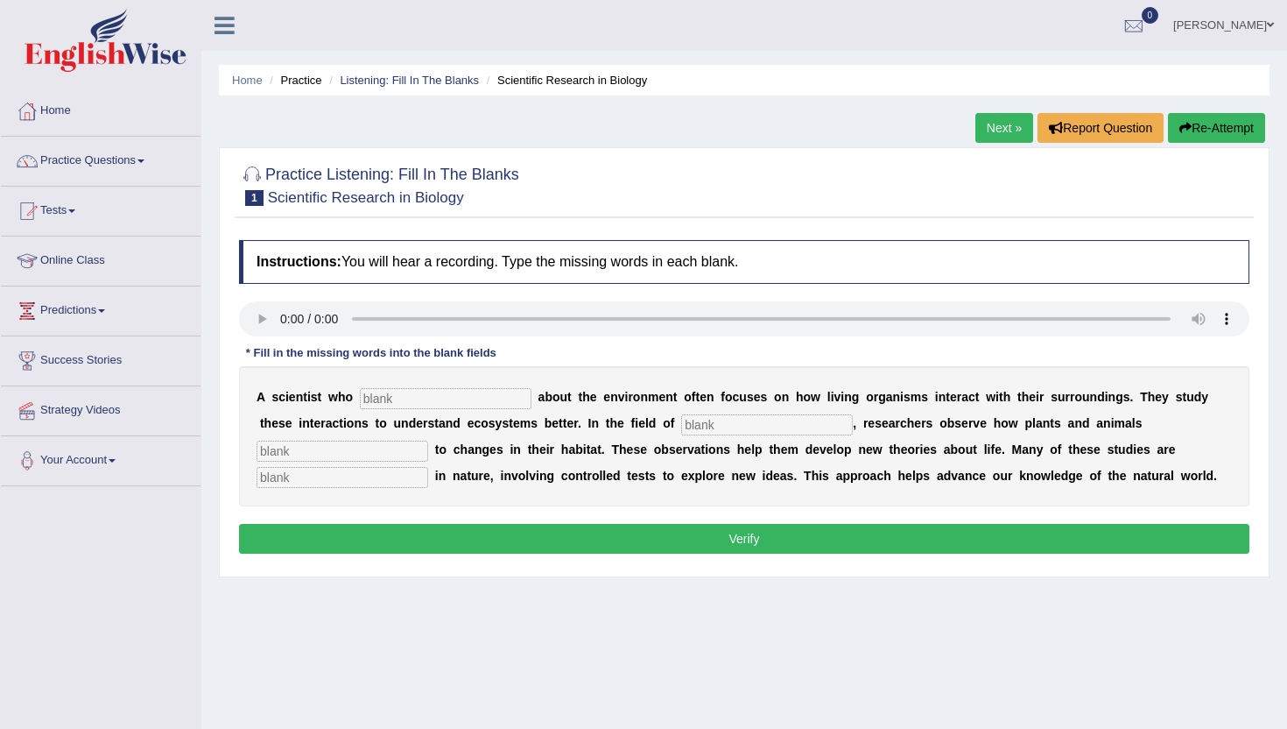
click at [681, 423] on input "text" at bounding box center [767, 424] width 172 height 21
click at [428, 467] on input "text" at bounding box center [343, 477] width 172 height 21
type input "experimental"
click at [428, 441] on input "text" at bounding box center [343, 451] width 172 height 21
type input "respones"
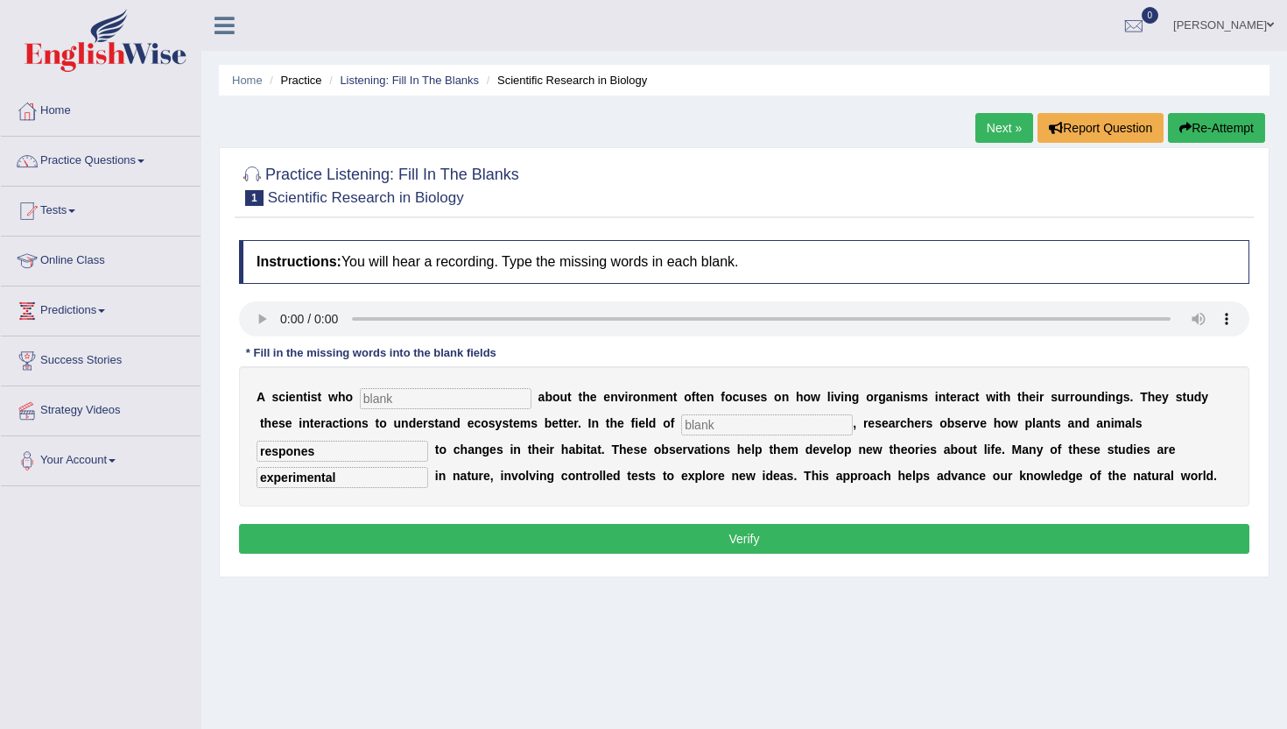
click at [681, 419] on input "text" at bounding box center [767, 424] width 172 height 21
type input "biology"
click at [363, 401] on input "text" at bounding box center [446, 398] width 172 height 21
type input "cares"
click at [381, 540] on button "Verify" at bounding box center [744, 539] width 1011 height 30
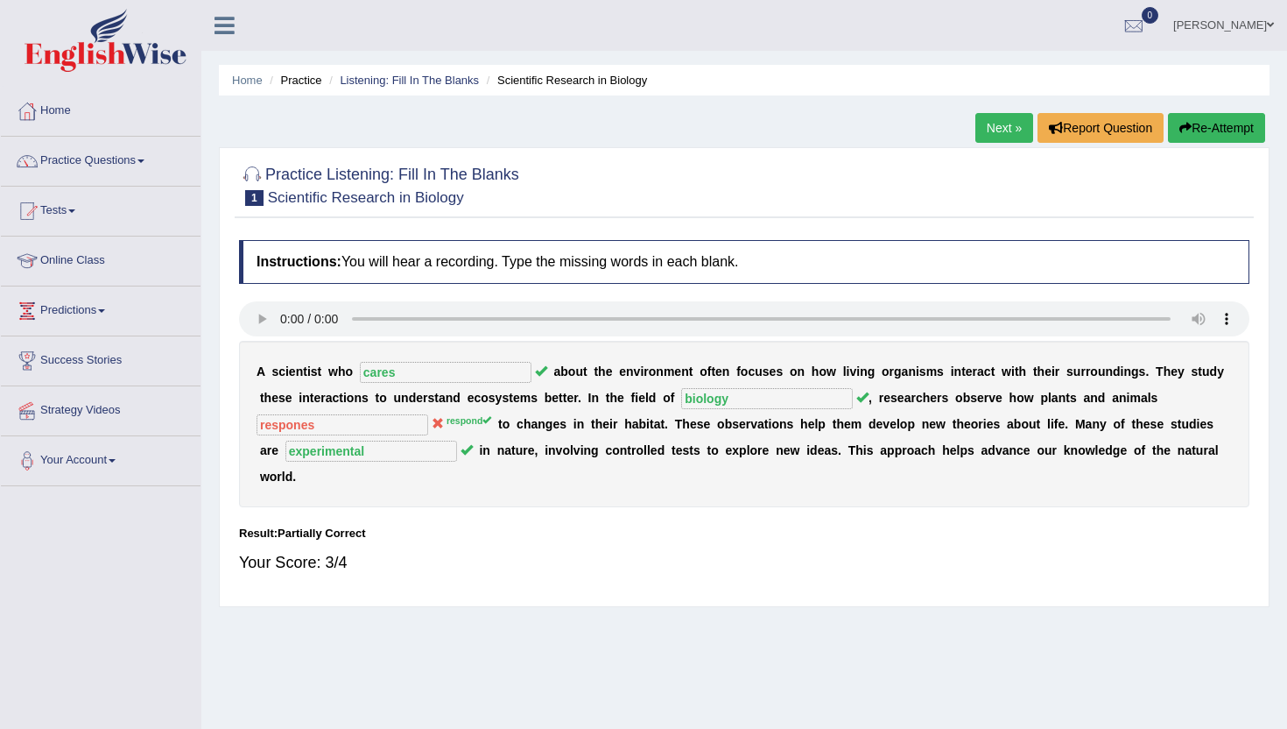
click at [991, 124] on link "Next »" at bounding box center [1005, 128] width 58 height 30
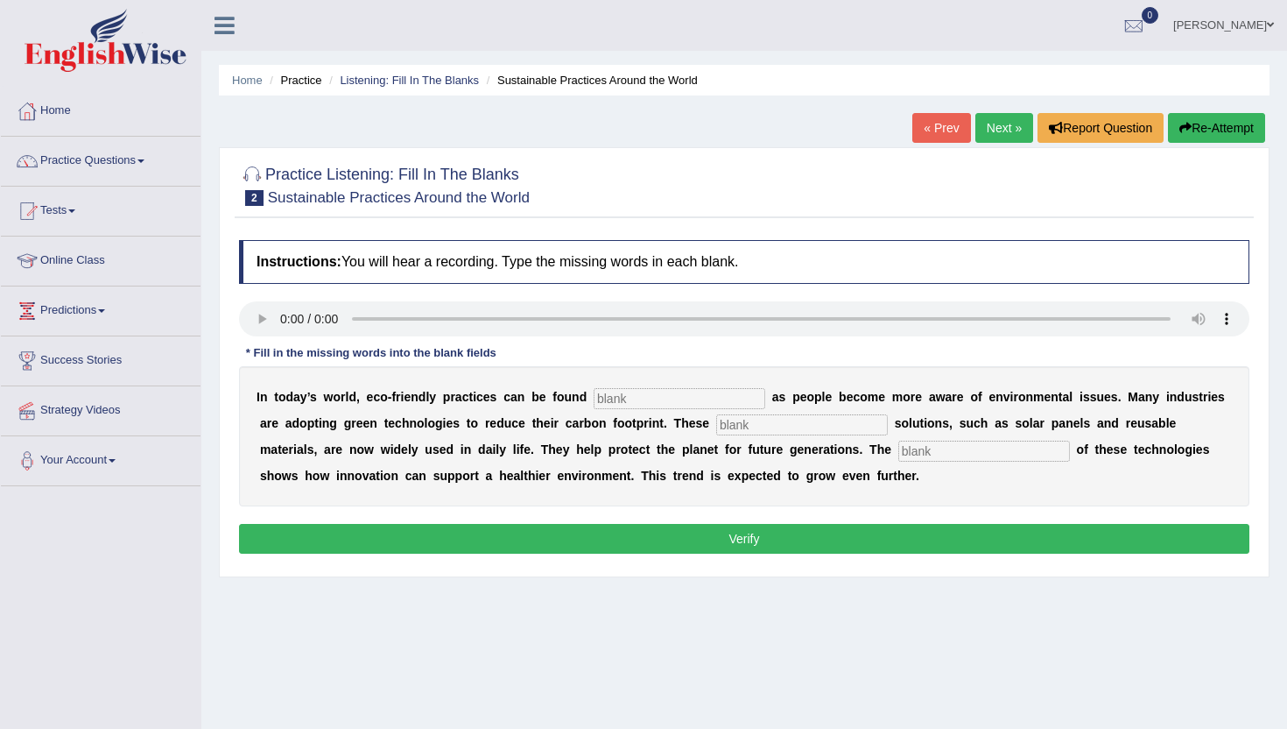
click at [604, 404] on input "text" at bounding box center [680, 398] width 172 height 21
type input "everywhere"
click at [716, 422] on input "text" at bounding box center [802, 424] width 172 height 21
type input "sustaiable"
click at [899, 452] on input "text" at bounding box center [985, 451] width 172 height 21
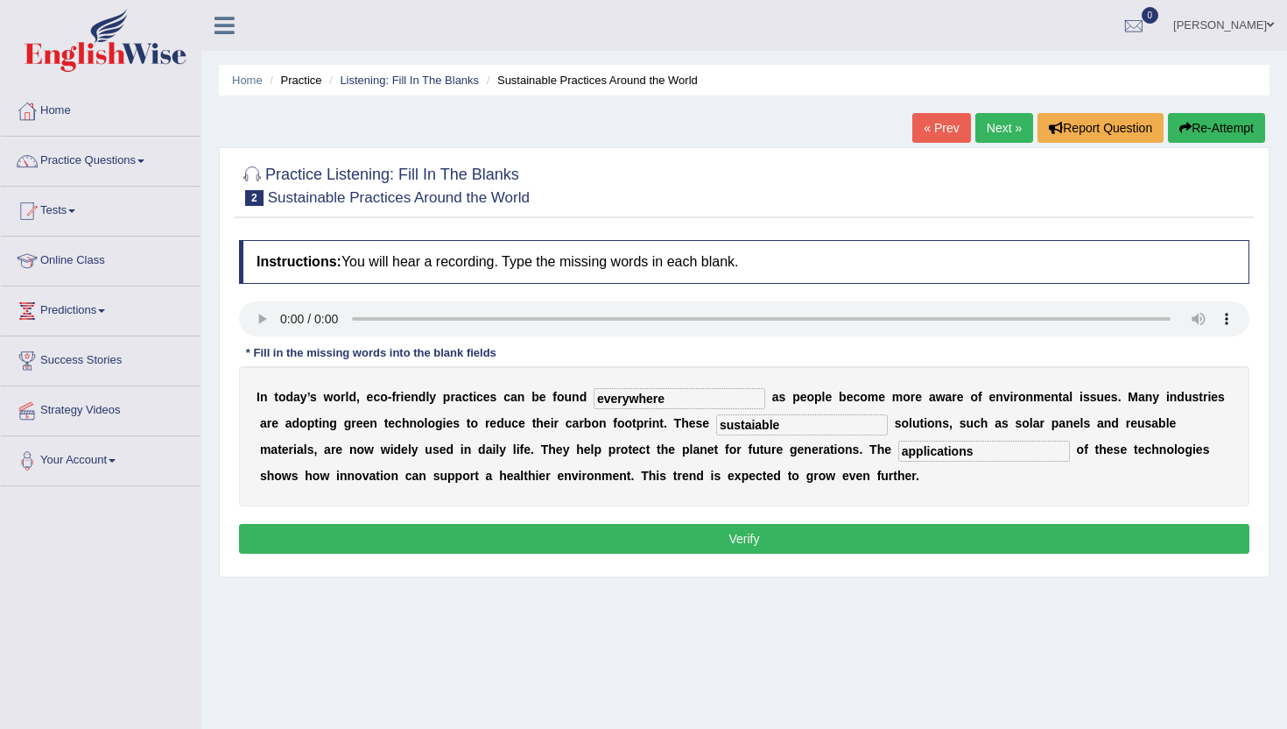
type input "applications"
click at [763, 433] on input "sustaiable" at bounding box center [802, 424] width 172 height 21
type input "sustainable"
click at [749, 544] on button "Verify" at bounding box center [744, 539] width 1011 height 30
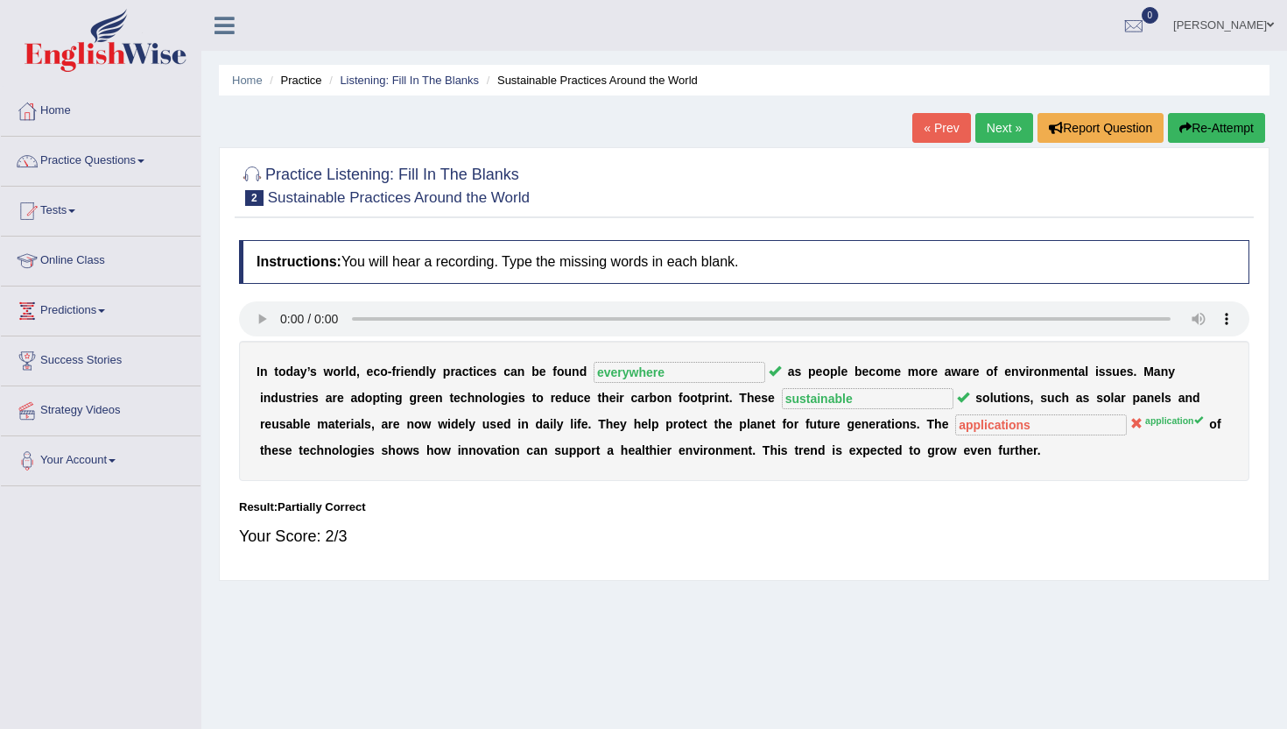
click at [1002, 124] on link "Next »" at bounding box center [1005, 128] width 58 height 30
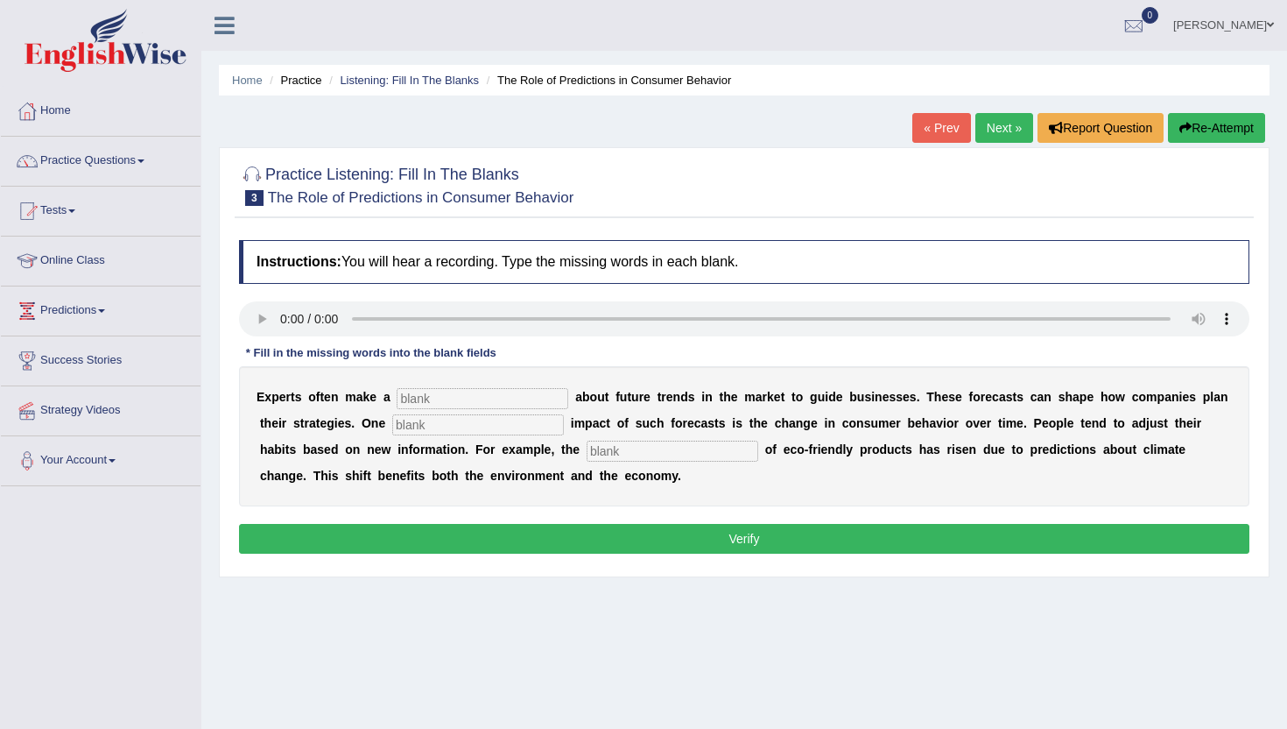
click at [420, 404] on input "text" at bounding box center [483, 398] width 172 height 21
type input "prediction"
click at [403, 429] on input "text" at bounding box center [478, 424] width 172 height 21
type input "profound"
click at [587, 448] on input "text" at bounding box center [673, 451] width 172 height 21
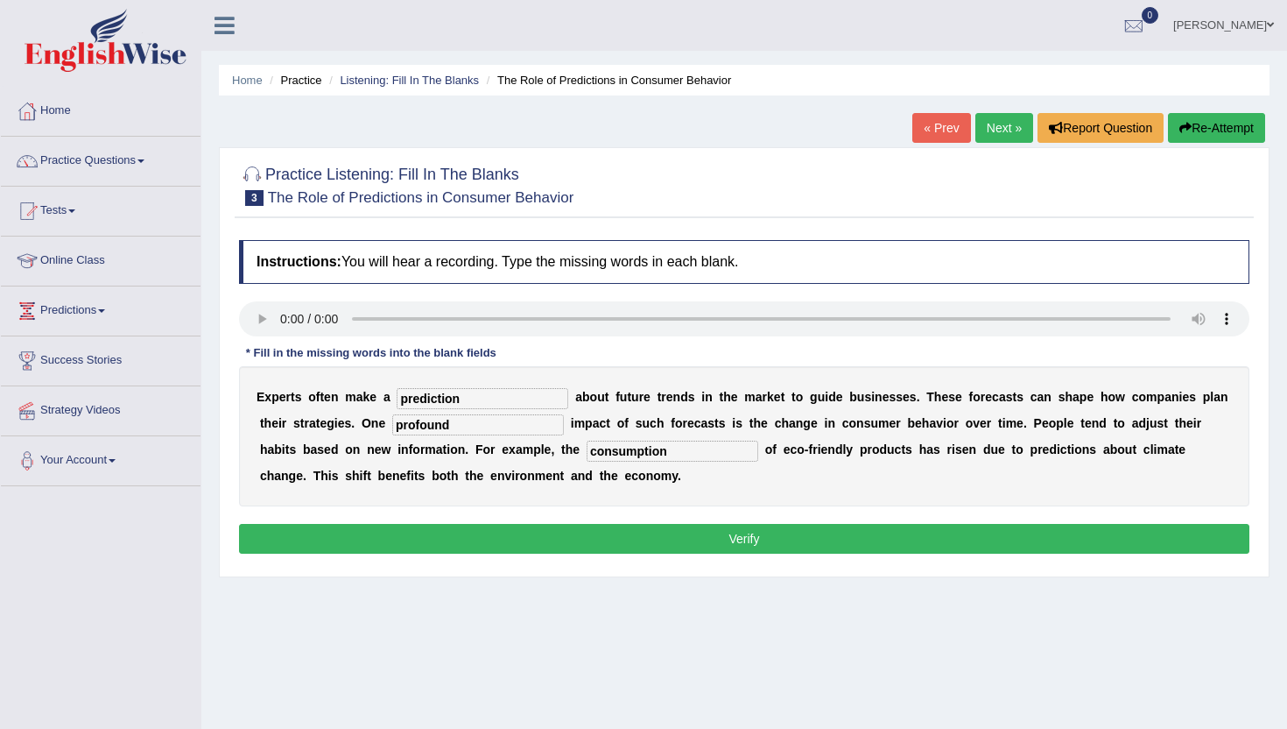
type input "consumption"
click at [477, 538] on button "Verify" at bounding box center [744, 539] width 1011 height 30
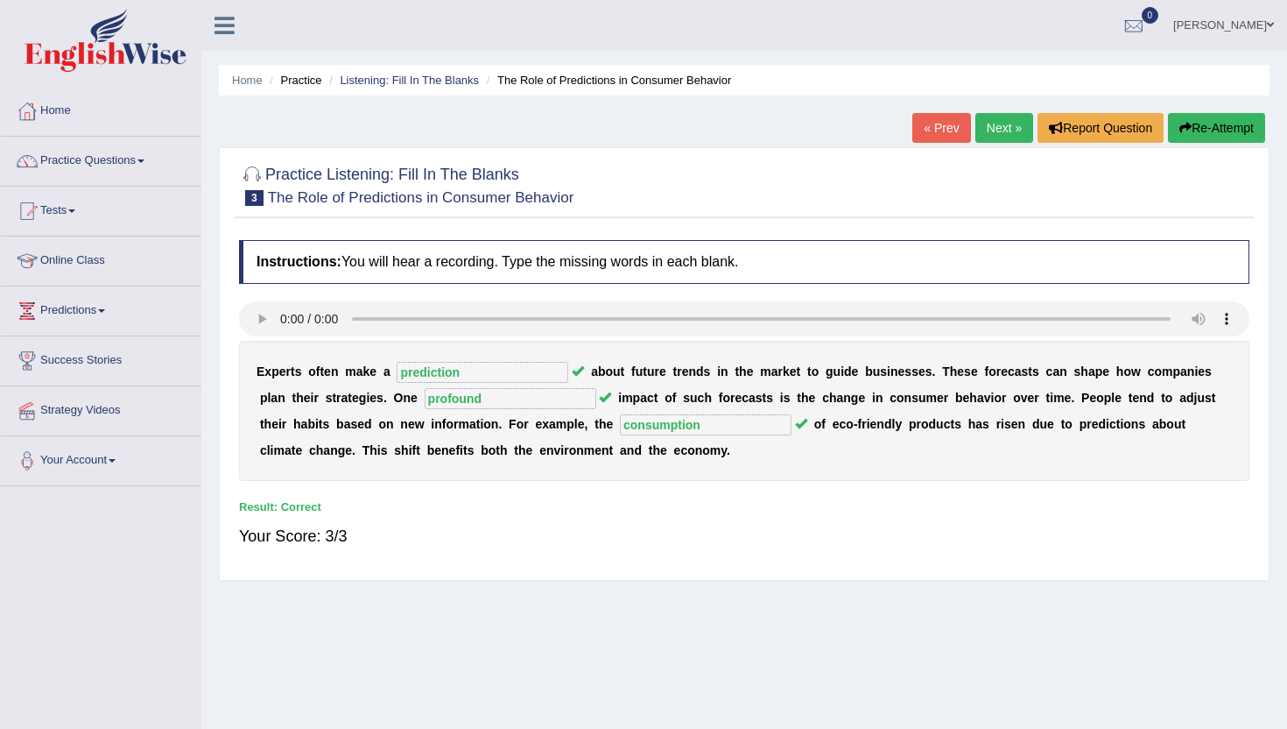
click at [1003, 132] on link "Next »" at bounding box center [1005, 128] width 58 height 30
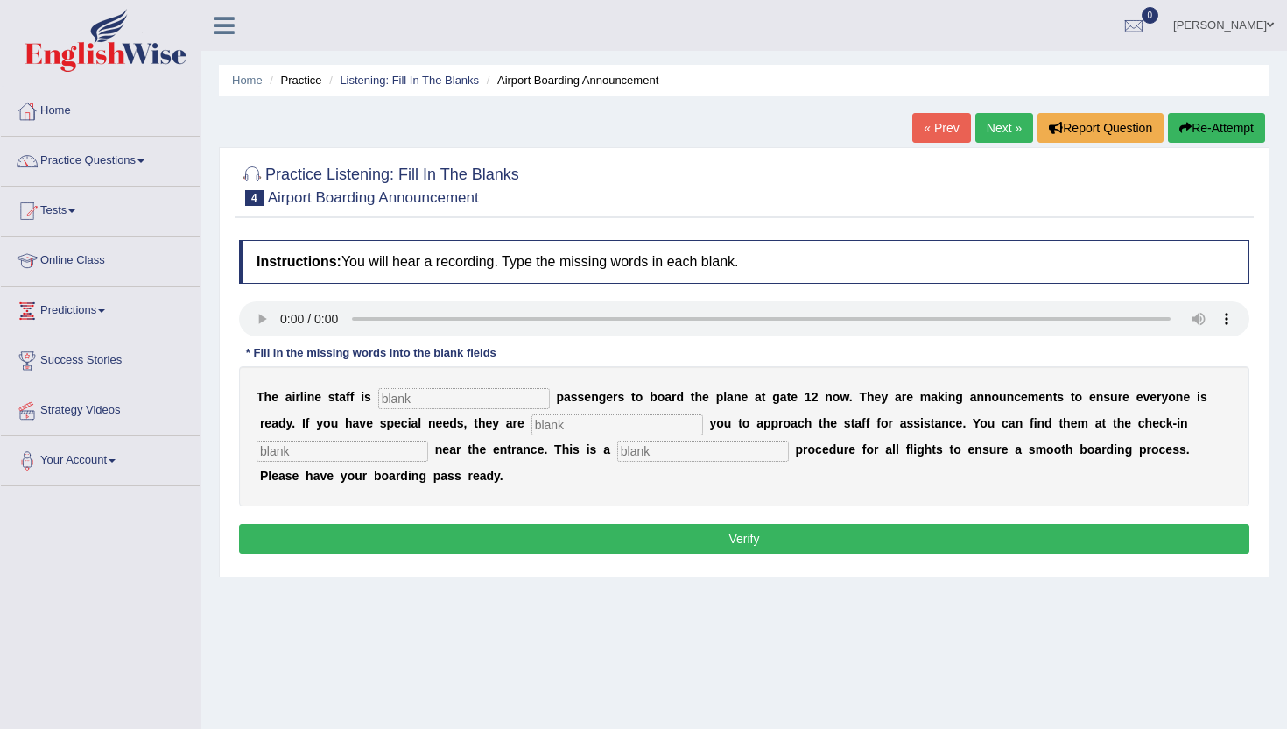
click at [405, 398] on input "text" at bounding box center [464, 398] width 172 height 21
type input "inviting"
click at [532, 426] on input "text" at bounding box center [618, 424] width 172 height 21
click at [619, 450] on input "text" at bounding box center [703, 451] width 172 height 21
type input "regular"
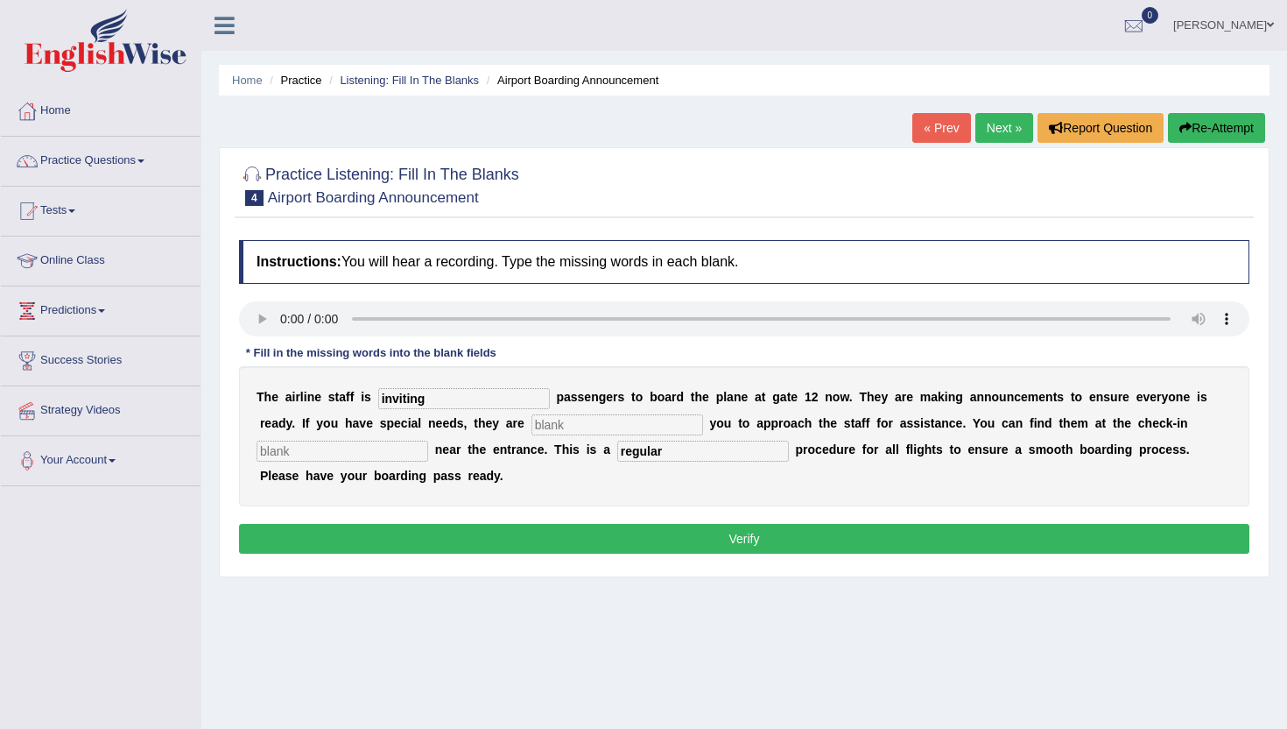
click at [280, 454] on input "text" at bounding box center [343, 451] width 172 height 21
type input "desk"
click at [532, 420] on input "text" at bounding box center [618, 424] width 172 height 21
type input "require"
click at [467, 391] on input "inviting" at bounding box center [464, 398] width 172 height 21
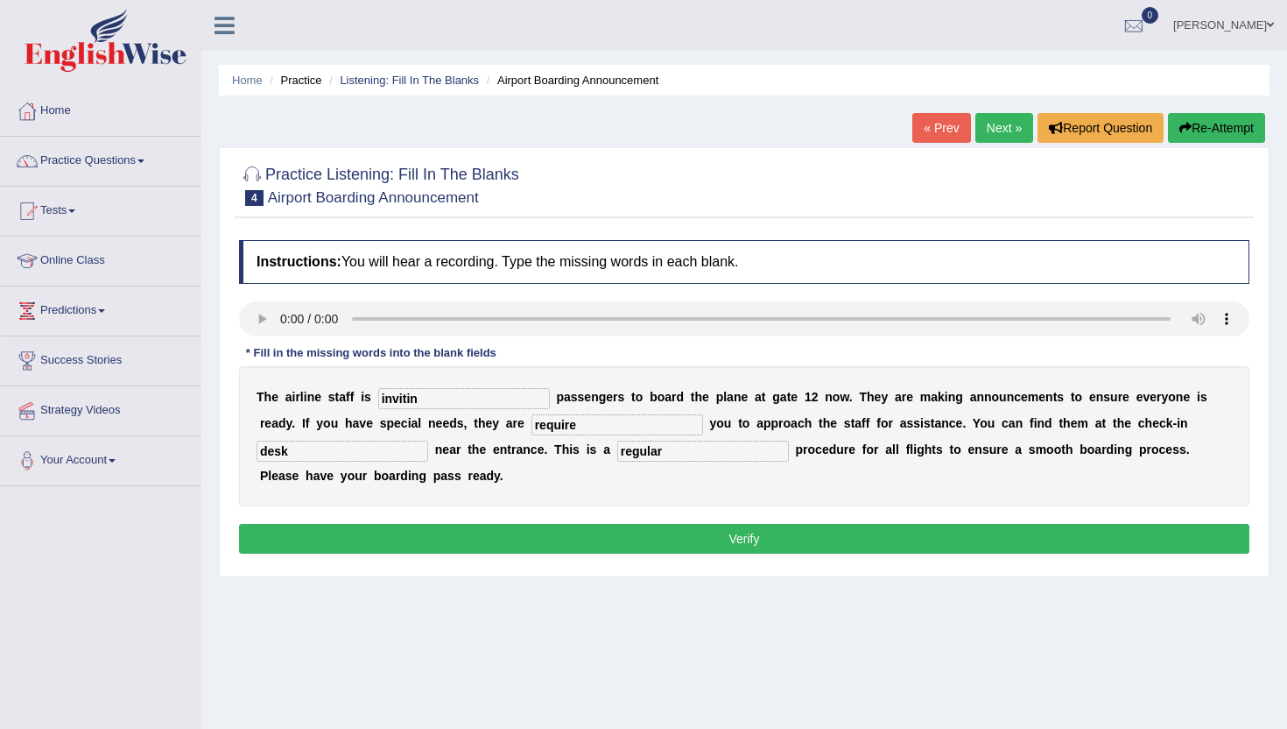
type input "inviting"
click at [432, 539] on button "Verify" at bounding box center [744, 539] width 1011 height 30
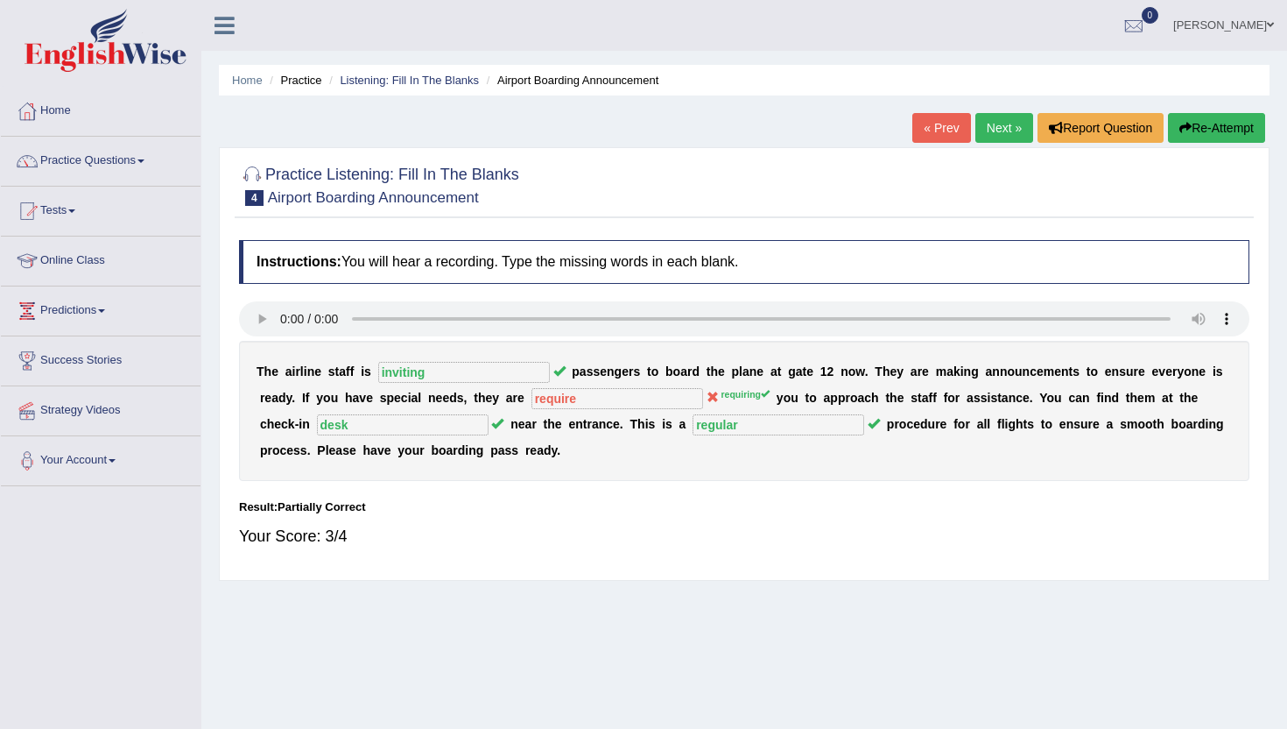
click at [990, 122] on link "Next »" at bounding box center [1005, 128] width 58 height 30
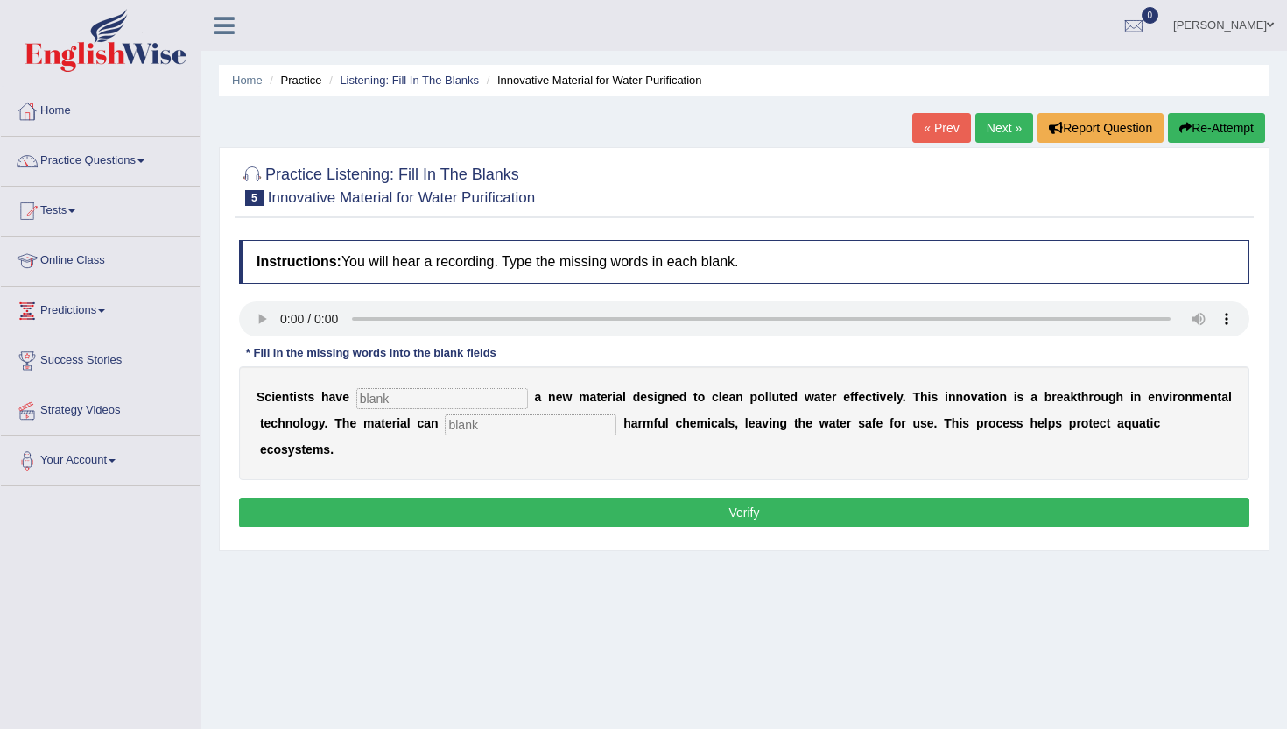
click at [369, 396] on input "text" at bounding box center [442, 398] width 172 height 21
type input "made"
click at [468, 434] on input "text" at bounding box center [531, 424] width 172 height 21
type input "obsorbed"
click at [413, 501] on div "Instructions: You will hear a recording. Type the missing words in each blank. …" at bounding box center [744, 386] width 1019 height 310
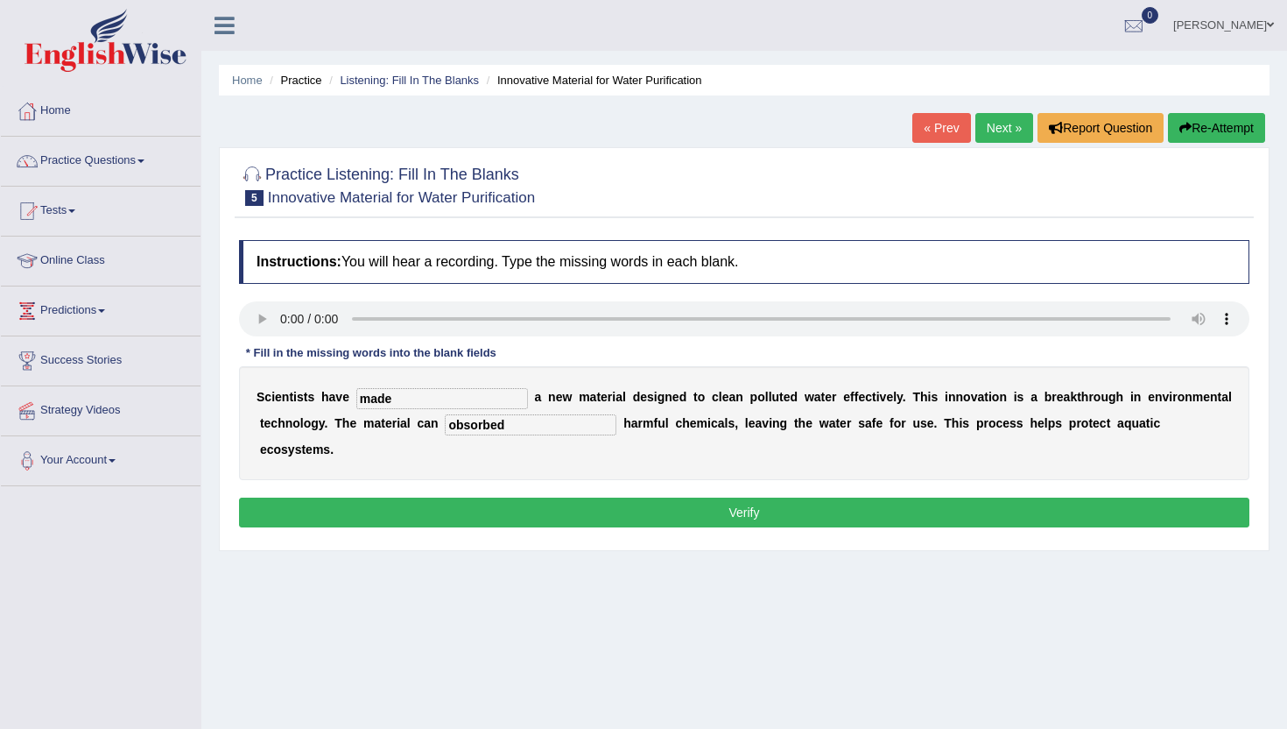
click at [413, 497] on button "Verify" at bounding box center [744, 512] width 1011 height 30
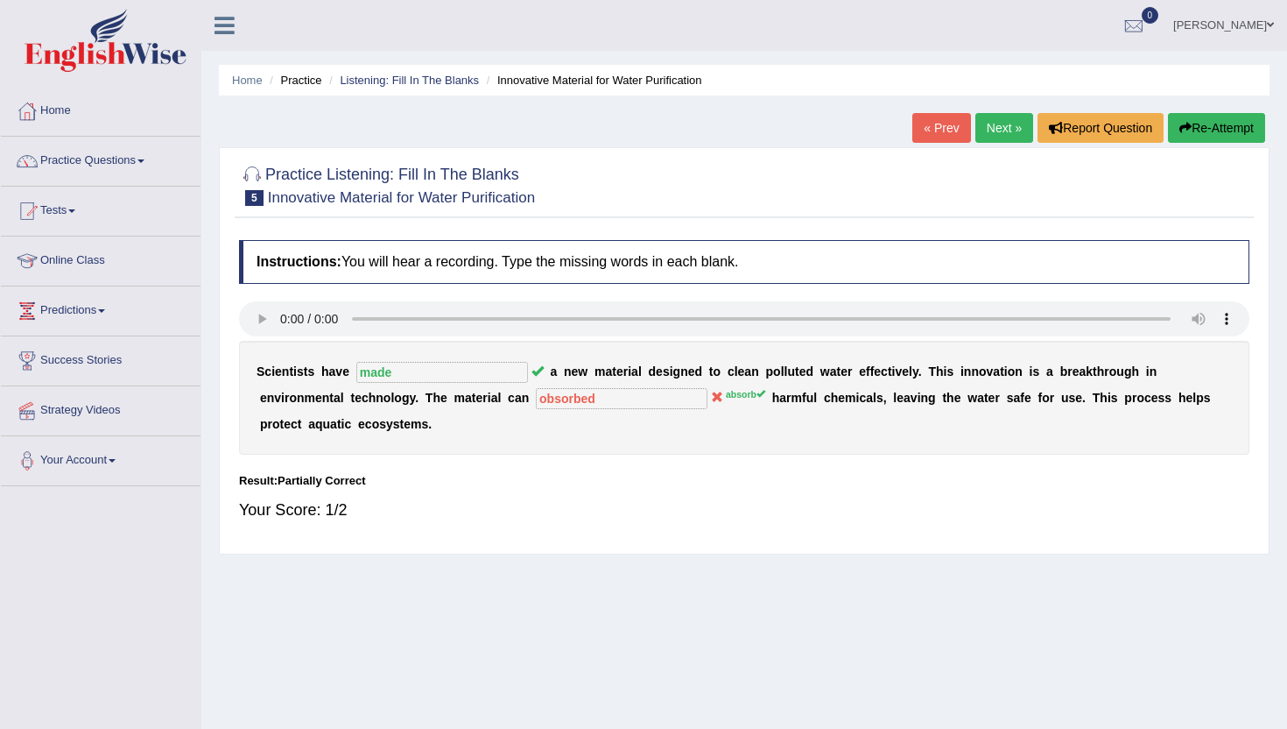
click at [990, 139] on link "Next »" at bounding box center [1005, 128] width 58 height 30
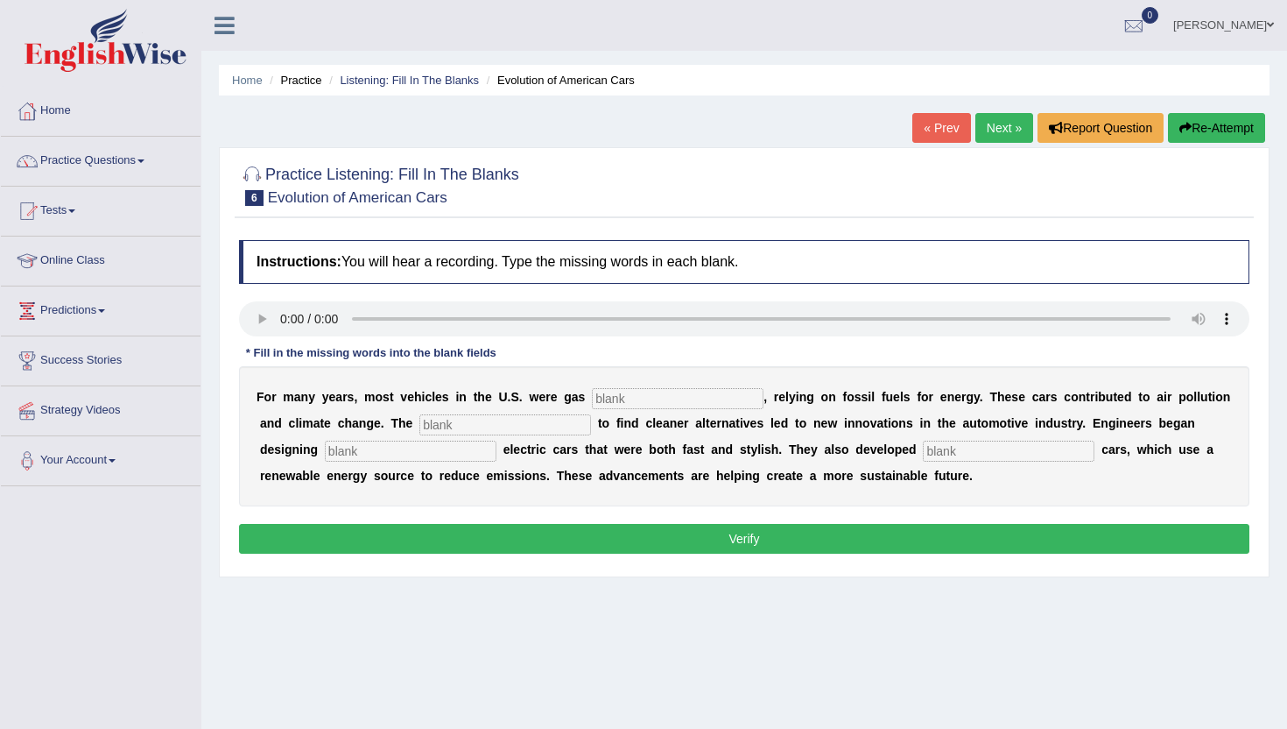
click at [610, 403] on input "text" at bounding box center [678, 398] width 172 height 21
type input "powered"
click at [419, 420] on input "text" at bounding box center [505, 424] width 172 height 21
type input "urgency"
click at [325, 450] on input "text" at bounding box center [411, 451] width 172 height 21
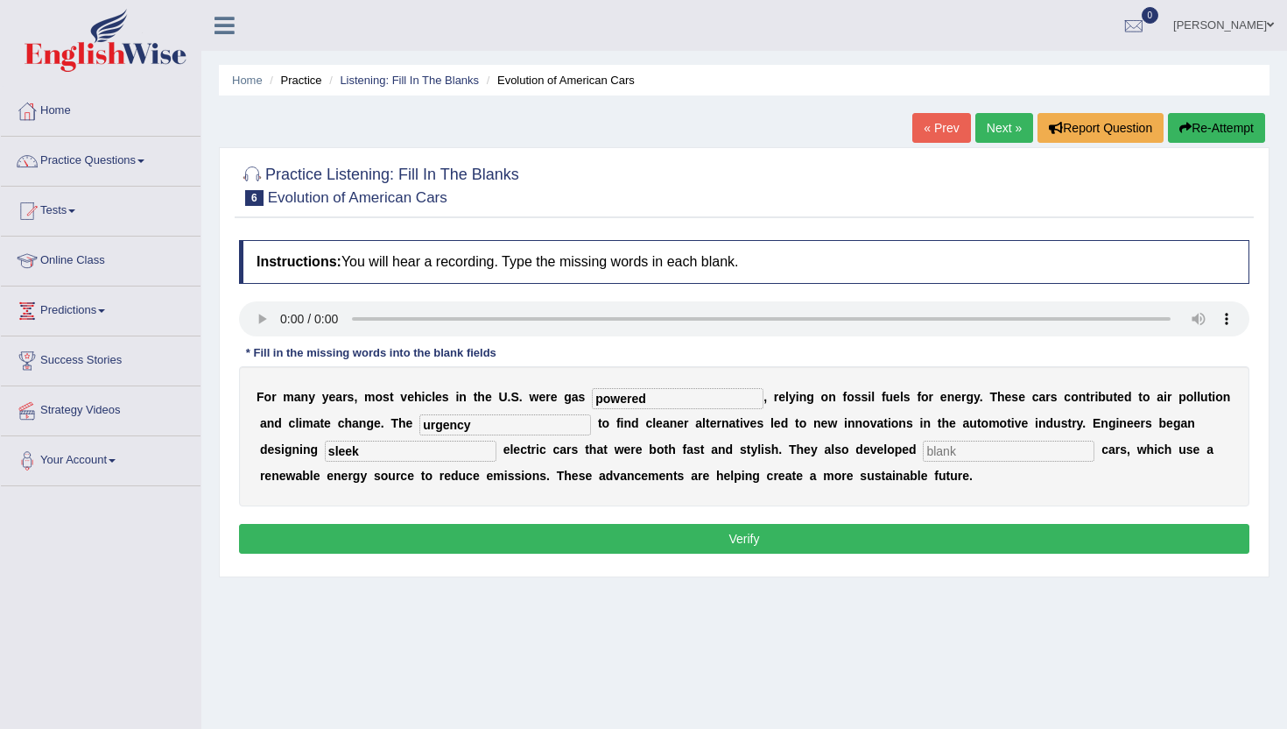
type input "sleek"
click at [923, 447] on input "text" at bounding box center [1009, 451] width 172 height 21
type input "hydrogen"
click at [465, 527] on button "Verify" at bounding box center [744, 539] width 1011 height 30
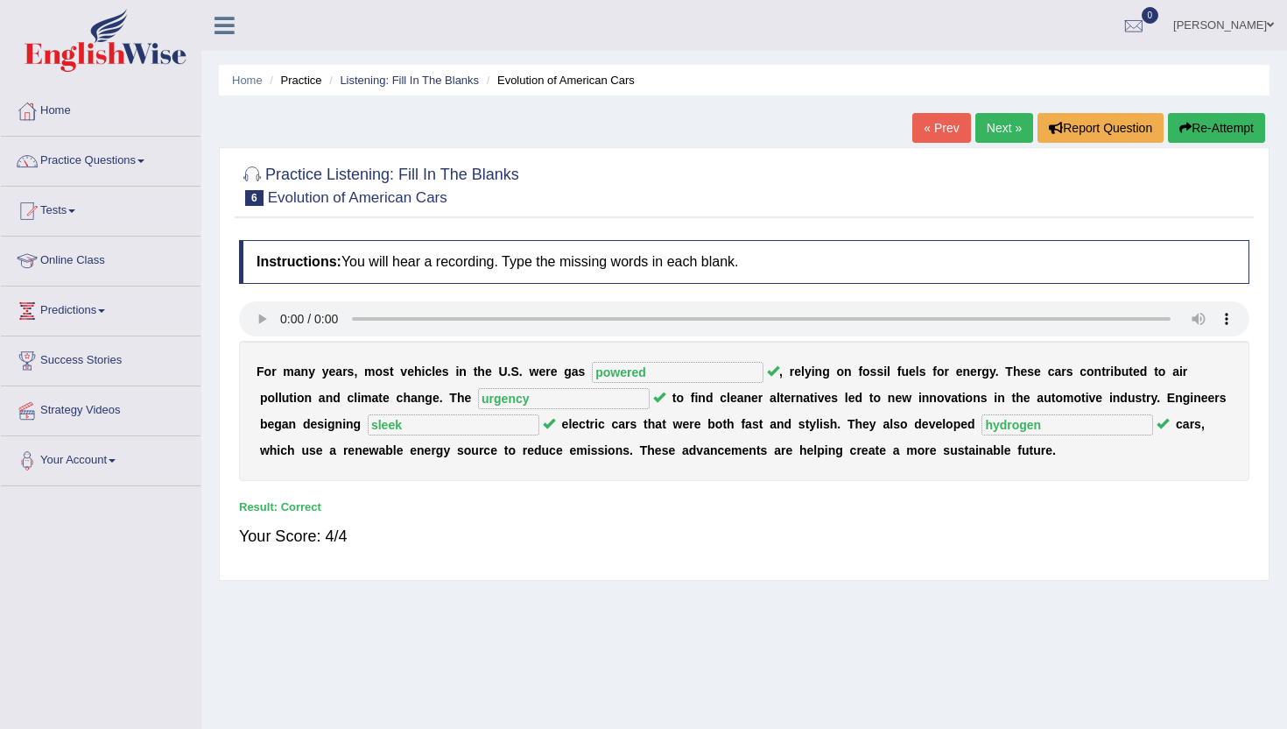
click at [1005, 125] on link "Next »" at bounding box center [1005, 128] width 58 height 30
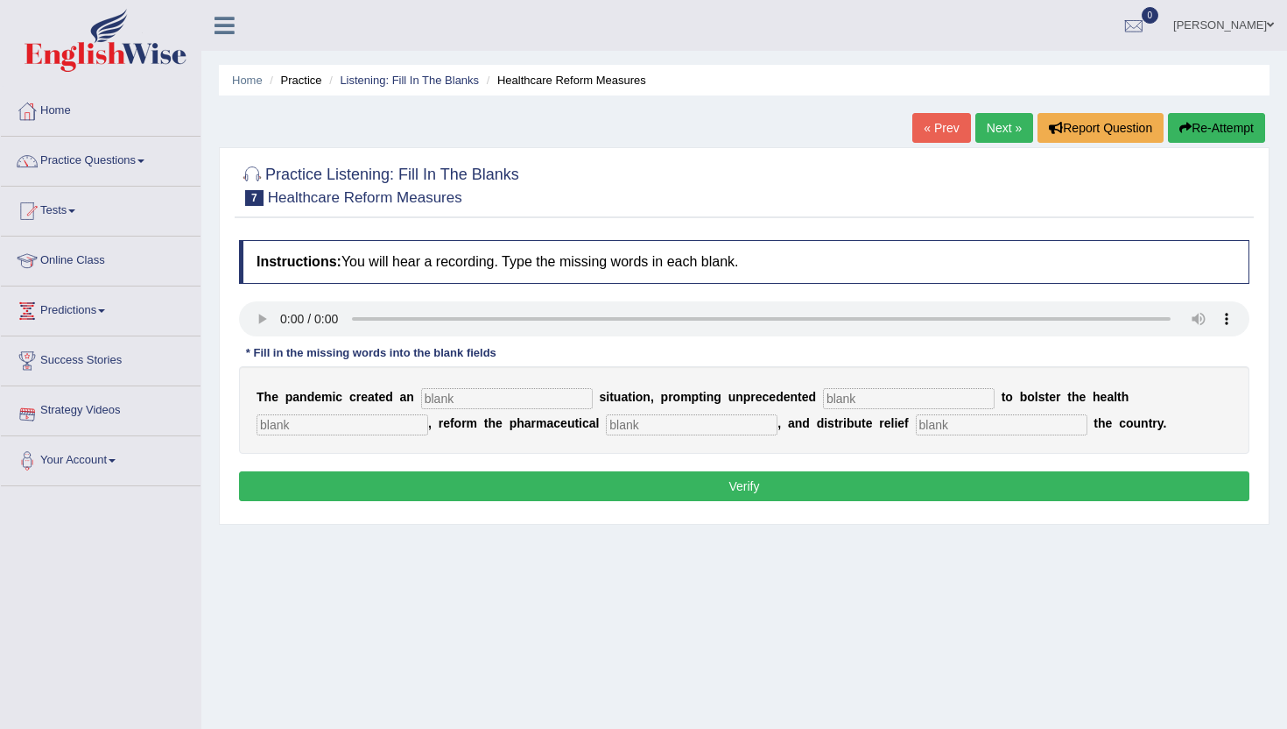
click at [448, 396] on input "text" at bounding box center [507, 398] width 172 height 21
type input "urgent"
click at [840, 395] on input "text" at bounding box center [909, 398] width 172 height 21
type input "contribution"
click at [428, 414] on input "text" at bounding box center [343, 424] width 172 height 21
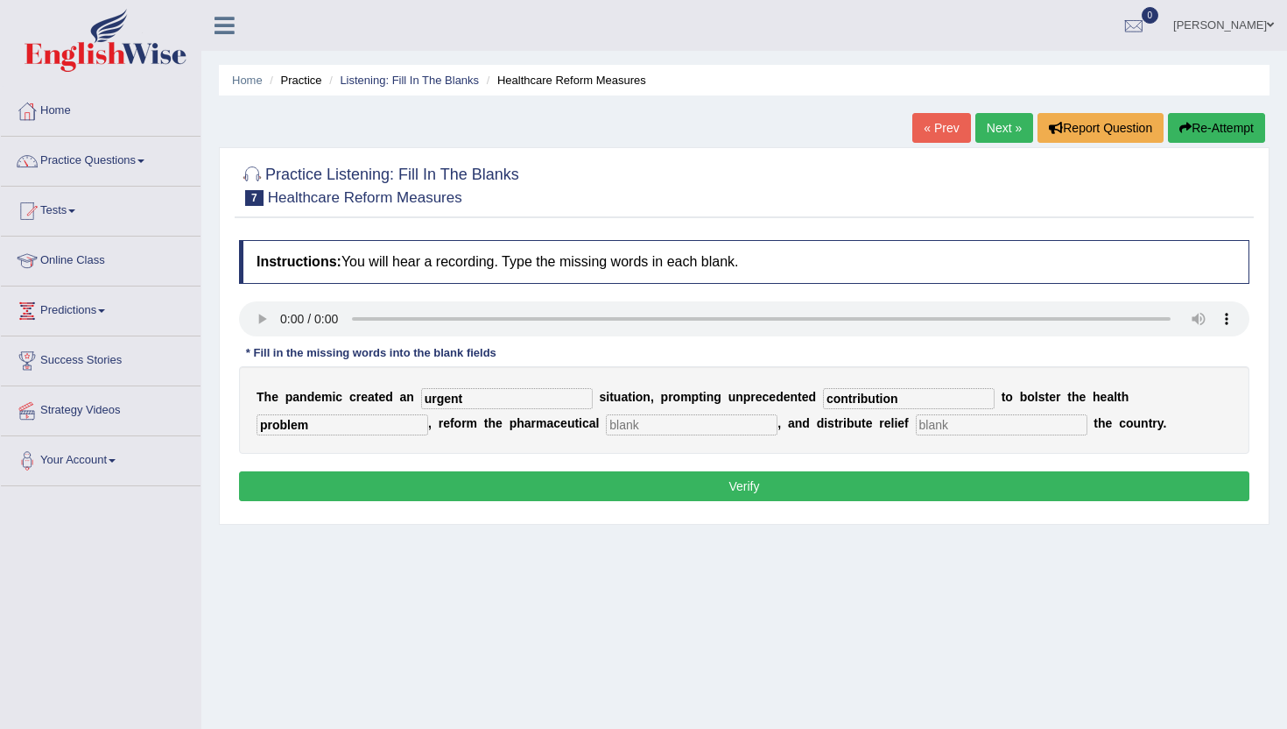
type input "problem"
click at [916, 425] on input "text" at bounding box center [1002, 424] width 172 height 21
type input "throughout"
click at [658, 493] on button "Verify" at bounding box center [744, 486] width 1011 height 30
click at [606, 427] on input "text" at bounding box center [692, 424] width 172 height 21
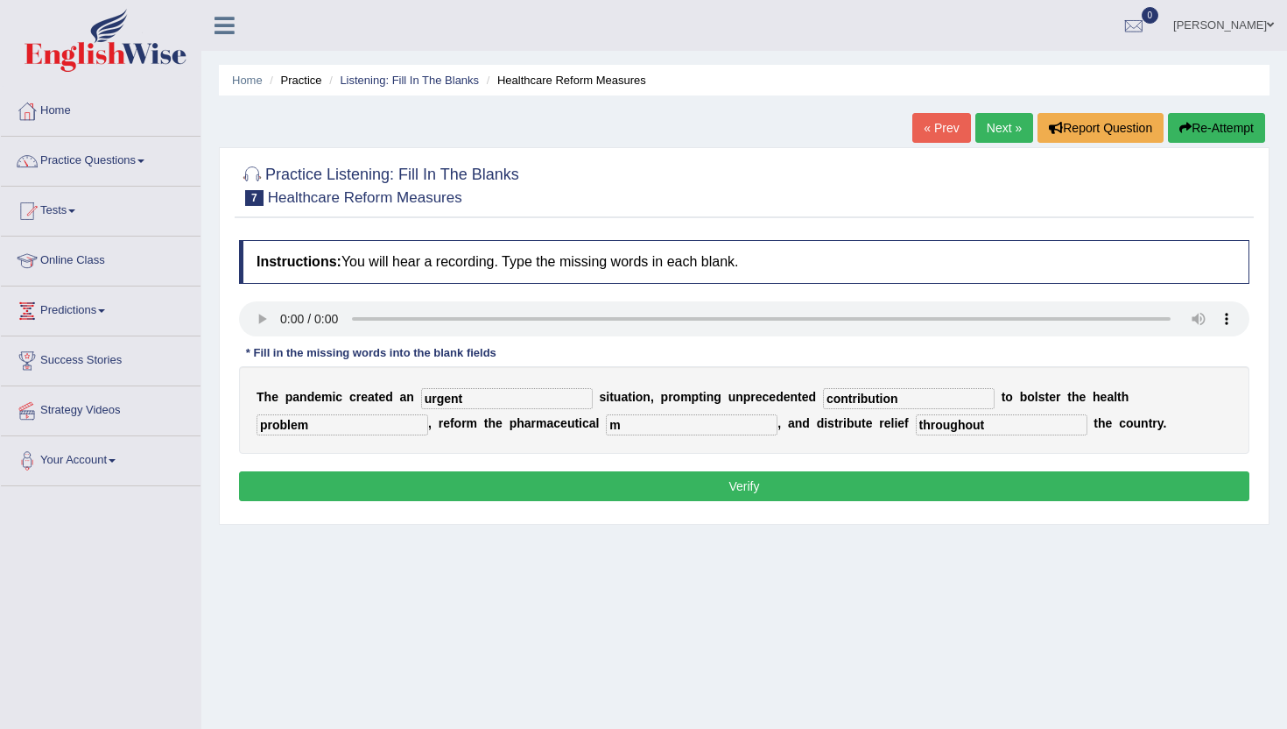
type input "m"
click at [502, 492] on button "Verify" at bounding box center [744, 486] width 1011 height 30
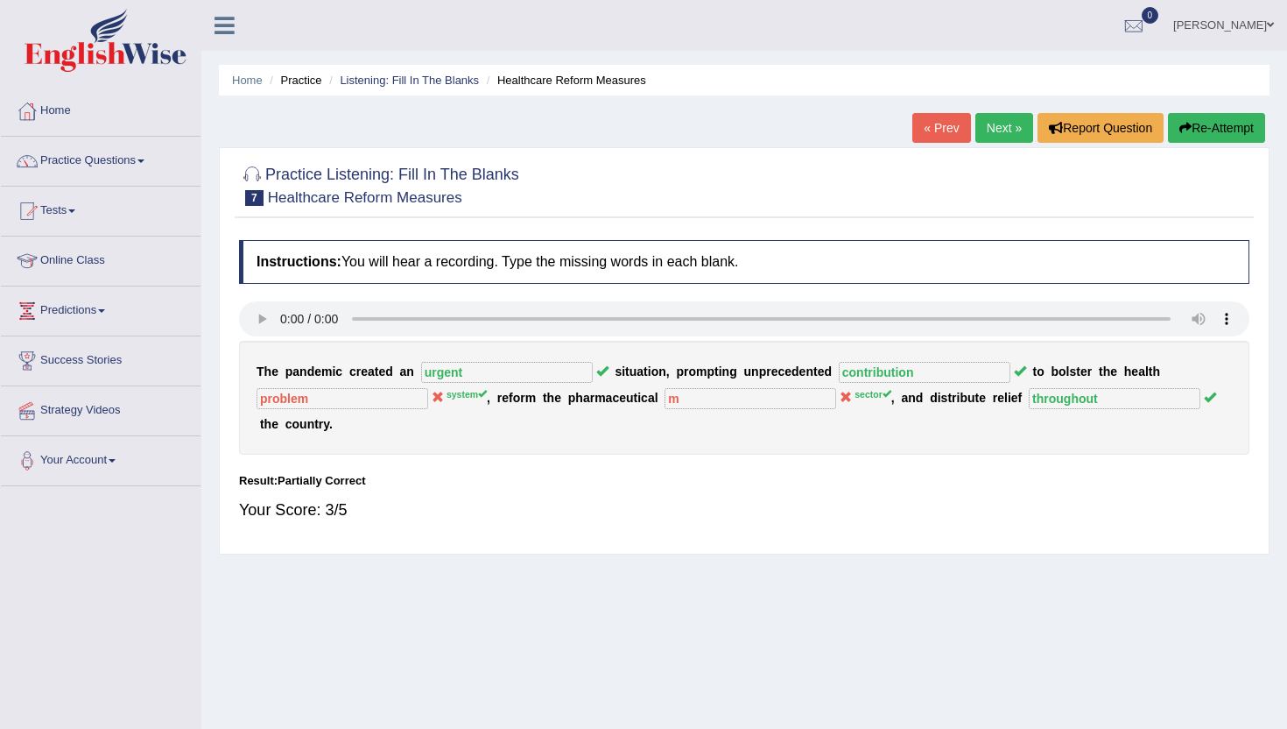
click at [1001, 123] on link "Next »" at bounding box center [1005, 128] width 58 height 30
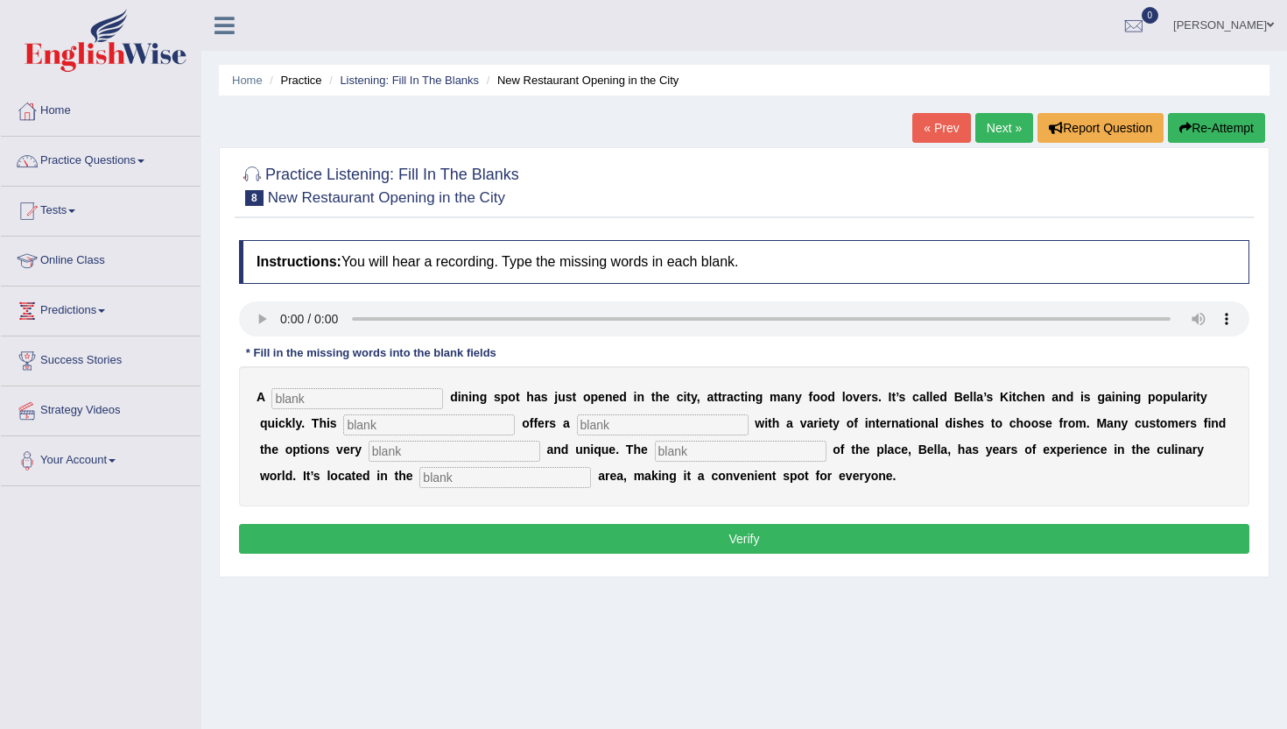
click at [302, 400] on input "text" at bounding box center [357, 398] width 172 height 21
type input "new"
click at [343, 421] on input "text" at bounding box center [429, 424] width 172 height 21
click at [343, 427] on input "text" at bounding box center [429, 424] width 172 height 21
type input "resturent"
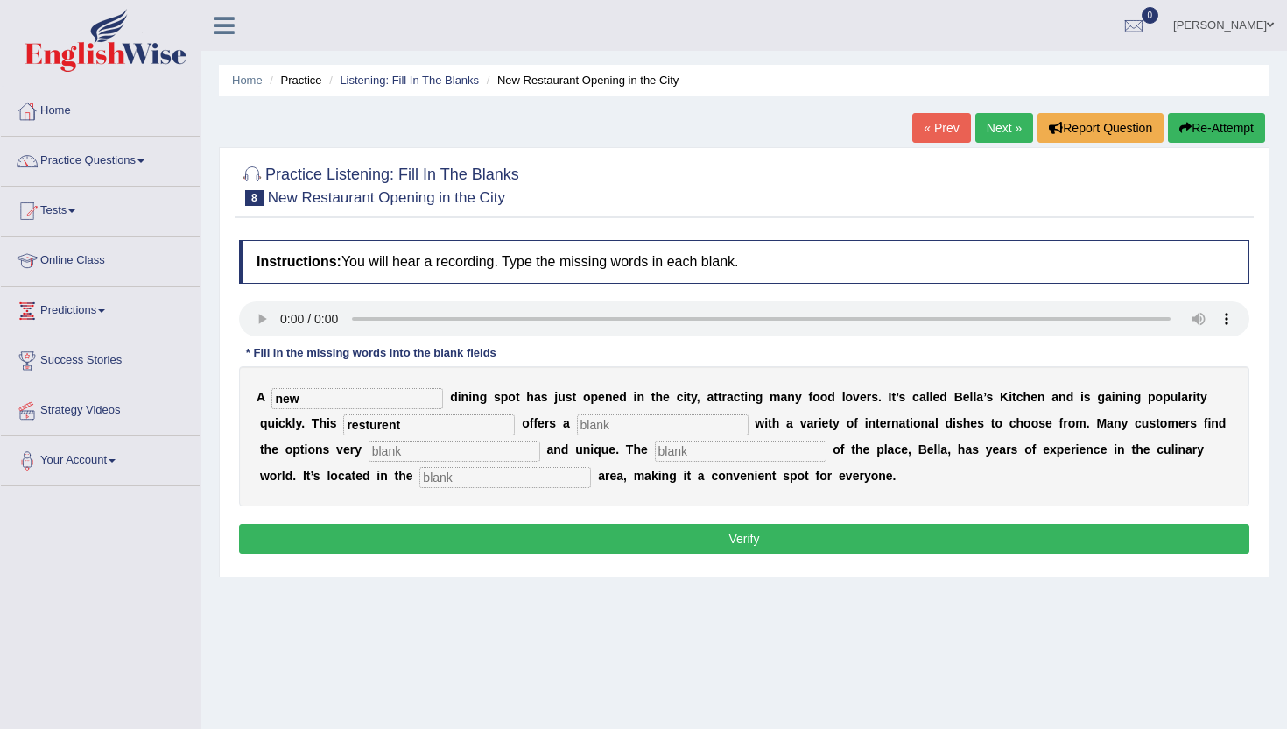
click at [577, 427] on input "text" at bounding box center [663, 424] width 172 height 21
type input "menu"
click at [369, 451] on input "text" at bounding box center [455, 451] width 172 height 21
type input "interesting"
click at [655, 452] on input "text" at bounding box center [741, 451] width 172 height 21
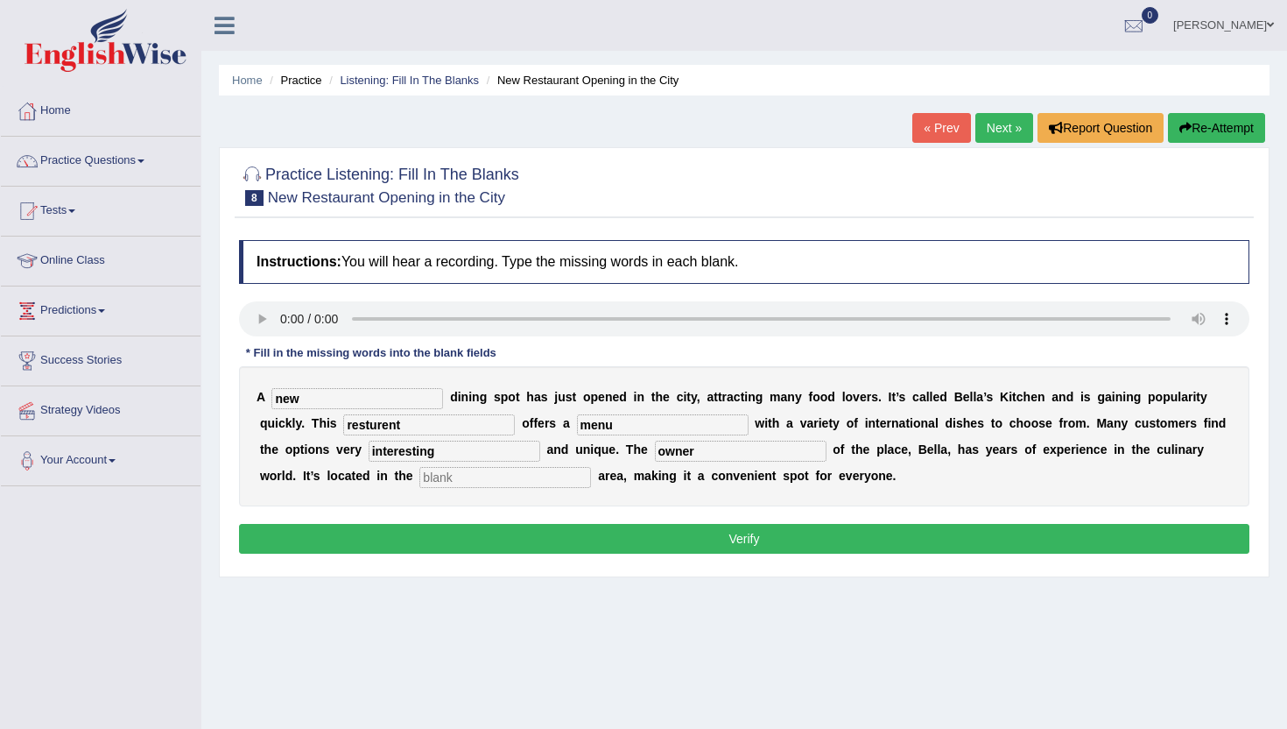
type input "owner"
click at [419, 476] on input "text" at bounding box center [505, 477] width 172 height 21
type input "downtown"
click at [385, 539] on button "Verify" at bounding box center [744, 539] width 1011 height 30
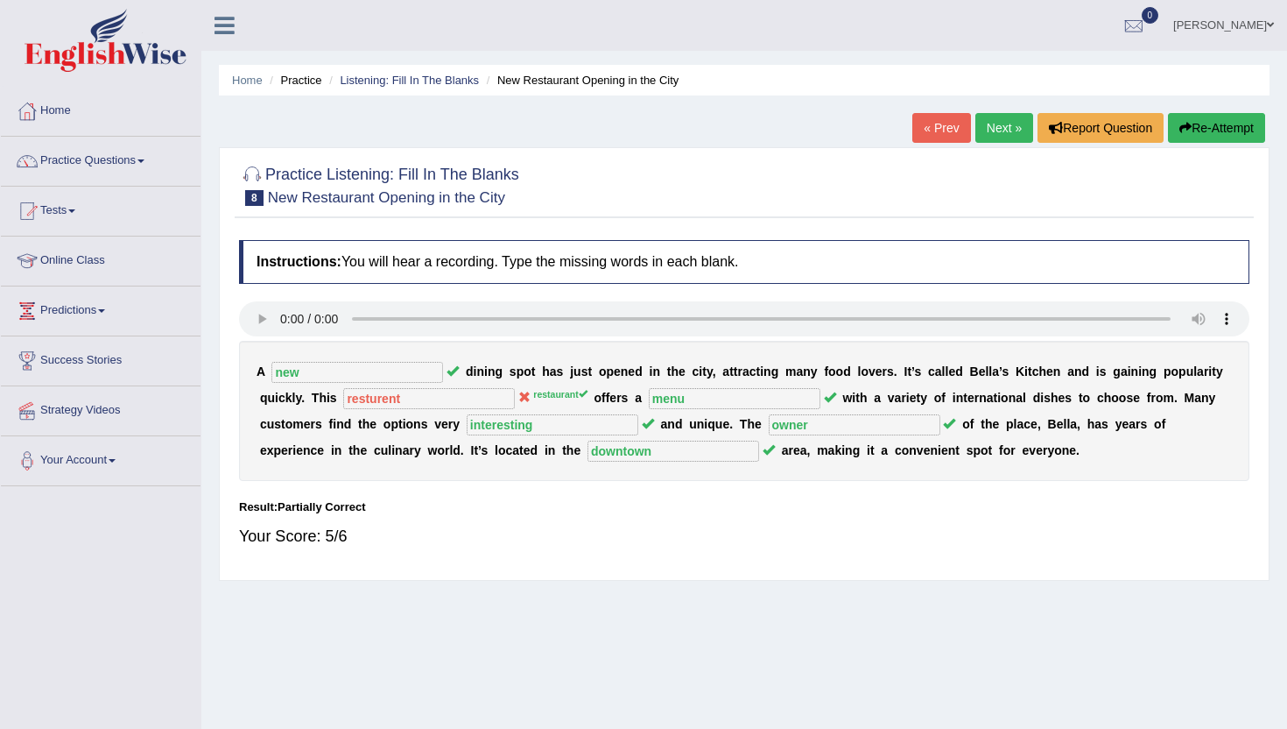
click at [1001, 114] on link "Next »" at bounding box center [1005, 128] width 58 height 30
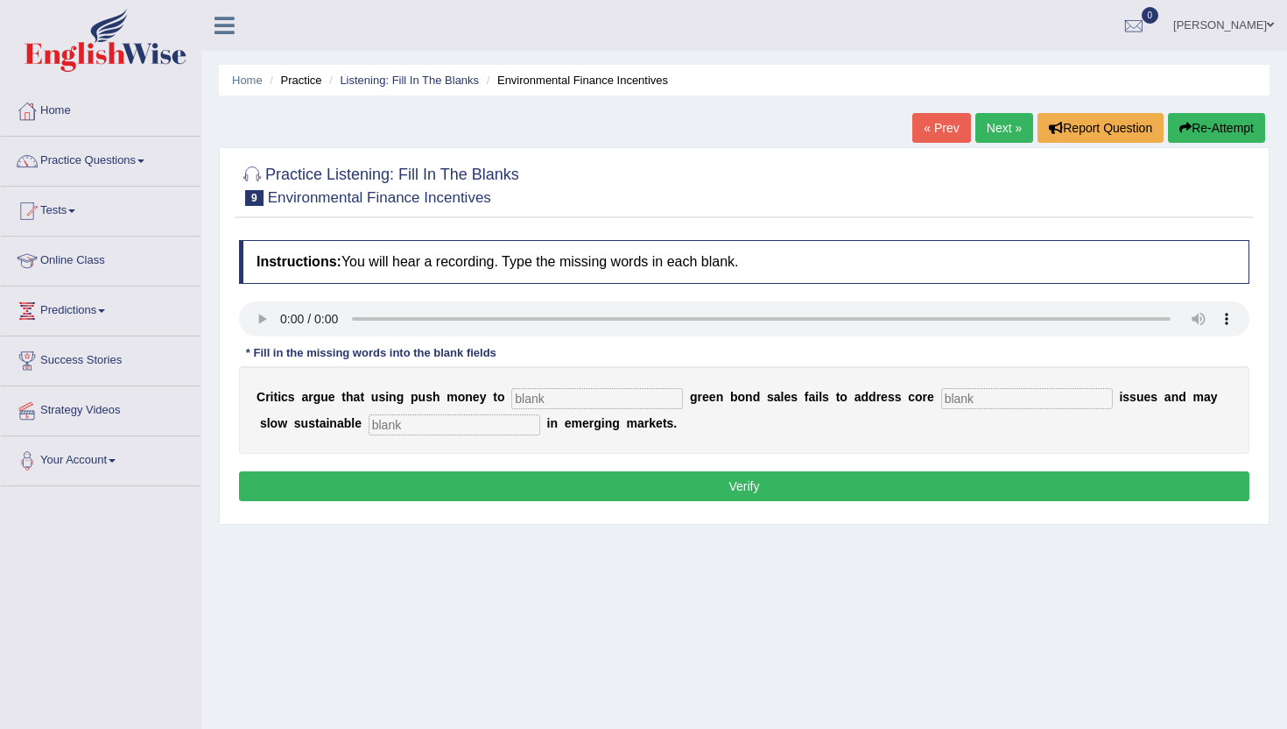
click at [369, 425] on input "text" at bounding box center [455, 424] width 172 height 21
type input "development"
click at [941, 400] on input "text" at bounding box center [1027, 398] width 172 height 21
type input "climate"
click at [525, 401] on input "text" at bounding box center [597, 398] width 172 height 21
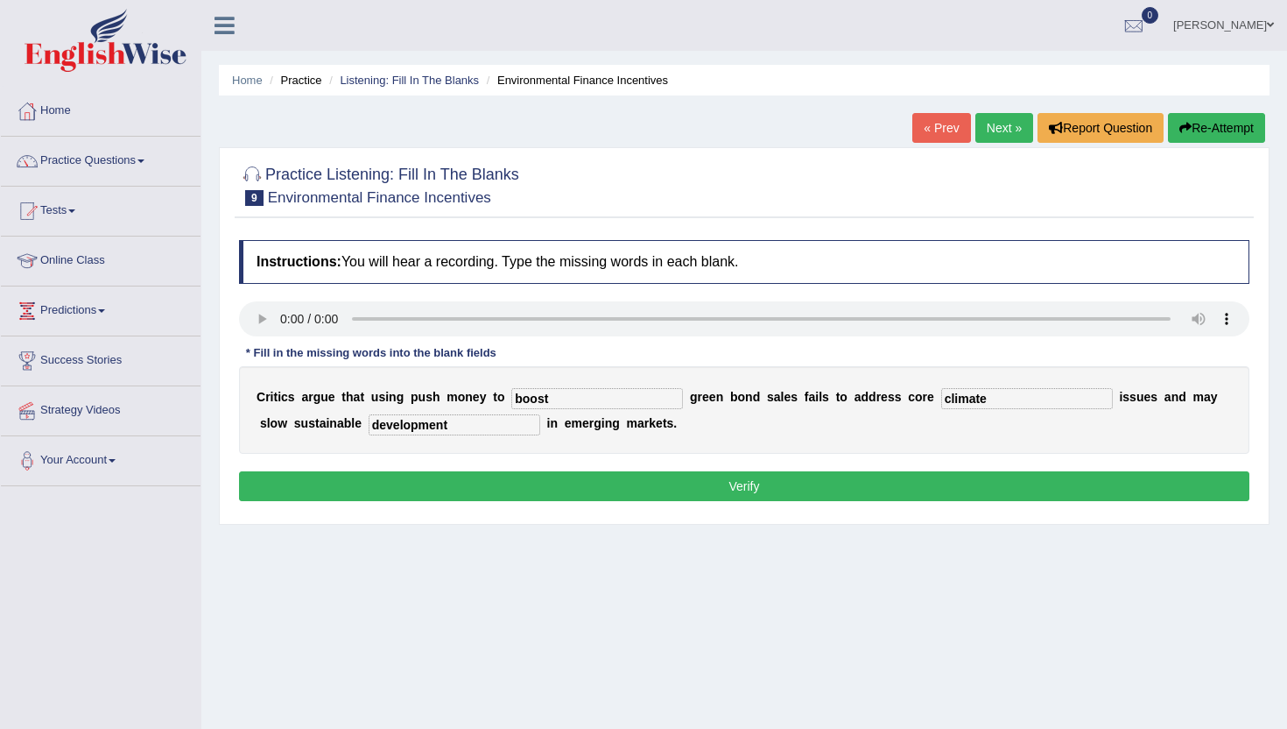
type input "boost"
click at [525, 490] on button "Verify" at bounding box center [744, 486] width 1011 height 30
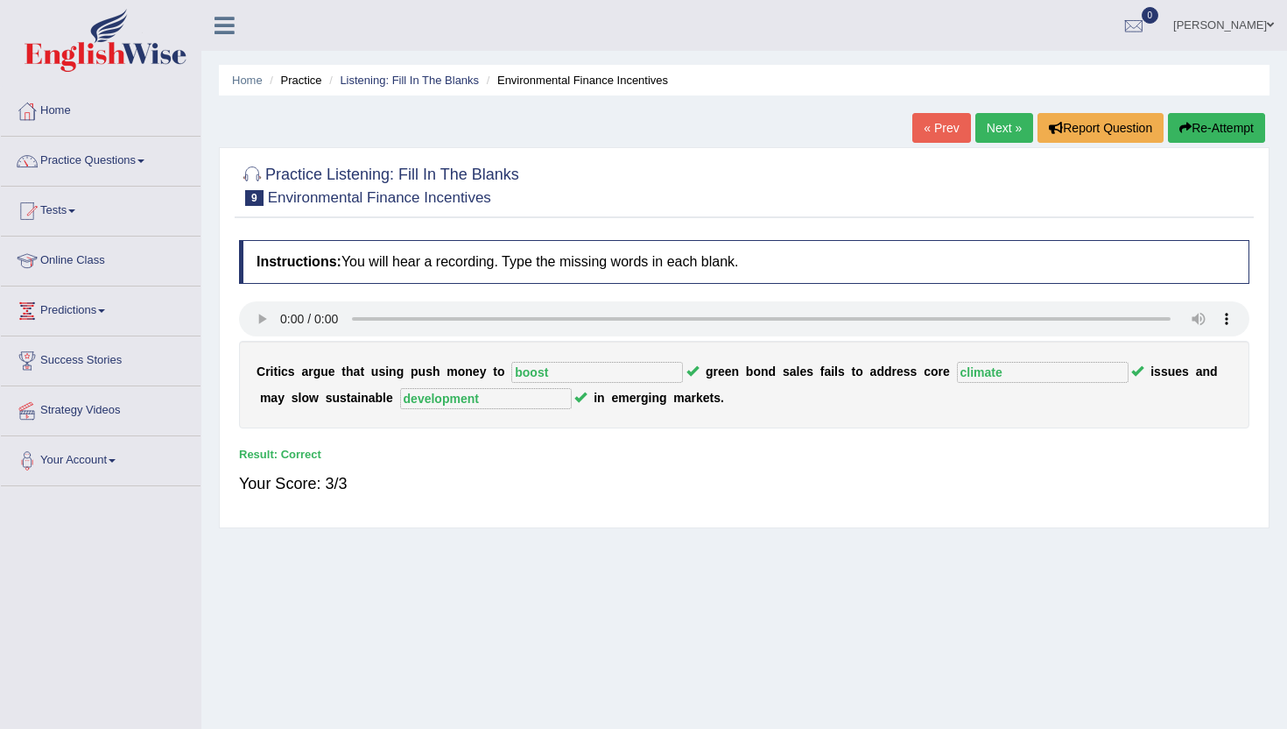
click at [986, 109] on div "Home Practice Listening: Fill In The Blanks Environmental Finance Incentives « …" at bounding box center [744, 438] width 1086 height 876
click at [991, 136] on link "Next »" at bounding box center [1005, 128] width 58 height 30
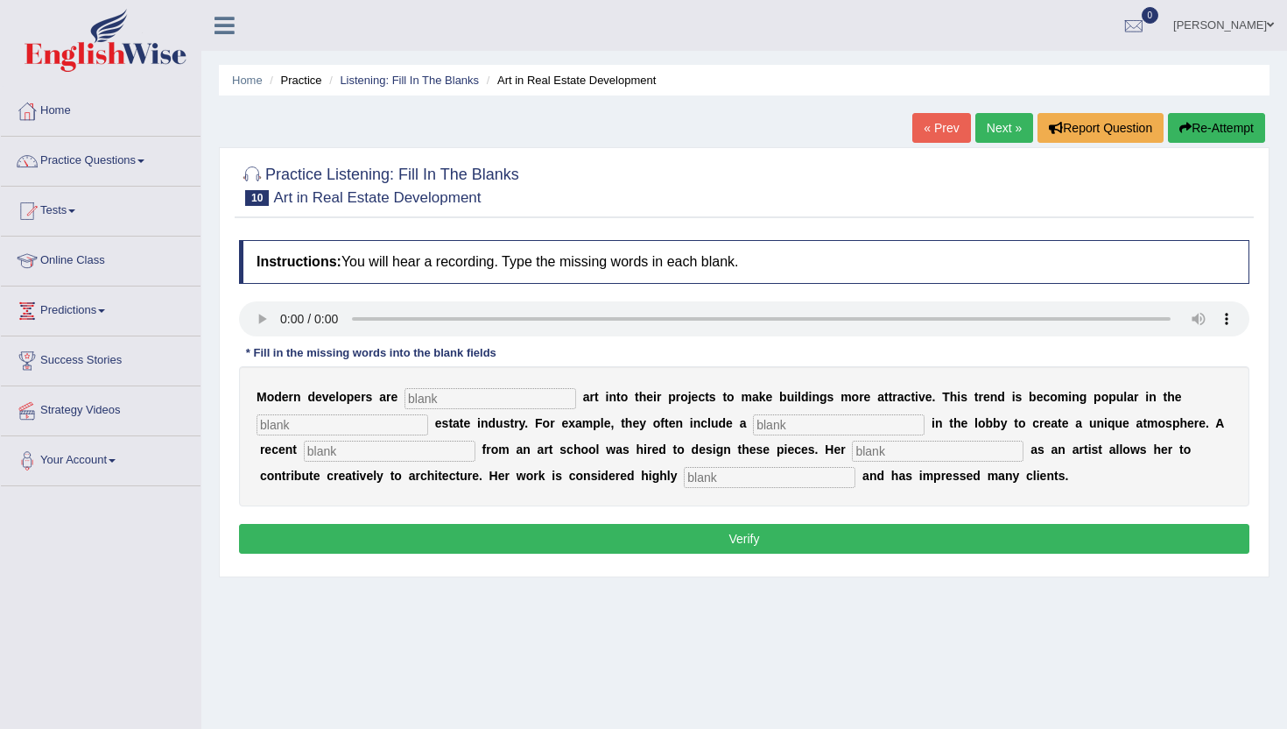
click at [425, 396] on input "text" at bounding box center [491, 398] width 172 height 21
click at [684, 476] on input "text" at bounding box center [770, 477] width 172 height 21
type input "professional"
click at [852, 446] on input "text" at bounding box center [938, 451] width 172 height 21
type input "profession"
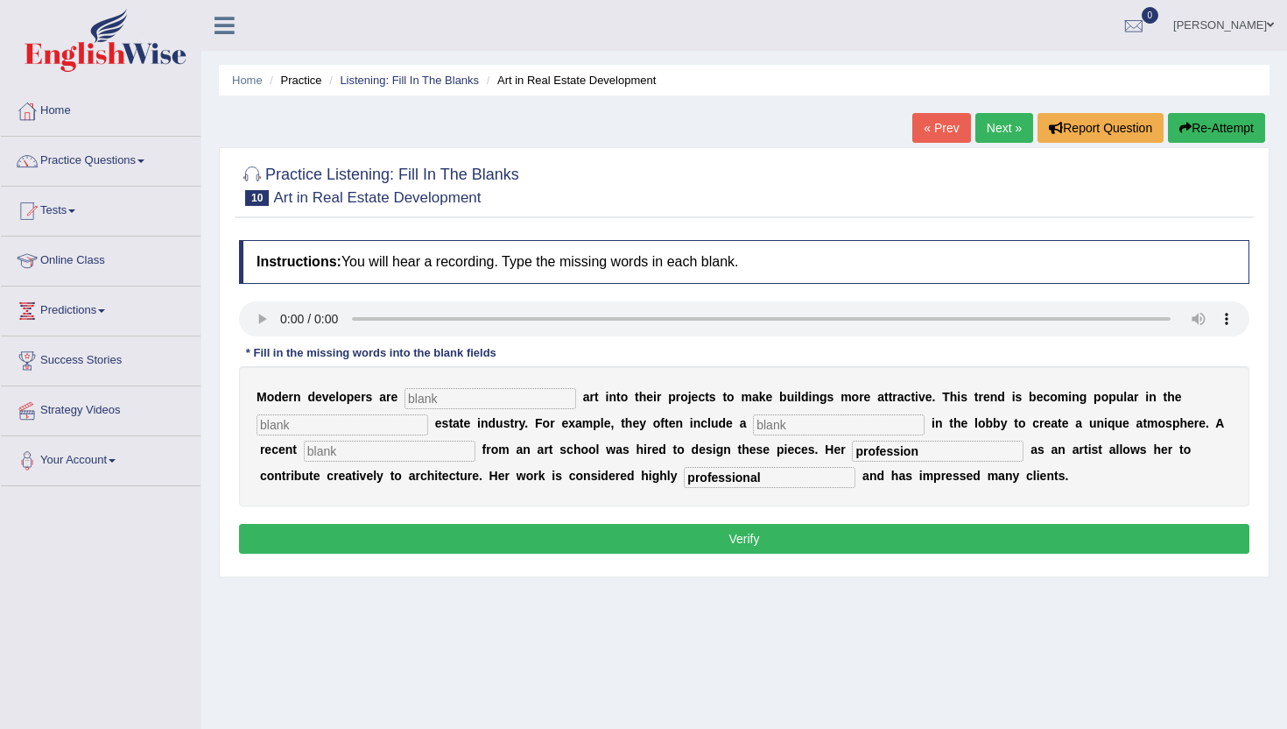
click at [308, 451] on input "text" at bounding box center [390, 451] width 172 height 21
type input "graduate"
click at [753, 425] on input "text" at bounding box center [839, 424] width 172 height 21
type input "sculpture"
click at [302, 425] on input "text" at bounding box center [343, 424] width 172 height 21
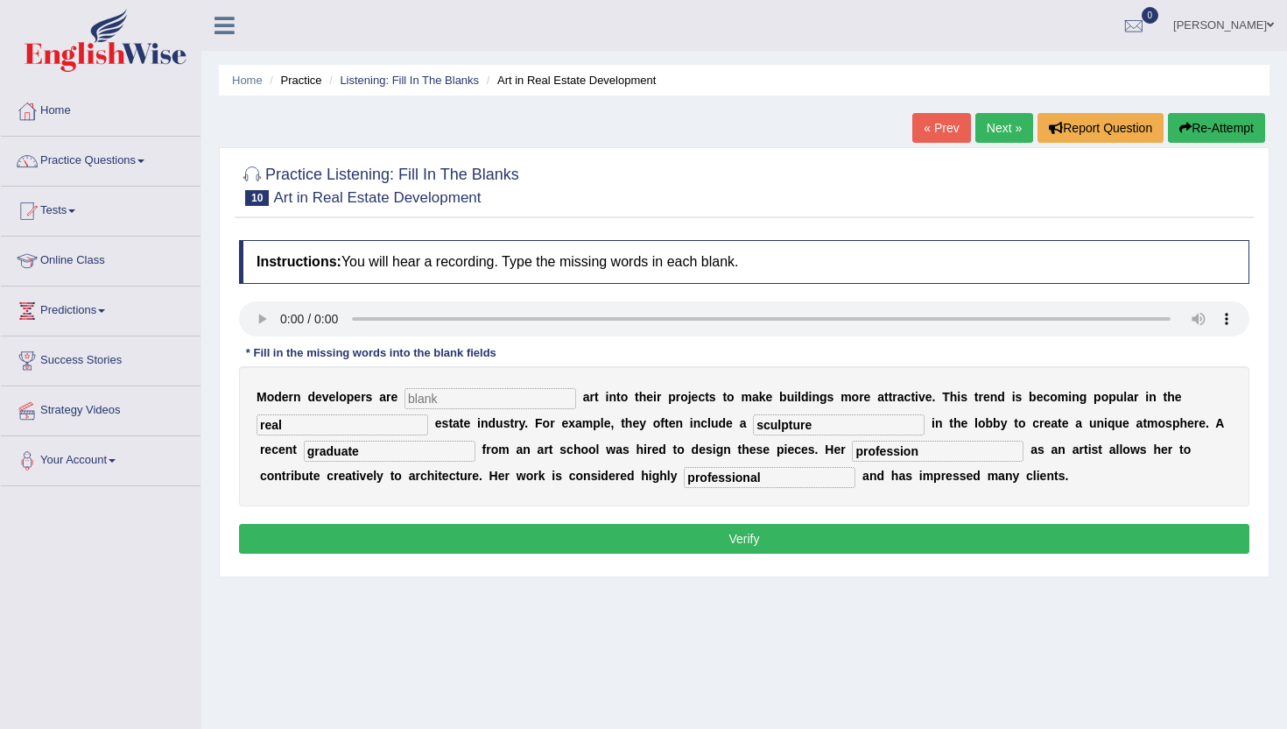
type input "real"
click at [417, 396] on input "text" at bounding box center [491, 398] width 172 height 21
type input "incorporating"
click at [666, 539] on button "Verify" at bounding box center [744, 539] width 1011 height 30
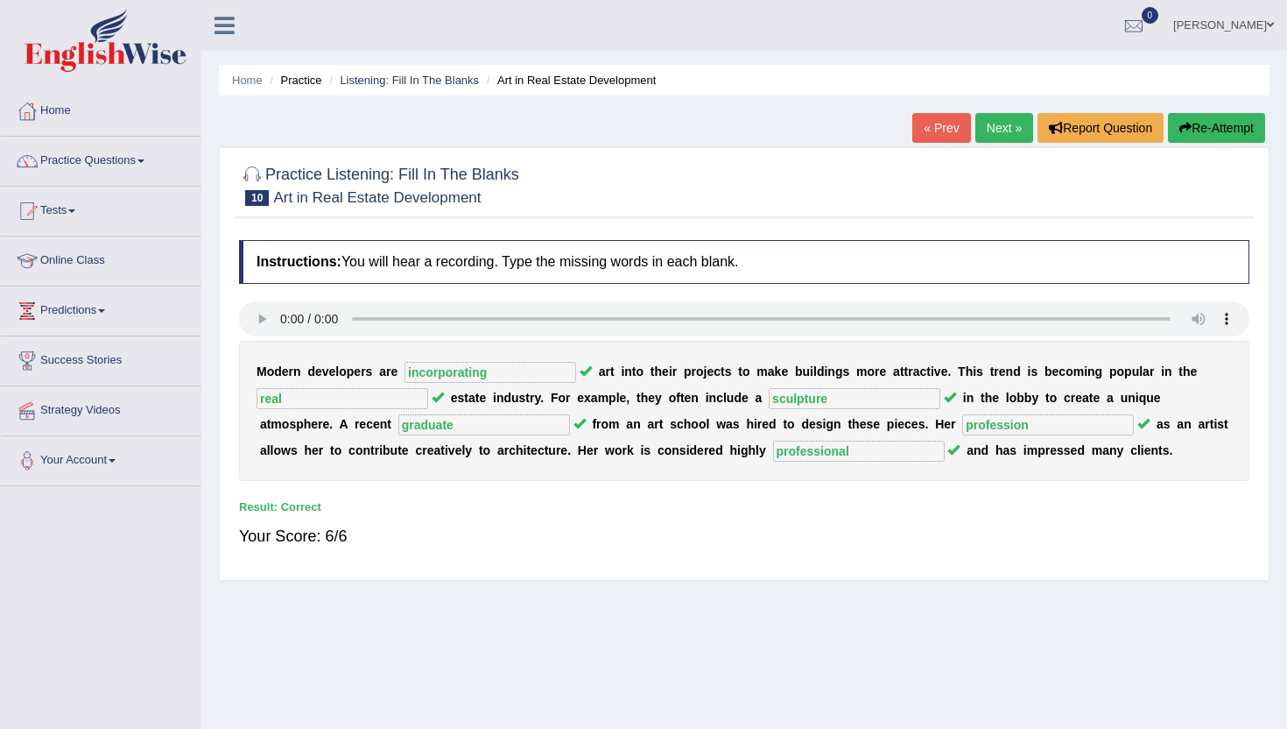
click at [993, 126] on link "Next »" at bounding box center [1005, 128] width 58 height 30
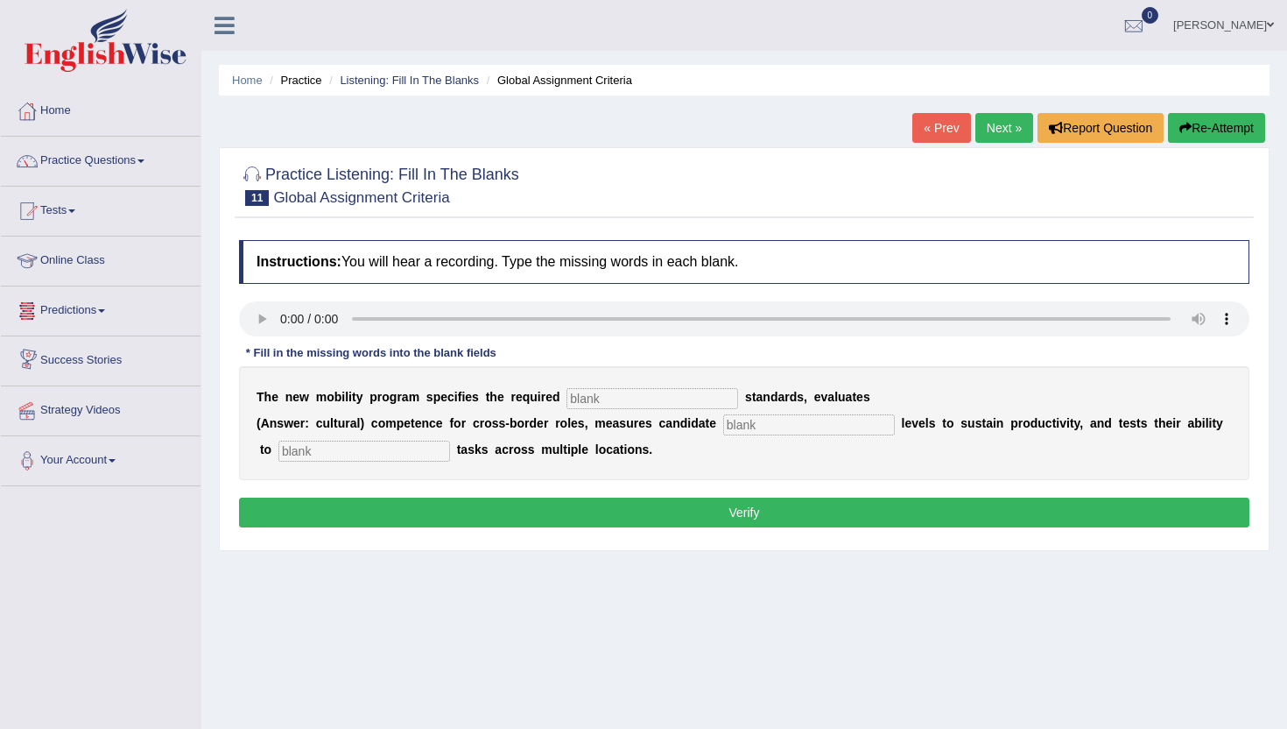
click at [278, 451] on input "text" at bounding box center [364, 451] width 172 height 21
type input "destribute"
click at [744, 429] on input "text" at bounding box center [809, 424] width 172 height 21
type input "energy"
click at [571, 393] on input "text" at bounding box center [653, 398] width 172 height 21
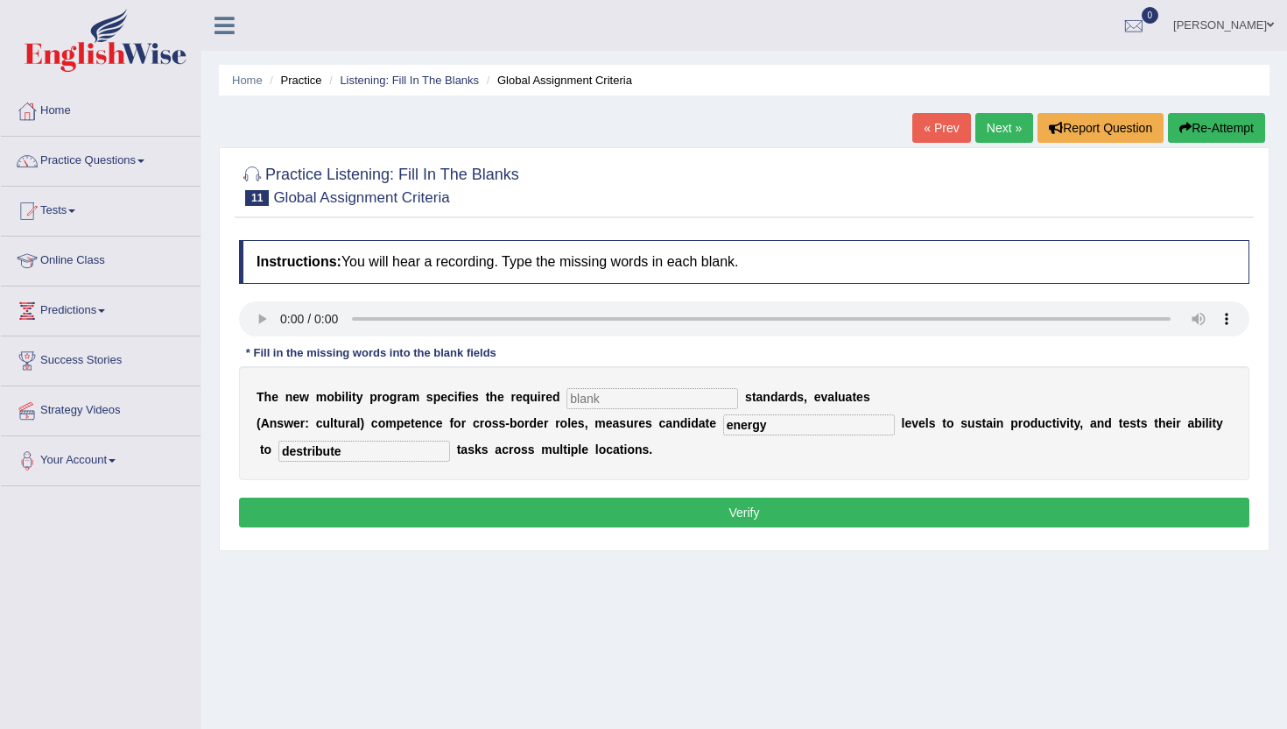
type input "a"
type input "qualification"
click at [528, 509] on button "Verify" at bounding box center [744, 512] width 1011 height 30
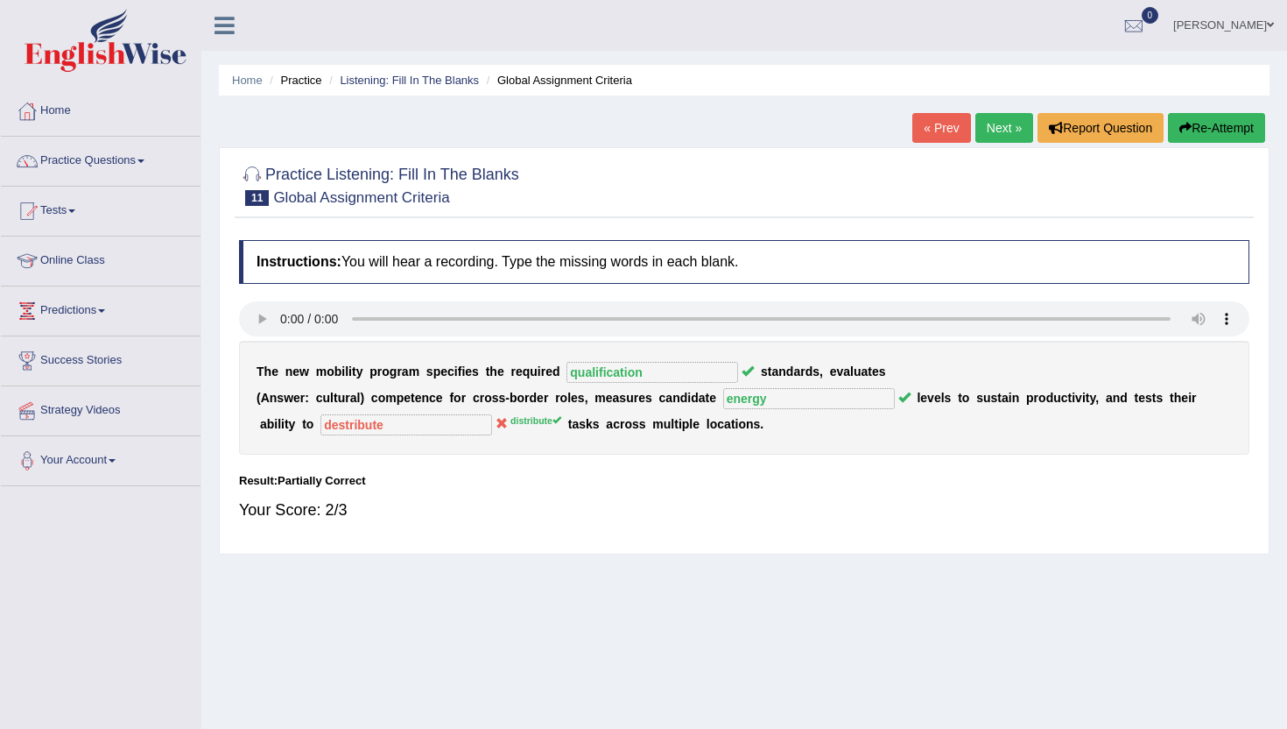
click at [998, 122] on link "Next »" at bounding box center [1005, 128] width 58 height 30
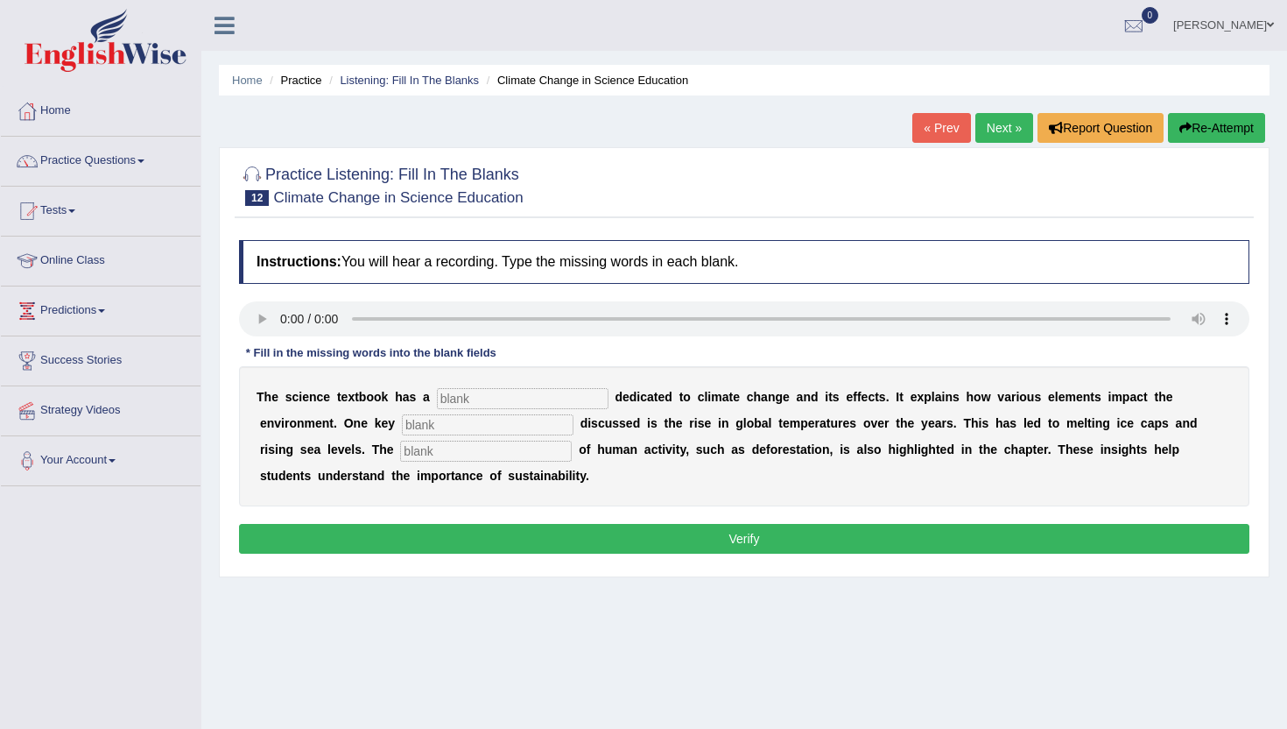
click at [461, 405] on input "text" at bounding box center [523, 398] width 172 height 21
type input "sec"
click at [402, 425] on input "text" at bounding box center [488, 424] width 172 height 21
type input "factor"
click at [400, 453] on input "text" at bounding box center [486, 451] width 172 height 21
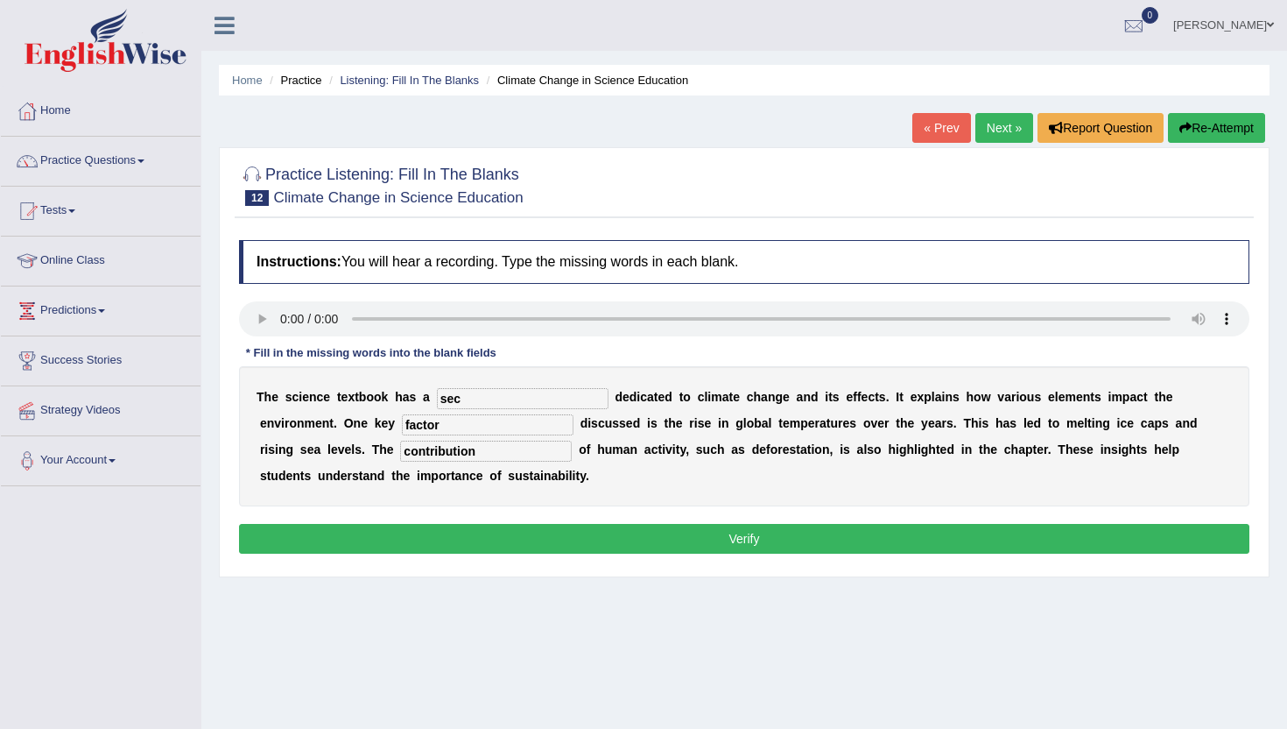
type input "contribution"
click at [471, 398] on input "sec" at bounding box center [523, 398] width 172 height 21
type input "scssion"
click at [458, 532] on button "Verify" at bounding box center [744, 539] width 1011 height 30
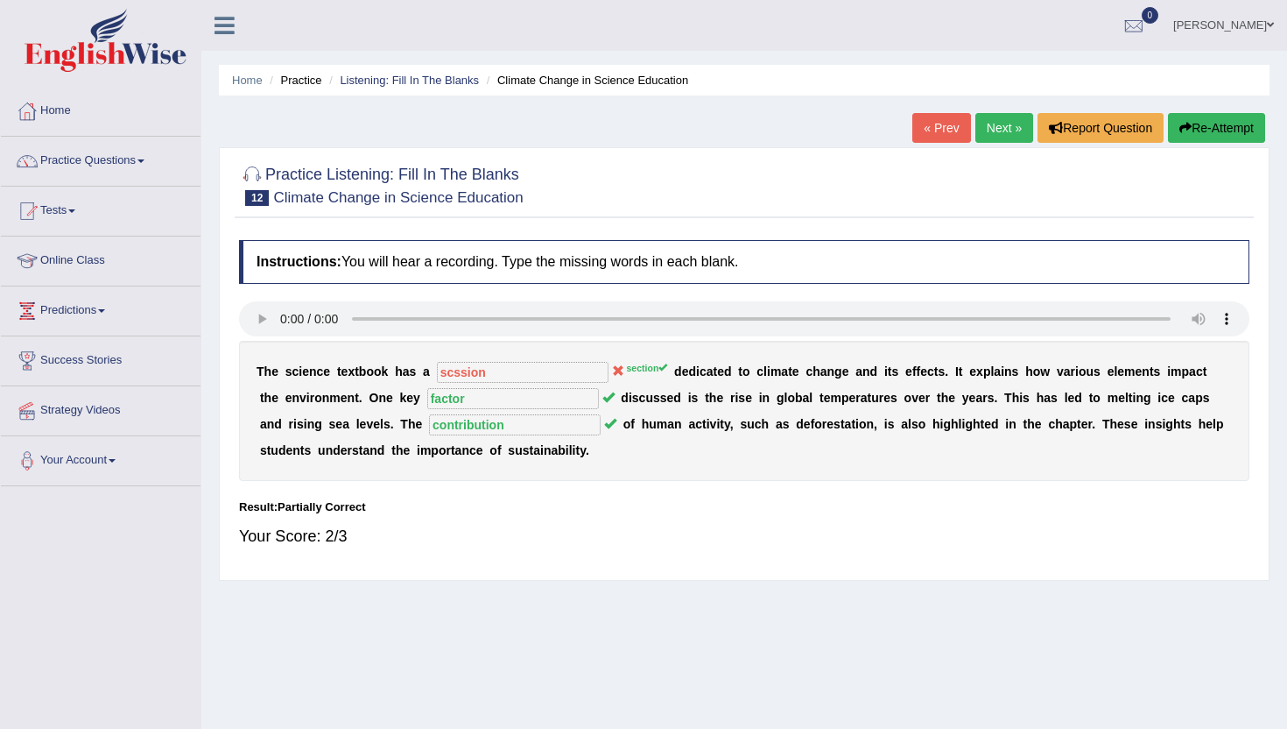
click at [988, 137] on link "Next »" at bounding box center [1005, 128] width 58 height 30
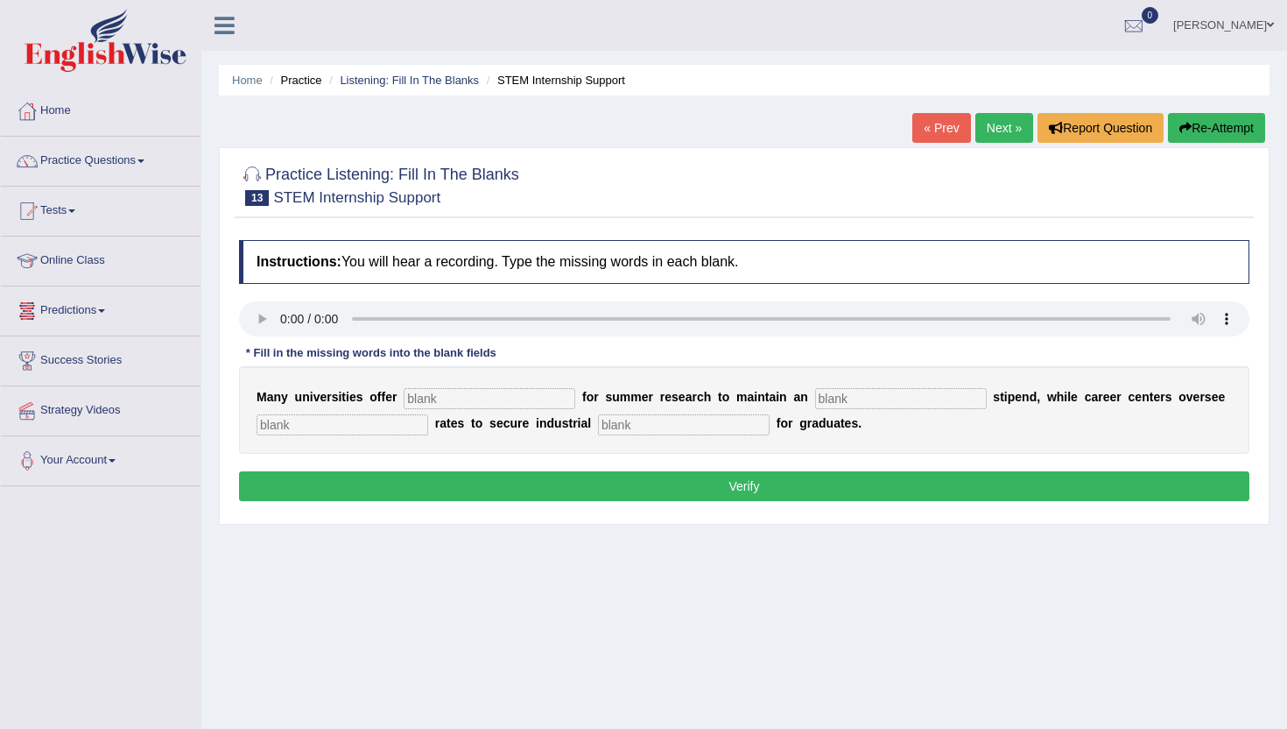
click at [598, 428] on input "text" at bounding box center [684, 424] width 172 height 21
type input "careers"
click at [815, 400] on input "text" at bounding box center [901, 398] width 172 height 21
type input "average"
click at [450, 394] on input "text" at bounding box center [490, 398] width 172 height 21
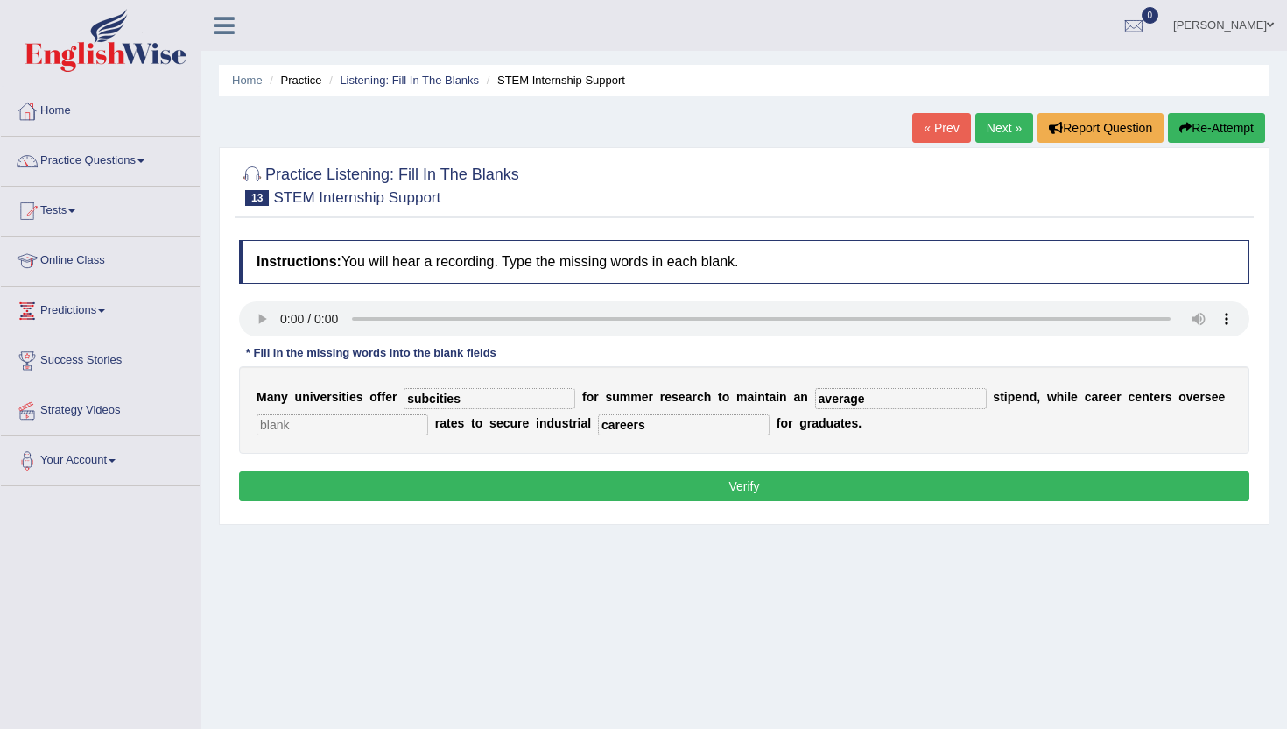
type input "subcities"
click at [272, 429] on input "text" at bounding box center [343, 424] width 172 height 21
type input "send"
click at [289, 493] on button "Verify" at bounding box center [744, 486] width 1011 height 30
